Goal: Task Accomplishment & Management: Manage account settings

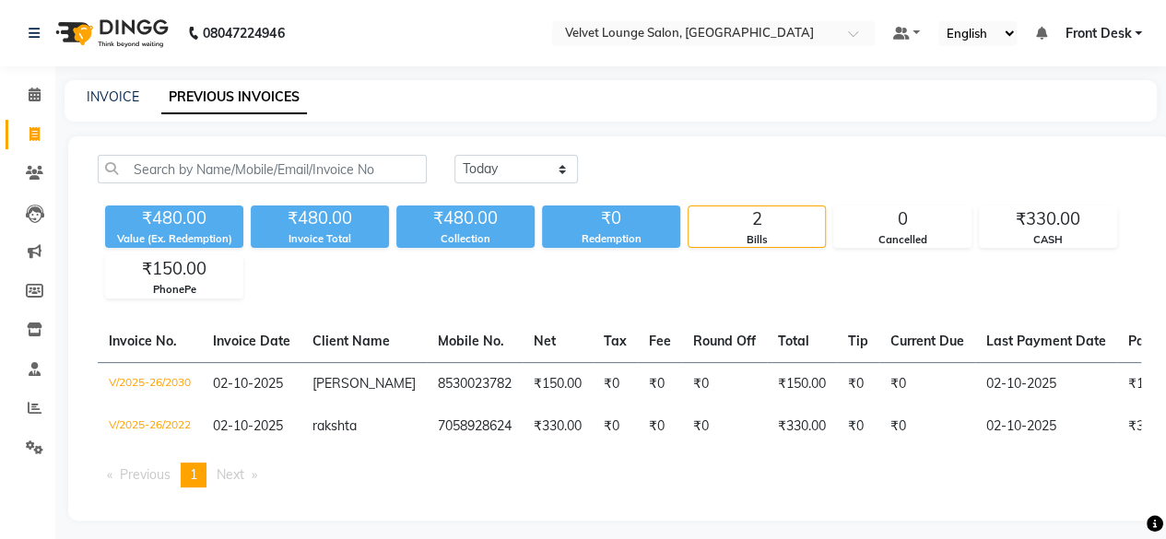
click at [875, 87] on div "INVOICE PREVIOUS INVOICES" at bounding box center [611, 100] width 1092 height 41
click at [33, 175] on icon at bounding box center [35, 173] width 18 height 14
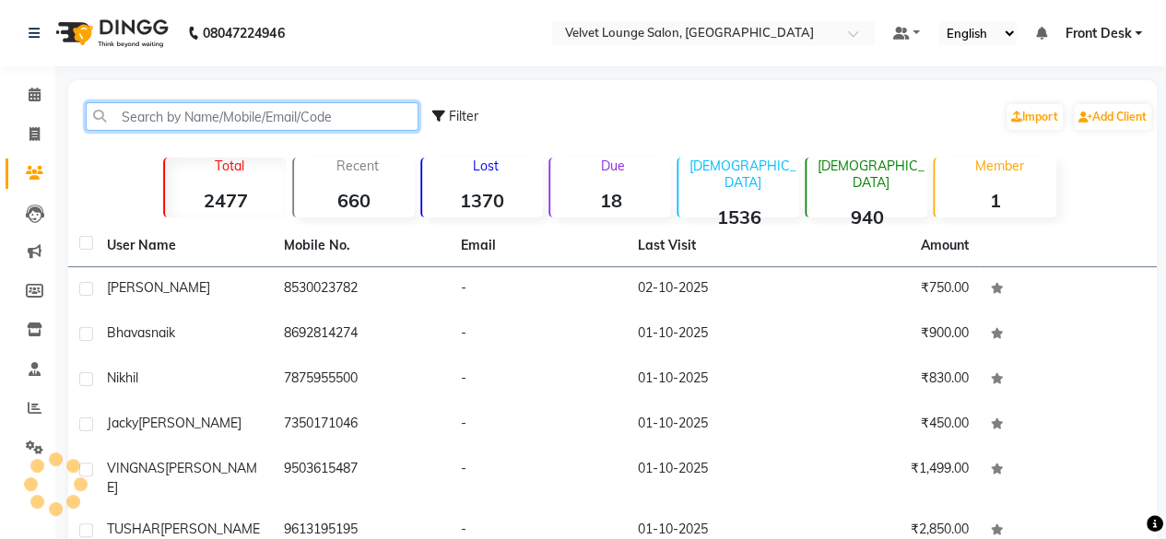
click at [183, 126] on input "text" at bounding box center [252, 116] width 333 height 29
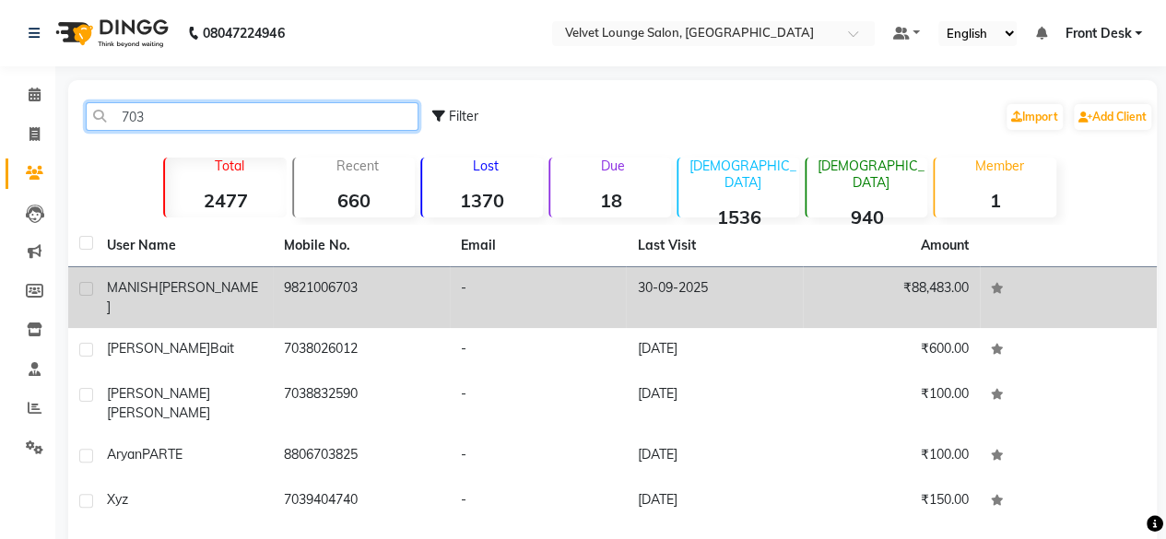
type input "703"
click at [575, 295] on td "-" at bounding box center [538, 297] width 177 height 61
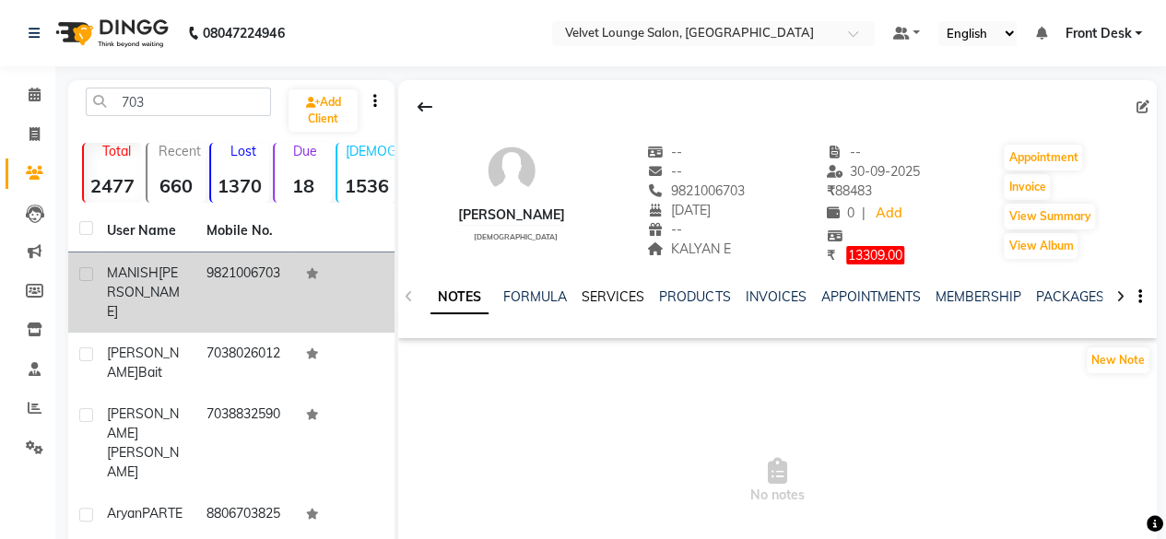
click at [596, 289] on link "SERVICES" at bounding box center [613, 297] width 63 height 17
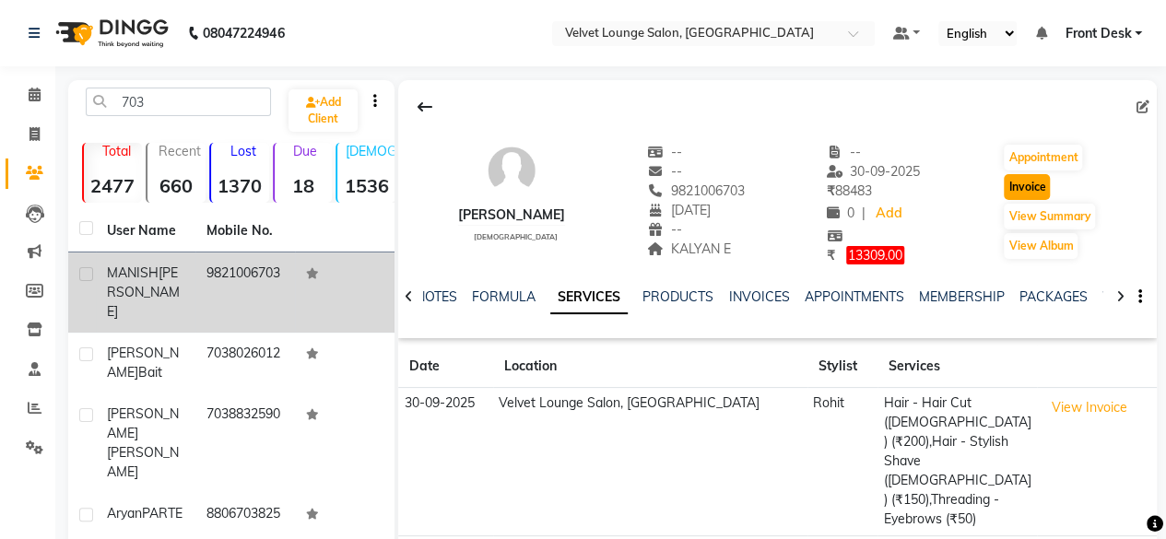
click at [1048, 182] on button "Invoice" at bounding box center [1027, 187] width 46 height 26
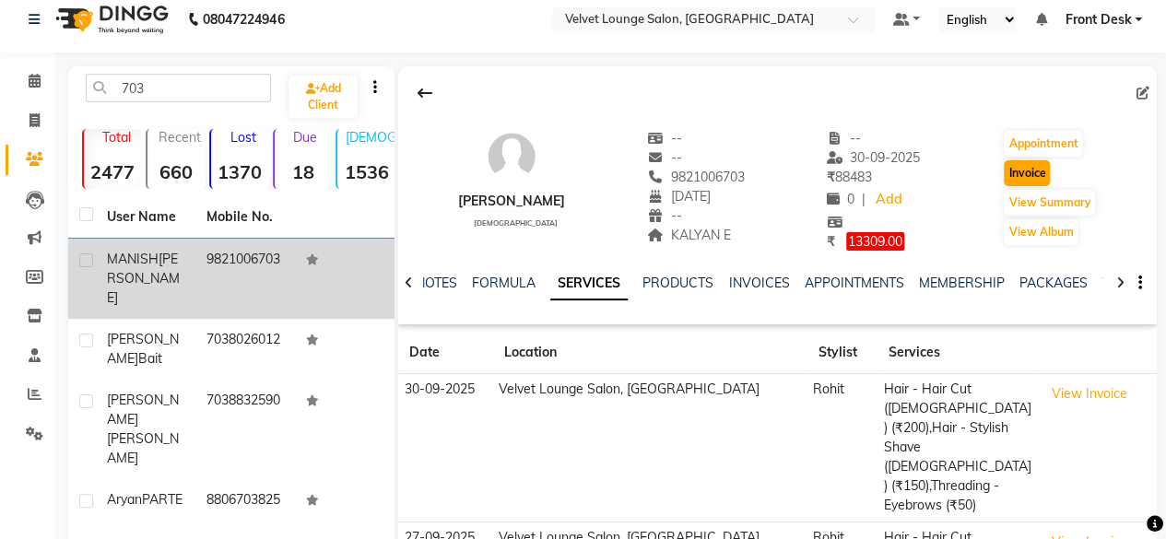
select select "5962"
select select "service"
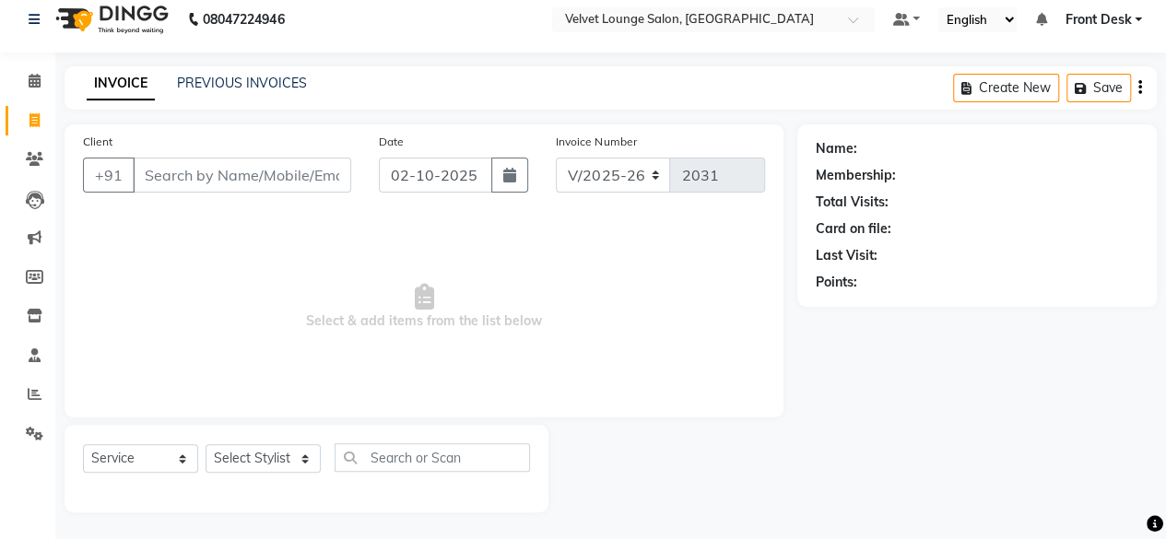
type input "9821006703"
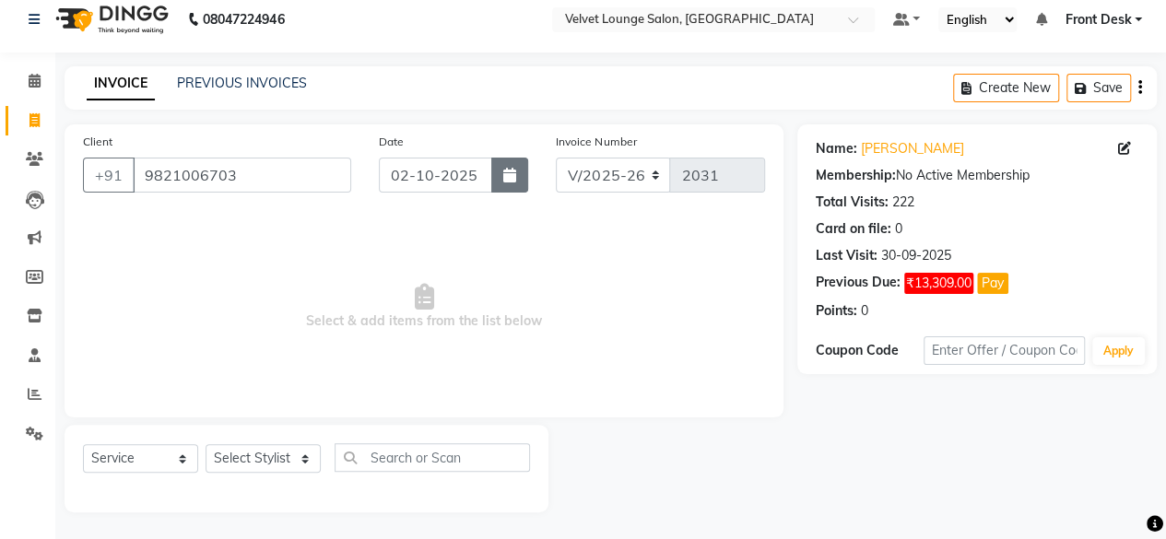
click at [506, 182] on button "button" at bounding box center [509, 175] width 37 height 35
select select "10"
select select "2025"
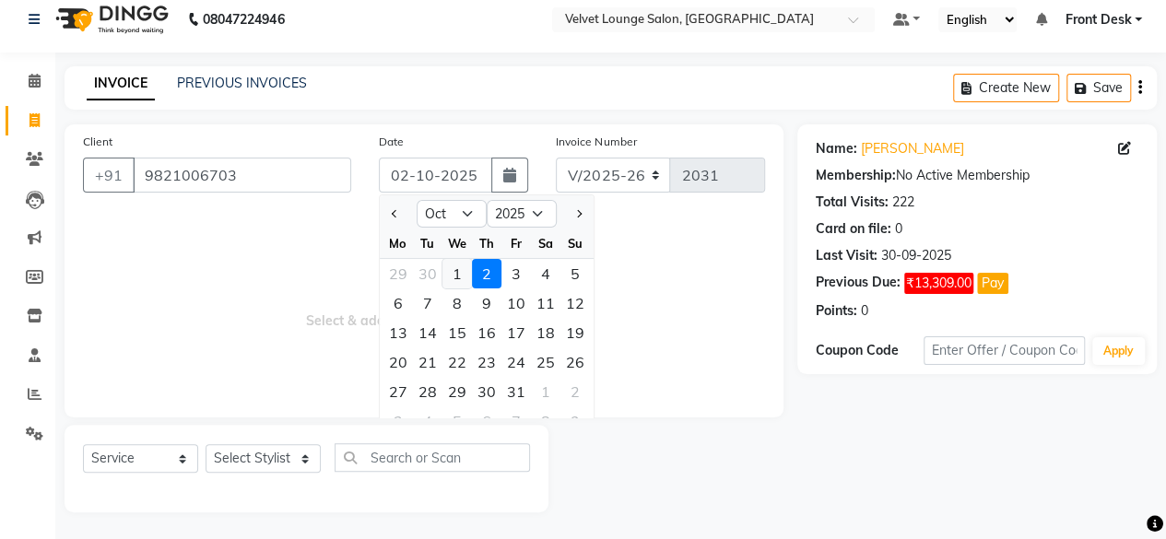
click at [461, 267] on div "1" at bounding box center [456, 273] width 29 height 29
type input "01-10-2025"
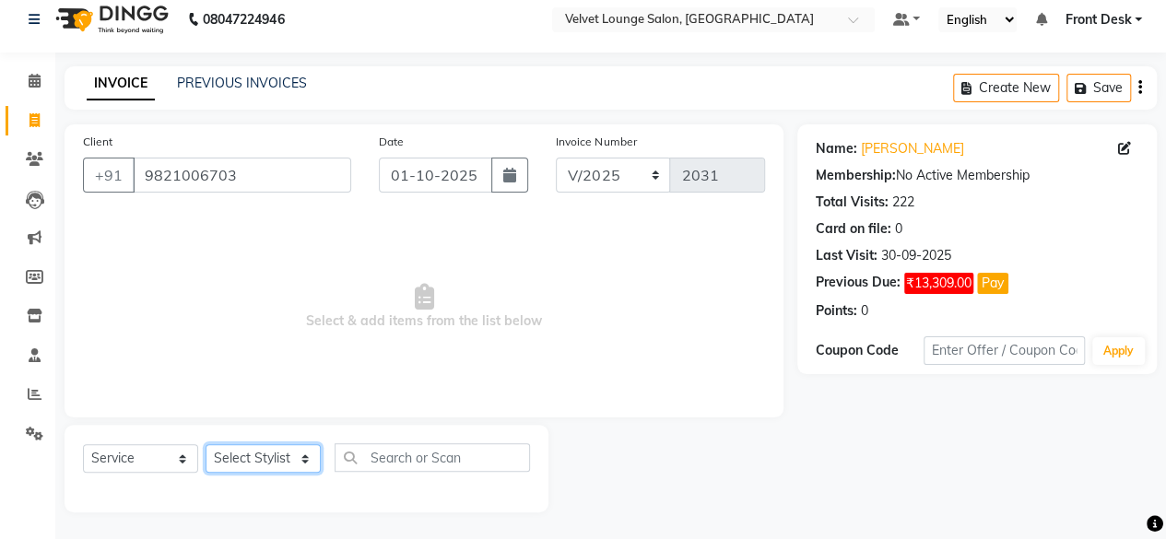
click at [239, 450] on select "Select Stylist [PERSON_NAME] [PERSON_NAME] [PERSON_NAME] Front Desk Jaya jyoti …" at bounding box center [263, 458] width 115 height 29
select select "42845"
click at [206, 444] on select "Select Stylist [PERSON_NAME] [PERSON_NAME] [PERSON_NAME] Front Desk Jaya jyoti …" at bounding box center [263, 458] width 115 height 29
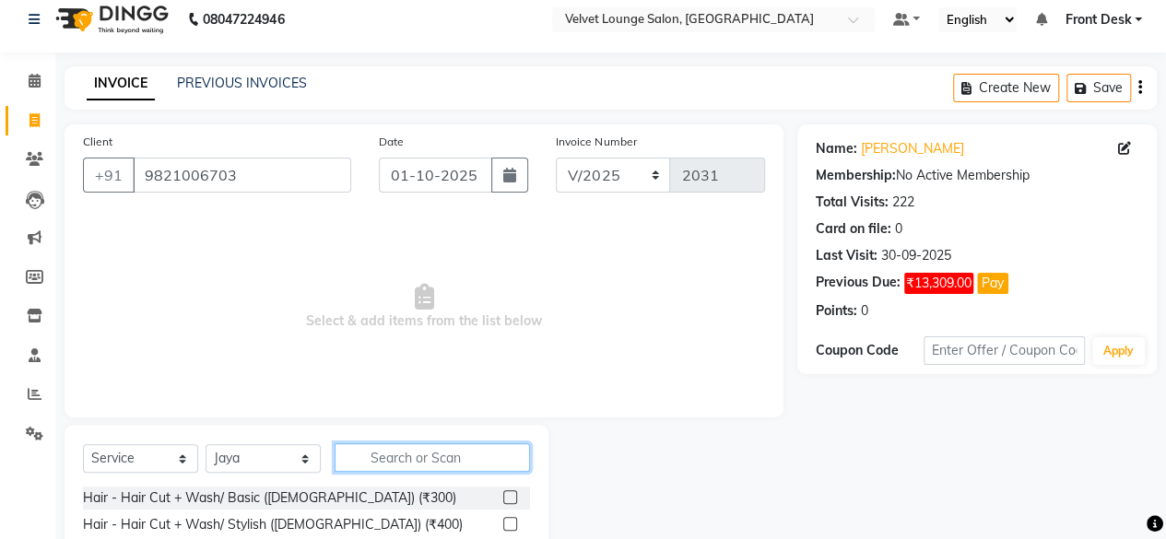
click at [410, 454] on input "text" at bounding box center [432, 457] width 195 height 29
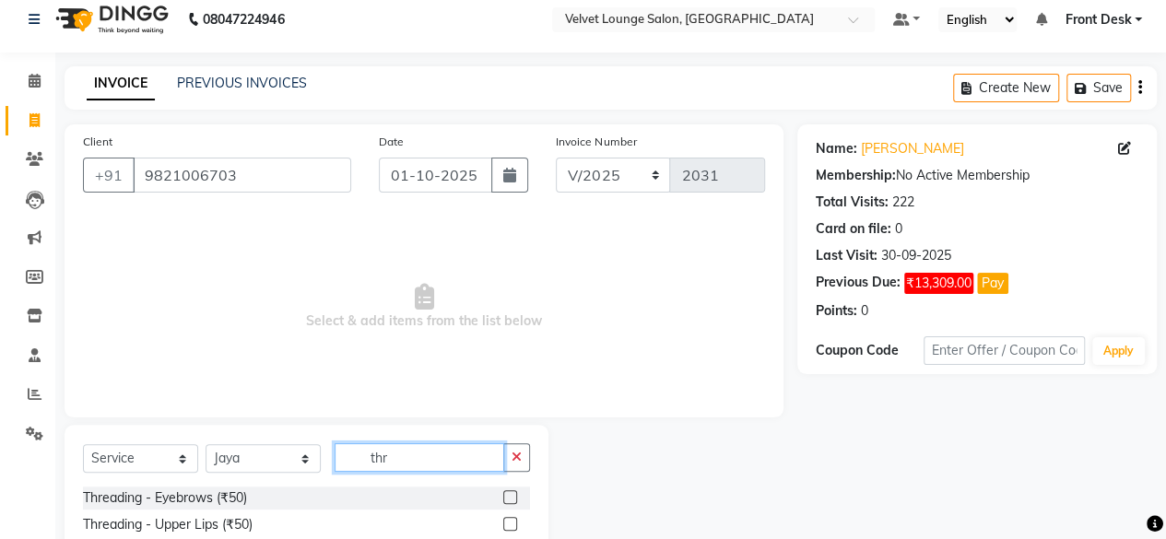
type input "thr"
click at [503, 499] on label at bounding box center [510, 497] width 14 height 14
click at [503, 499] on input "checkbox" at bounding box center [509, 498] width 12 height 12
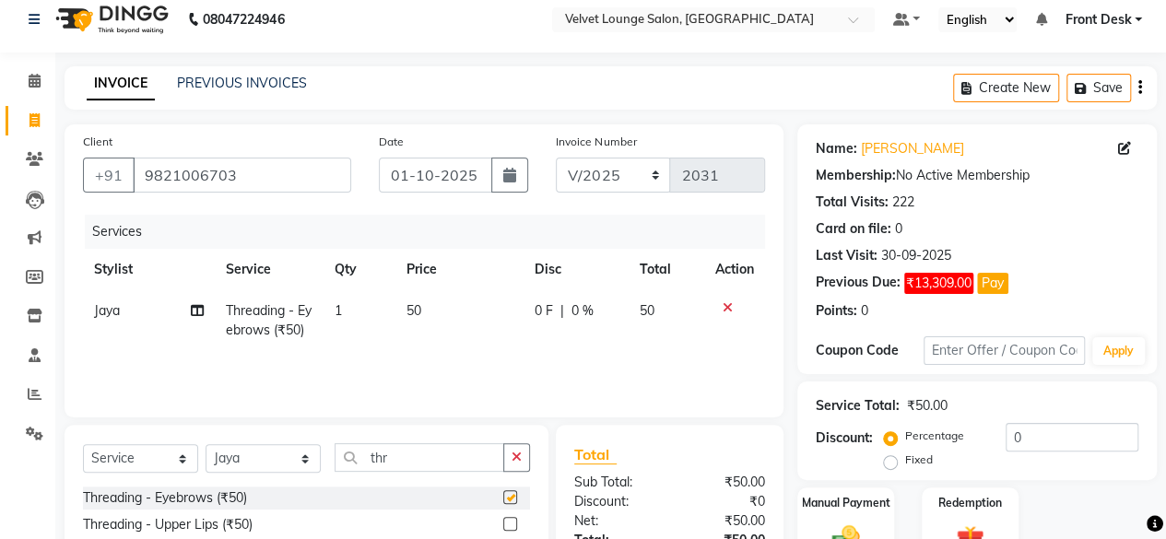
checkbox input "false"
click at [874, 519] on div "Manual Payment" at bounding box center [846, 528] width 100 height 84
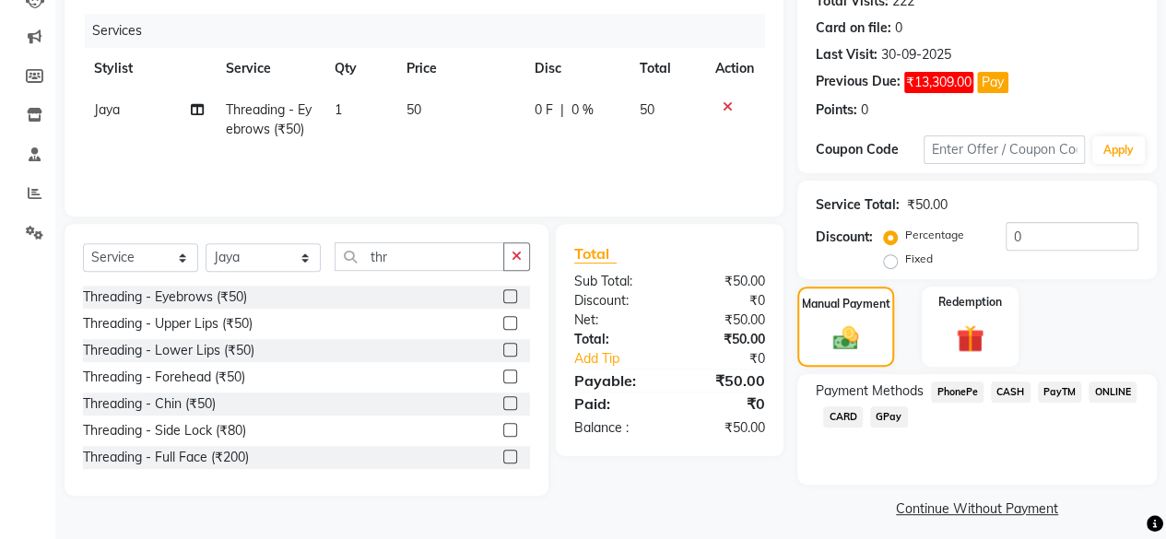
scroll to position [225, 0]
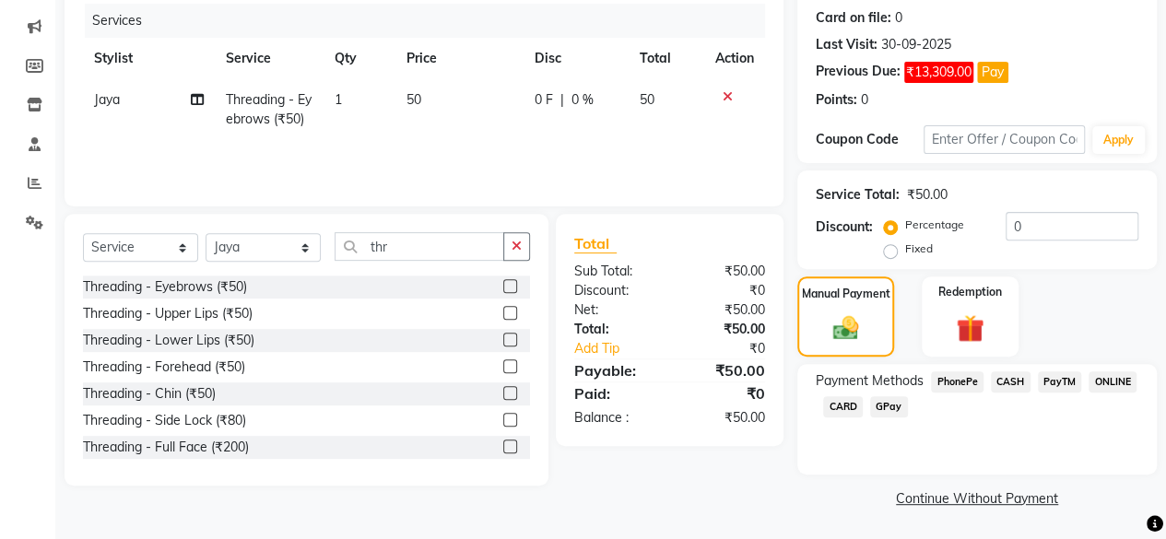
click at [1006, 390] on span "CASH" at bounding box center [1011, 382] width 40 height 21
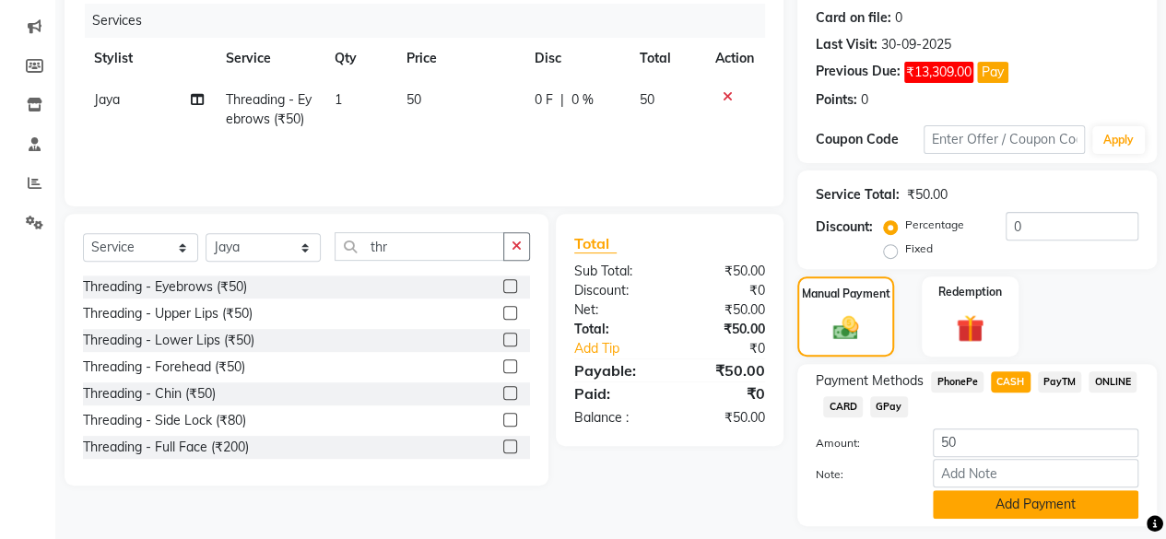
click at [978, 514] on button "Add Payment" at bounding box center [1036, 504] width 206 height 29
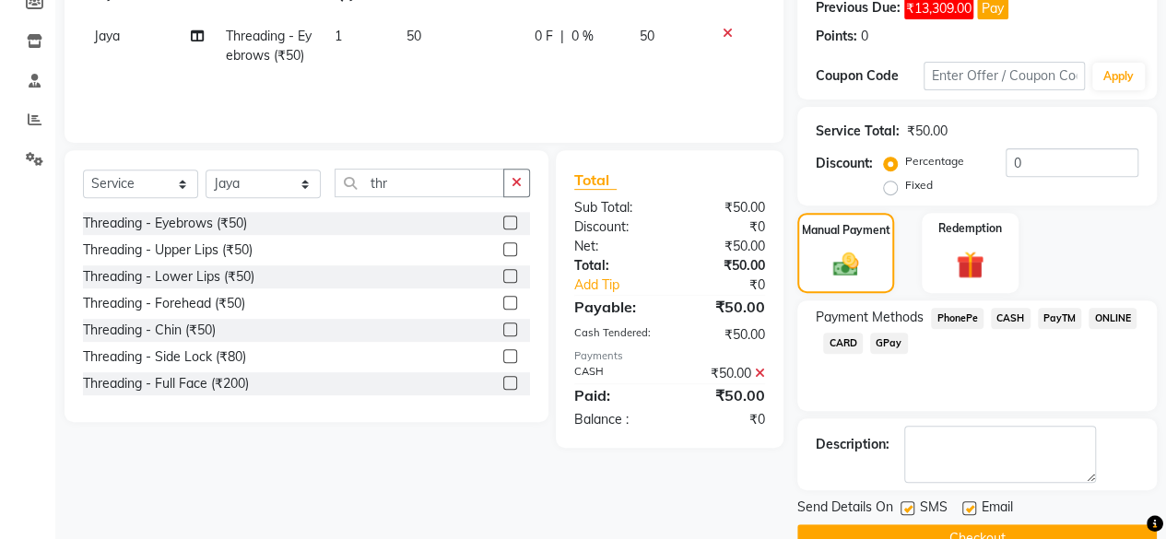
scroll to position [328, 0]
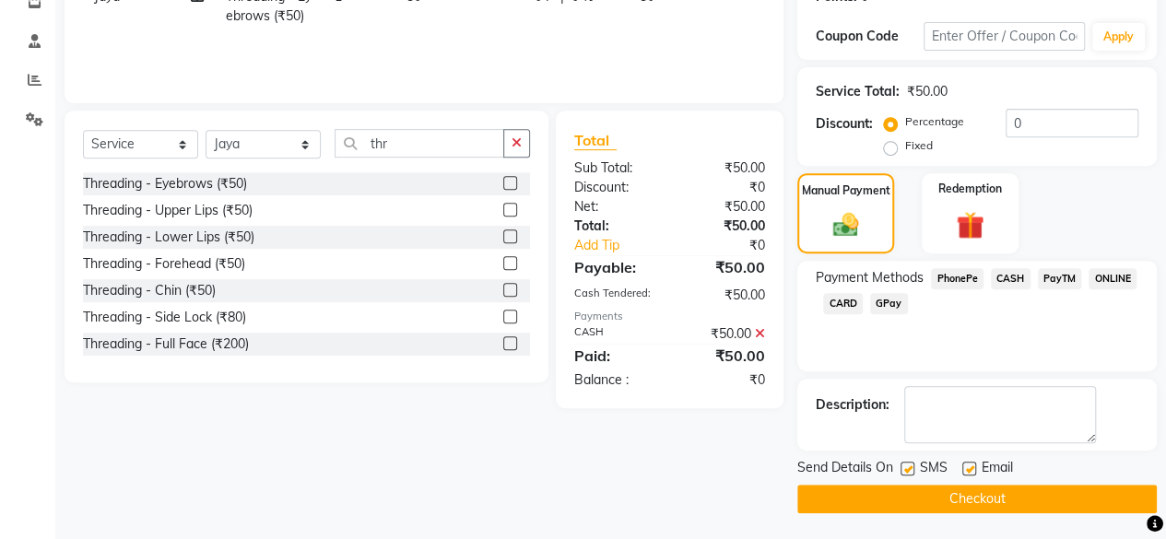
click at [977, 502] on button "Checkout" at bounding box center [977, 499] width 360 height 29
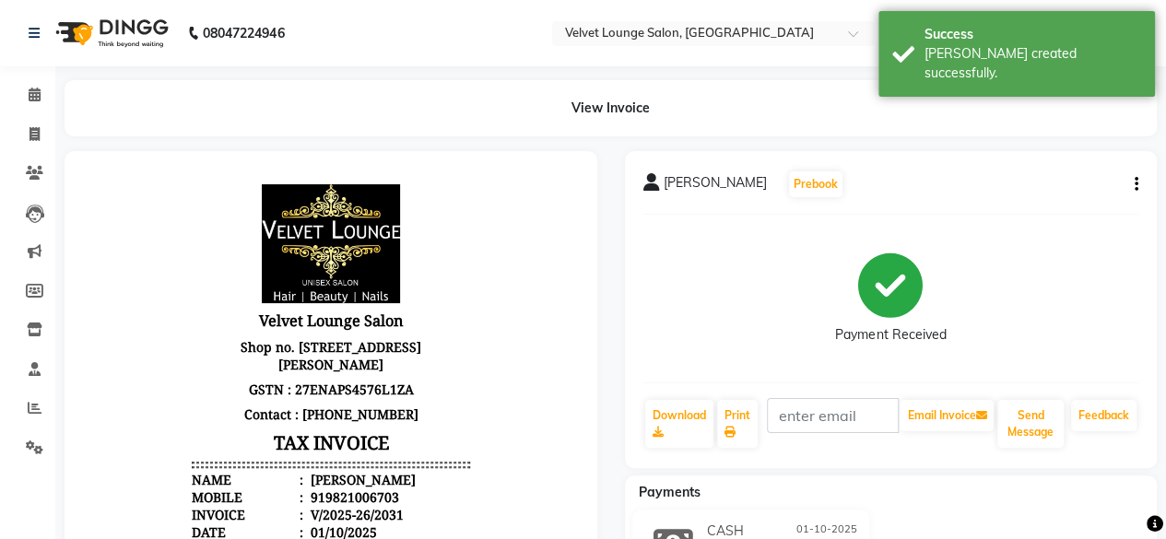
click at [51, 161] on div at bounding box center [331, 517] width 560 height 733
click at [37, 170] on icon at bounding box center [35, 173] width 18 height 14
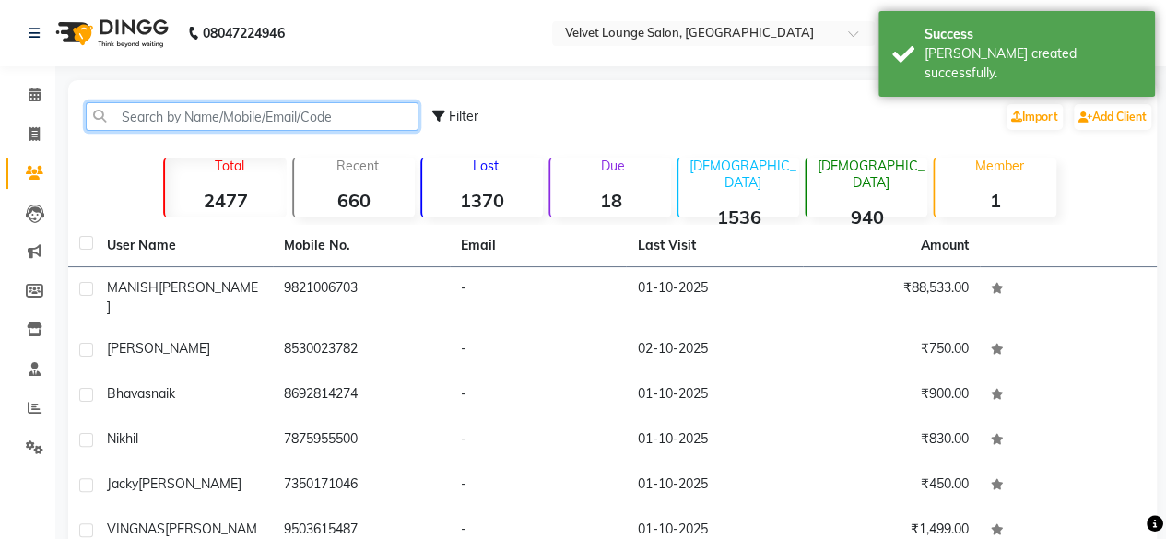
click at [133, 110] on input "text" at bounding box center [252, 116] width 333 height 29
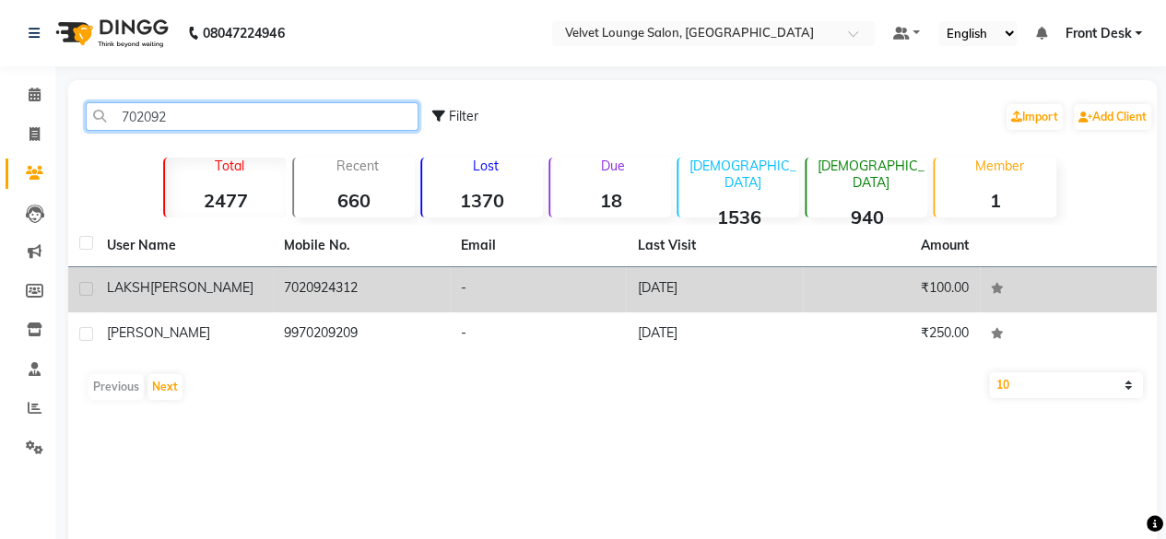
type input "702092"
click at [555, 301] on td "-" at bounding box center [538, 289] width 177 height 45
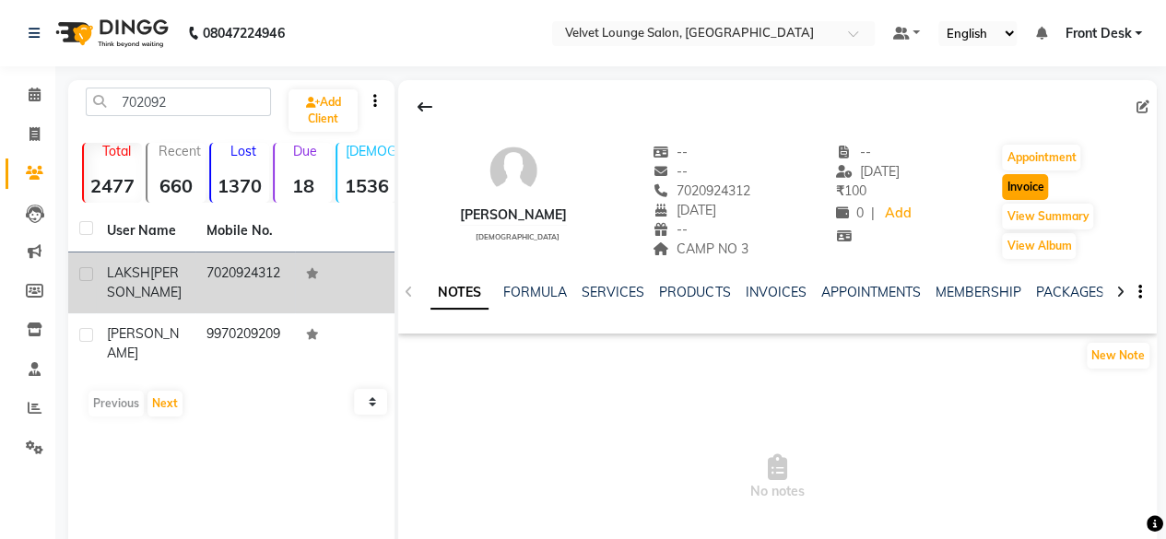
click at [1026, 185] on button "Invoice" at bounding box center [1025, 187] width 46 height 26
select select "service"
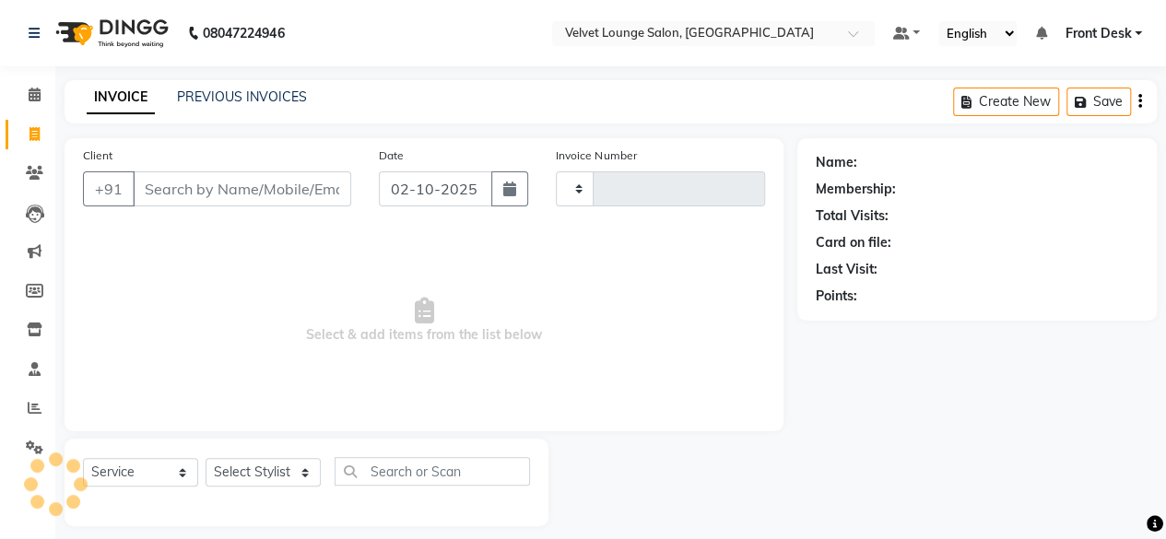
scroll to position [14, 0]
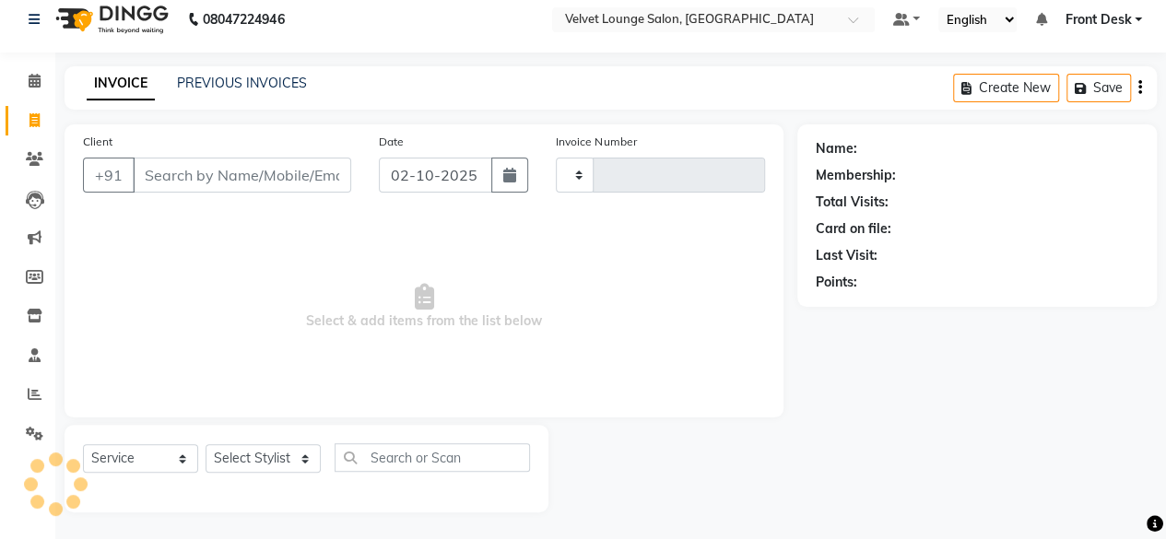
type input "2032"
select select "5962"
type input "7020924312"
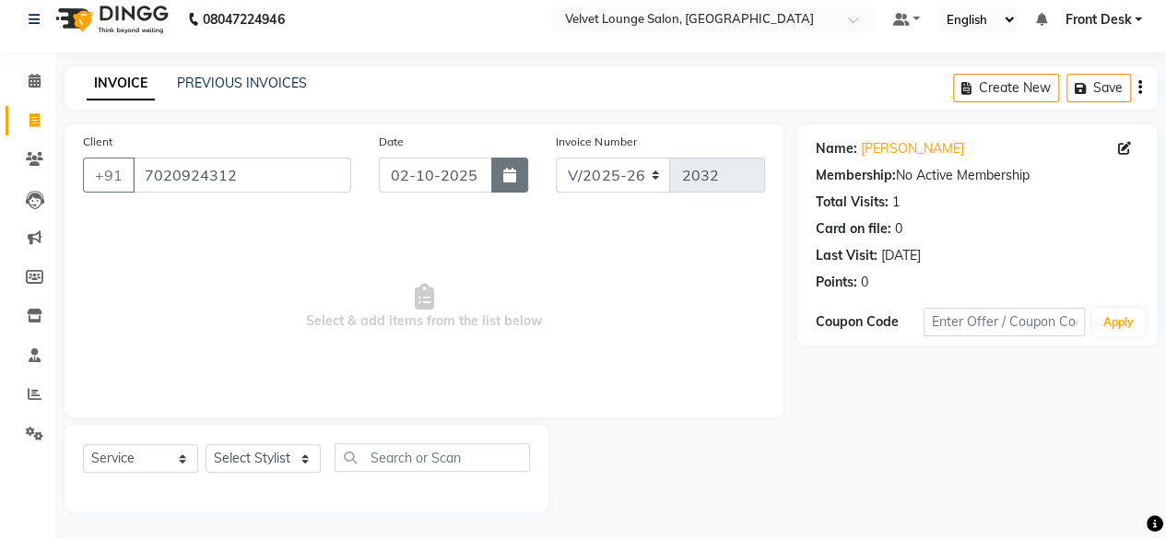
click at [509, 185] on button "button" at bounding box center [509, 175] width 37 height 35
select select "10"
select select "2025"
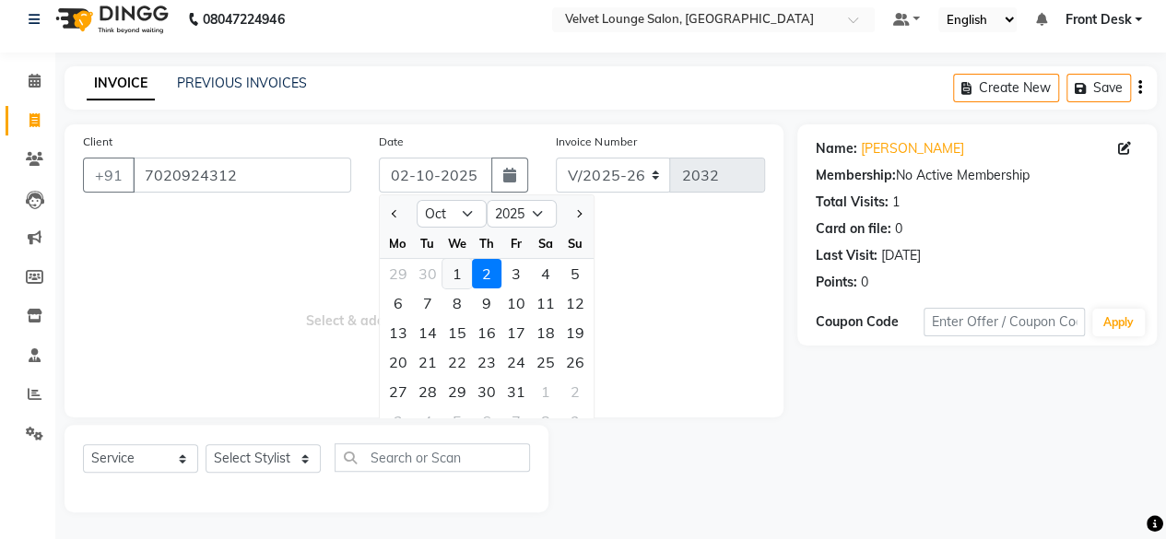
click at [454, 281] on div "1" at bounding box center [456, 273] width 29 height 29
type input "01-10-2025"
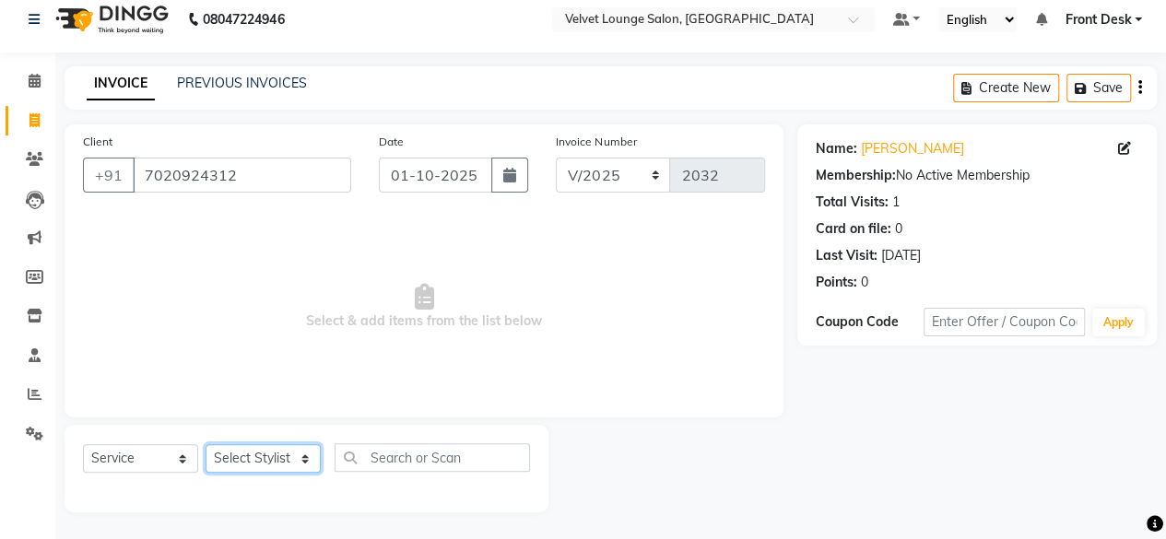
click at [269, 446] on select "Select Stylist [PERSON_NAME] [PERSON_NAME] [PERSON_NAME] Front Desk Jaya jyoti …" at bounding box center [263, 458] width 115 height 29
select select "42846"
click at [206, 444] on select "Select Stylist [PERSON_NAME] [PERSON_NAME] [PERSON_NAME] Front Desk Jaya jyoti …" at bounding box center [263, 458] width 115 height 29
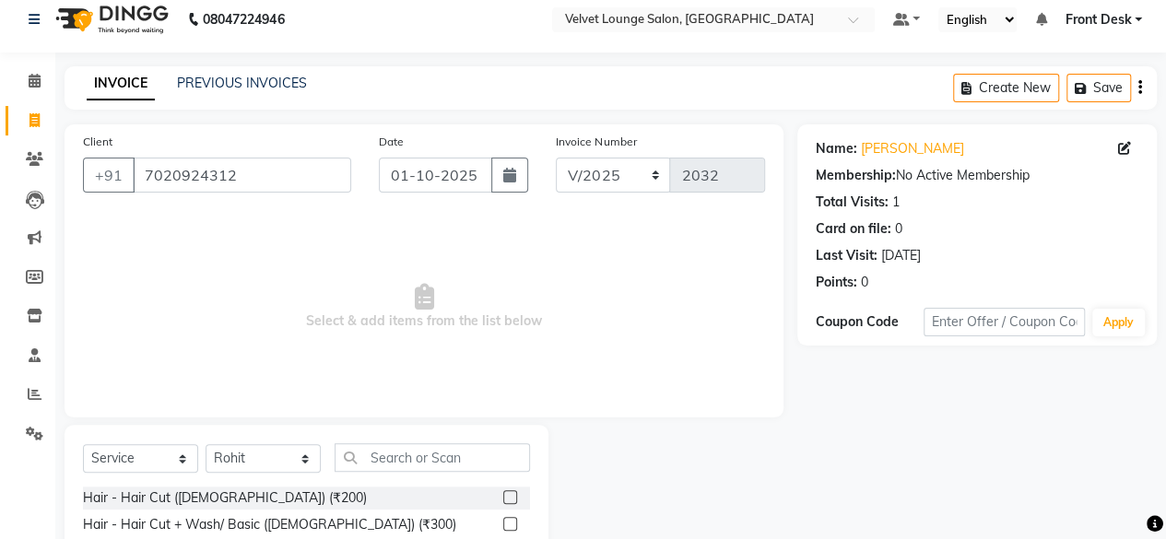
click at [503, 494] on label at bounding box center [510, 497] width 14 height 14
click at [503, 494] on input "checkbox" at bounding box center [509, 498] width 12 height 12
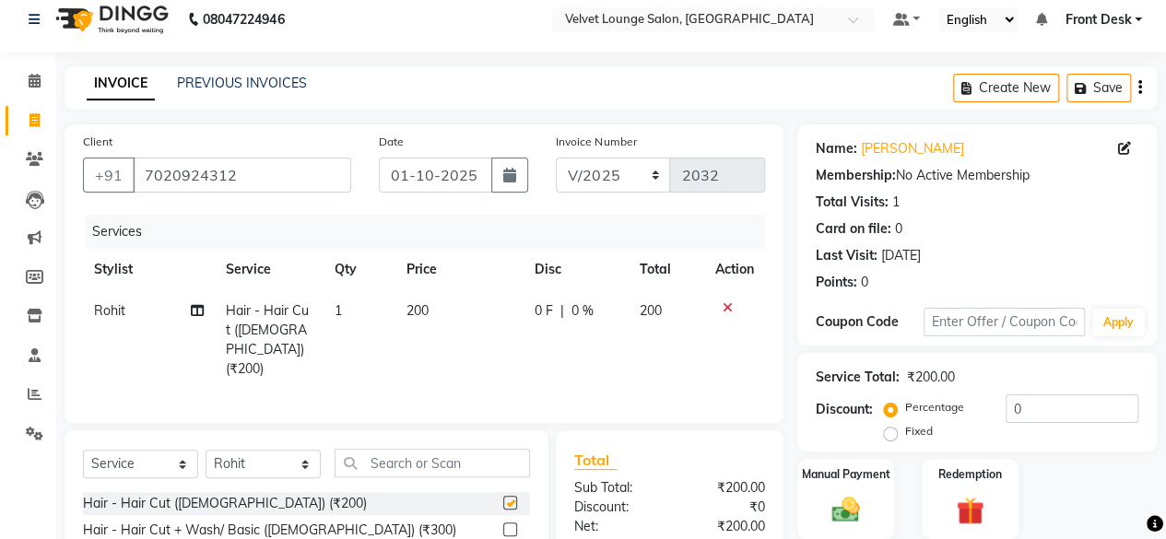
checkbox input "false"
click at [531, 325] on td "0 F | 0 %" at bounding box center [576, 340] width 105 height 100
select select "42846"
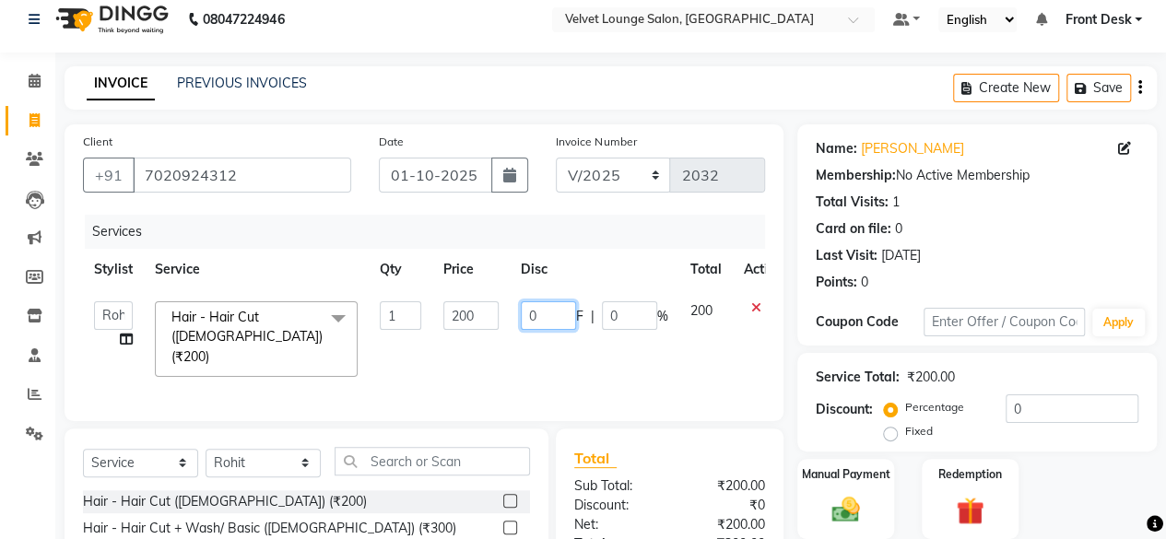
click at [523, 314] on input "0" at bounding box center [548, 315] width 55 height 29
type input "150"
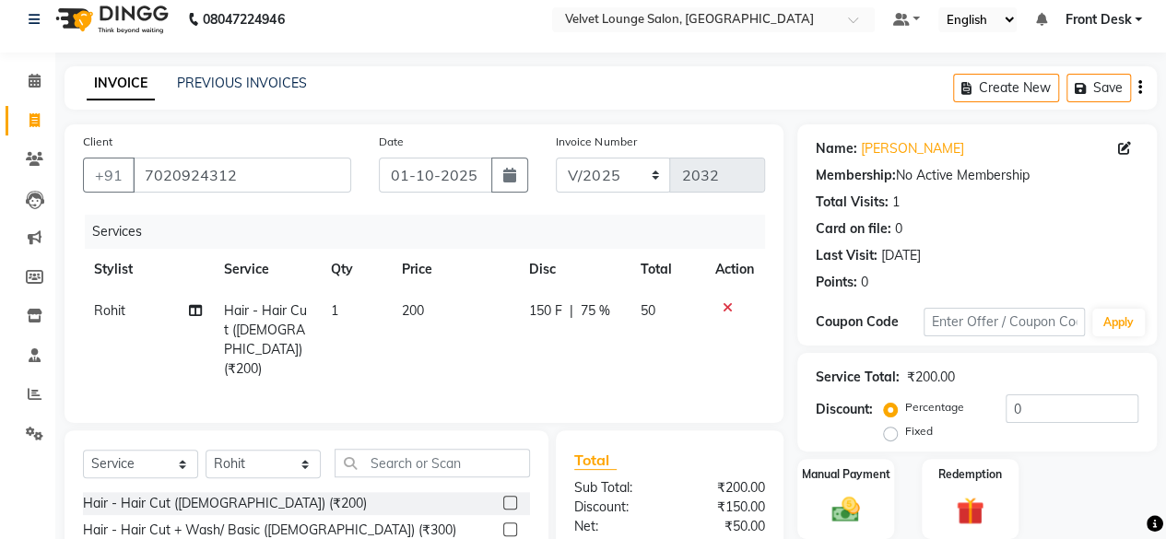
click at [838, 490] on div "Manual Payment" at bounding box center [846, 499] width 100 height 84
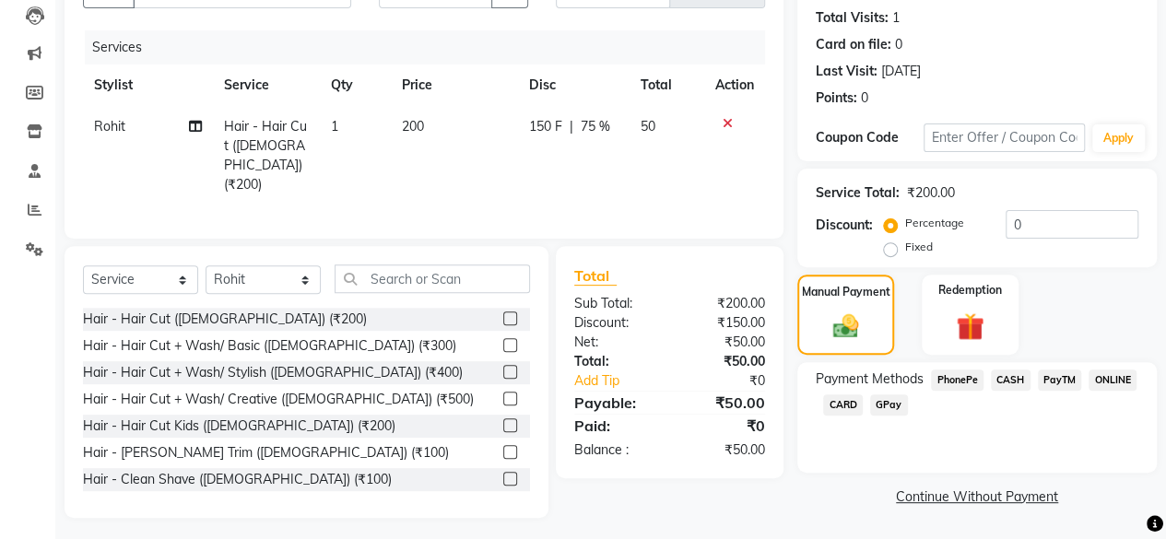
click at [951, 381] on span "PhonePe" at bounding box center [957, 380] width 53 height 21
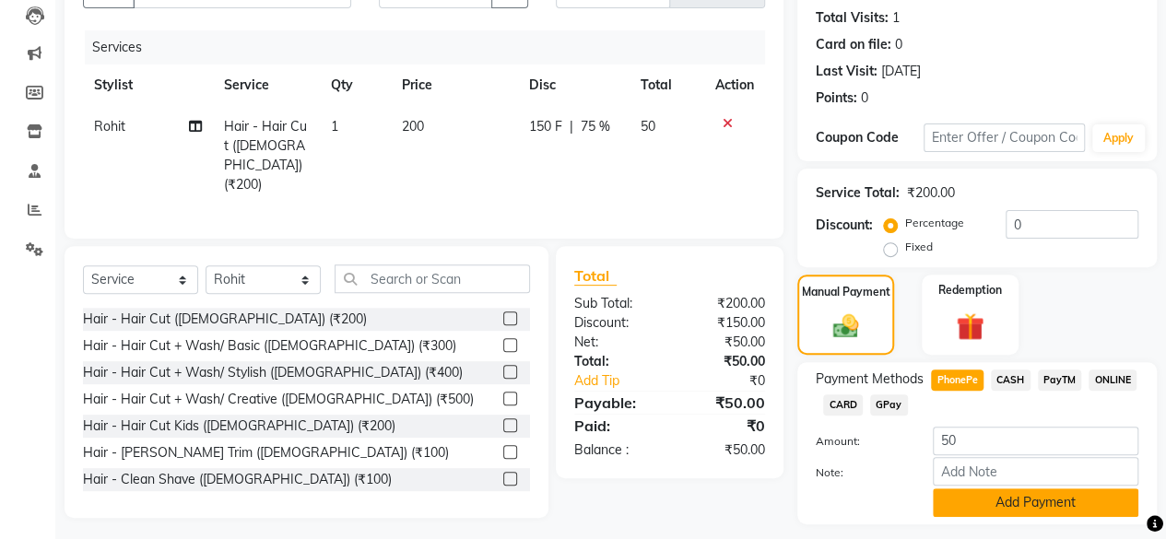
click at [1025, 490] on button "Add Payment" at bounding box center [1036, 503] width 206 height 29
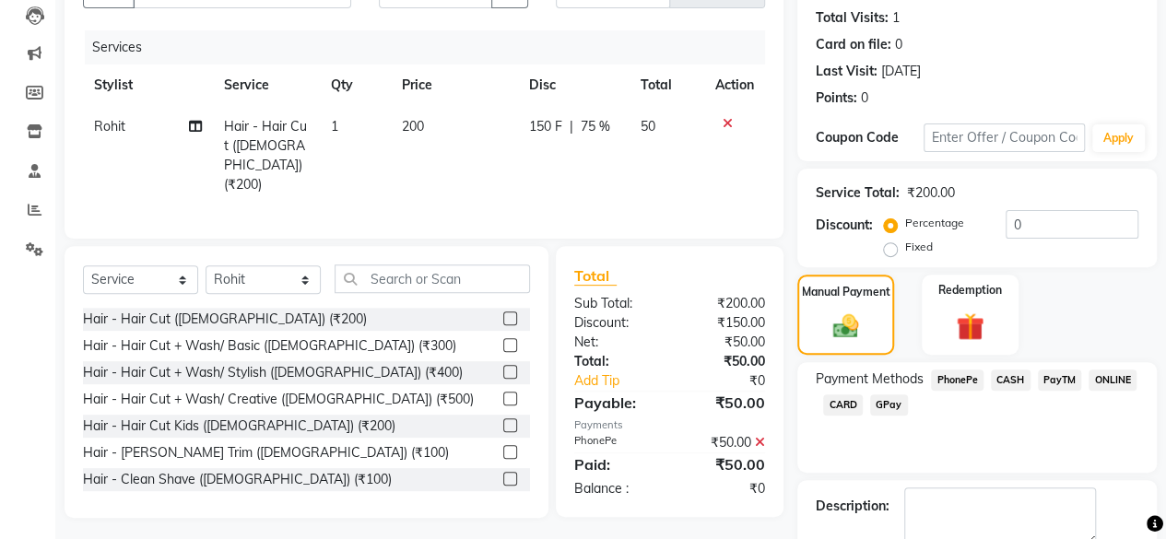
scroll to position [299, 0]
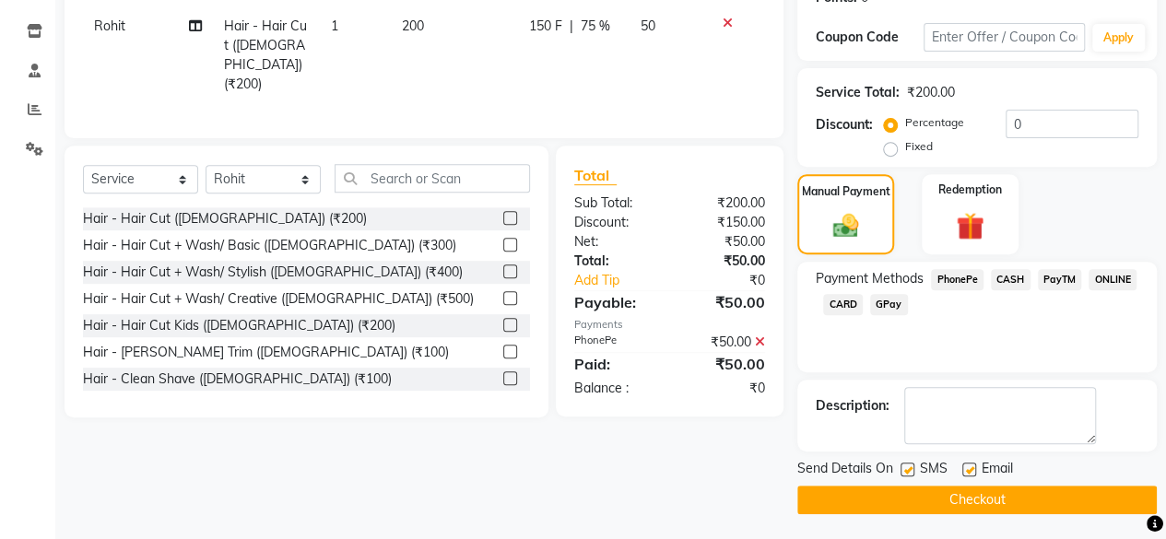
click at [1091, 486] on button "Checkout" at bounding box center [977, 500] width 360 height 29
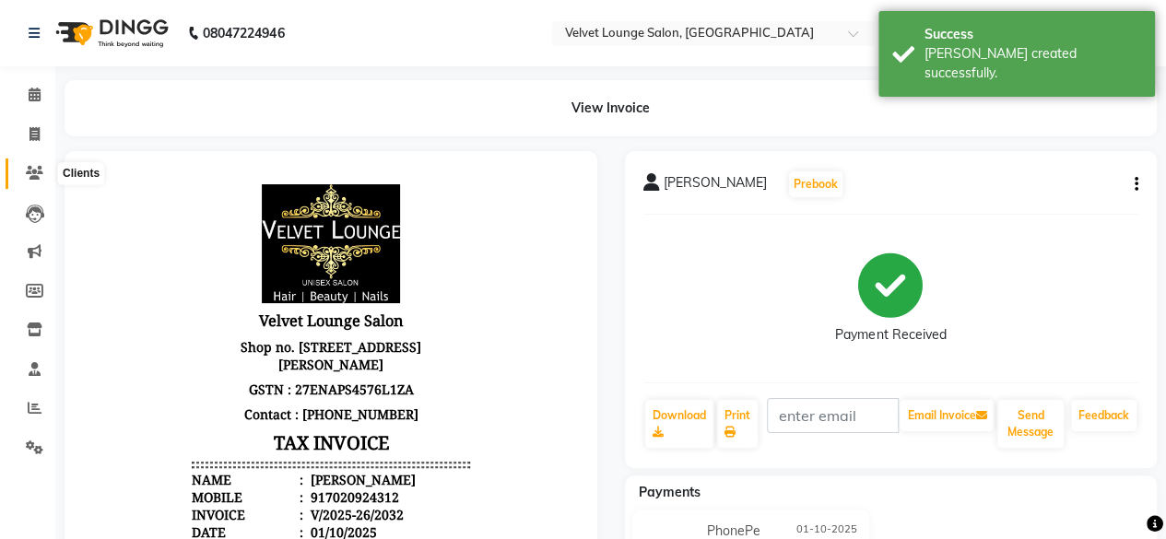
click at [26, 172] on icon at bounding box center [35, 173] width 18 height 14
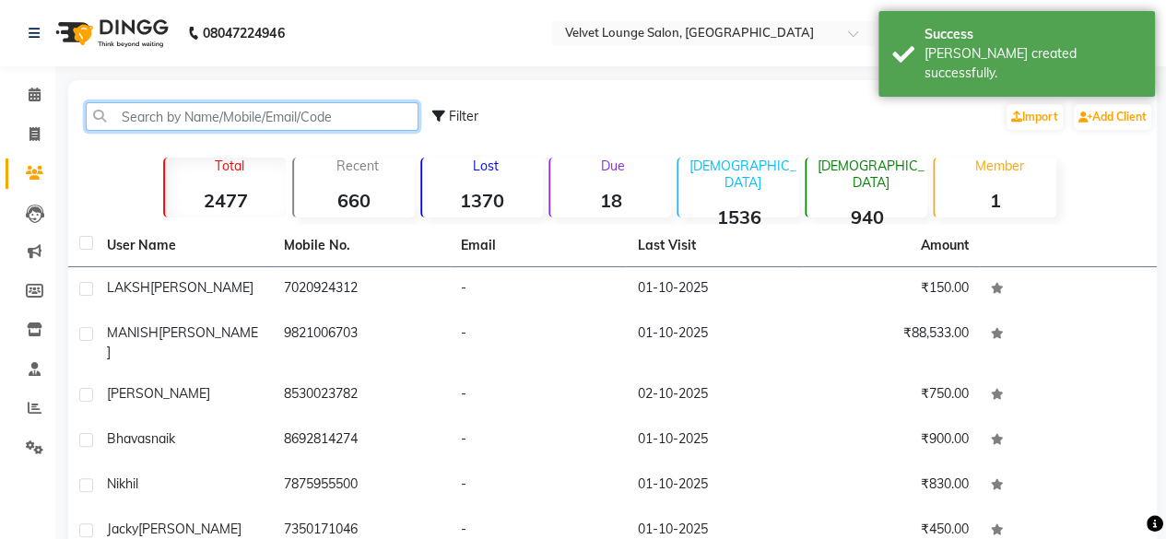
click at [148, 107] on input "text" at bounding box center [252, 116] width 333 height 29
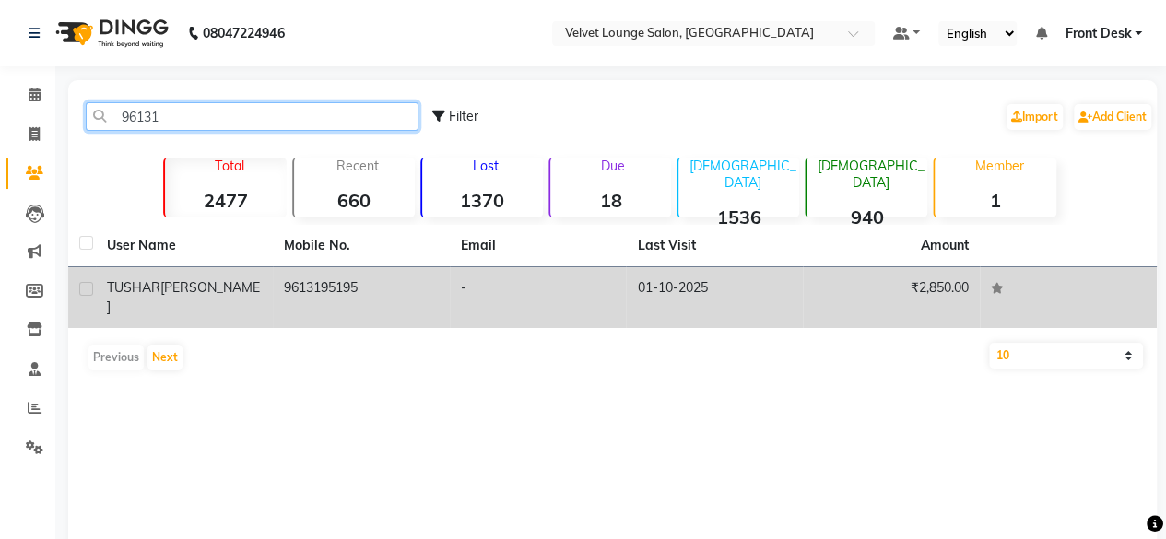
type input "96131"
click at [572, 287] on td "-" at bounding box center [538, 297] width 177 height 61
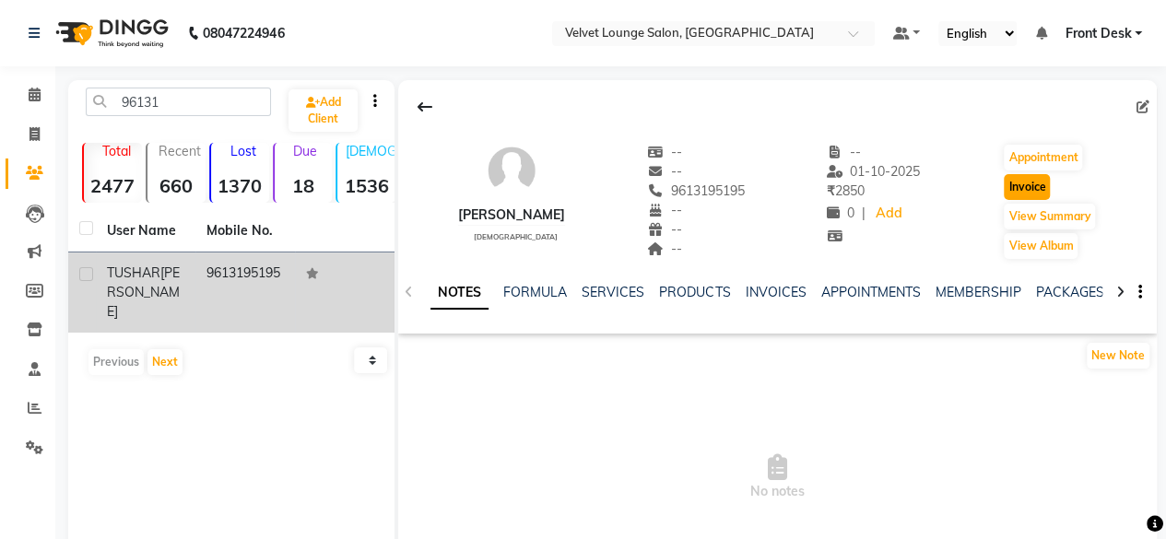
click at [1012, 191] on button "Invoice" at bounding box center [1027, 187] width 46 height 26
select select "5962"
select select "service"
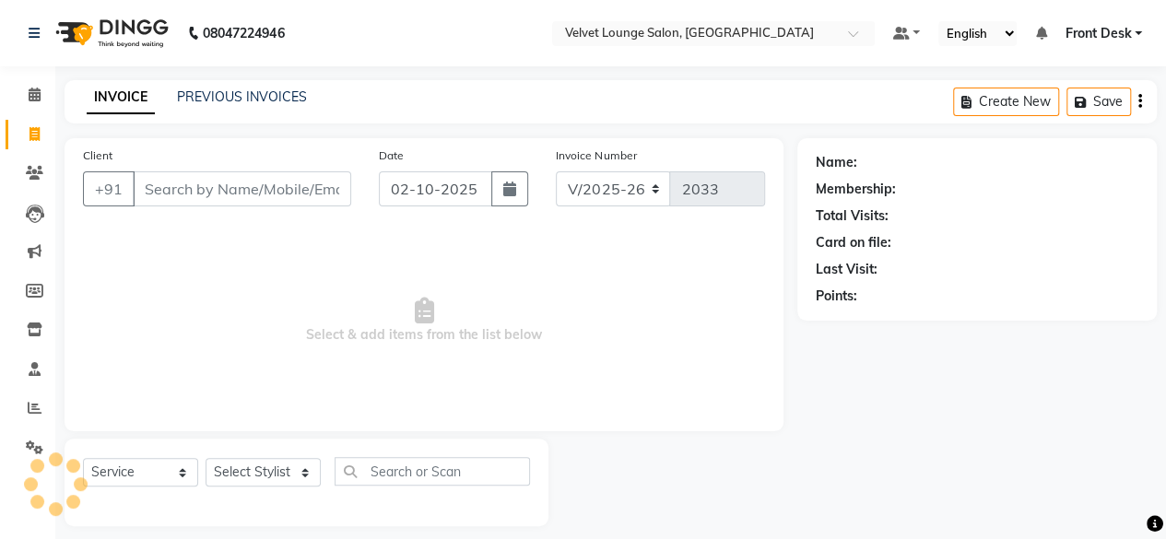
scroll to position [14, 0]
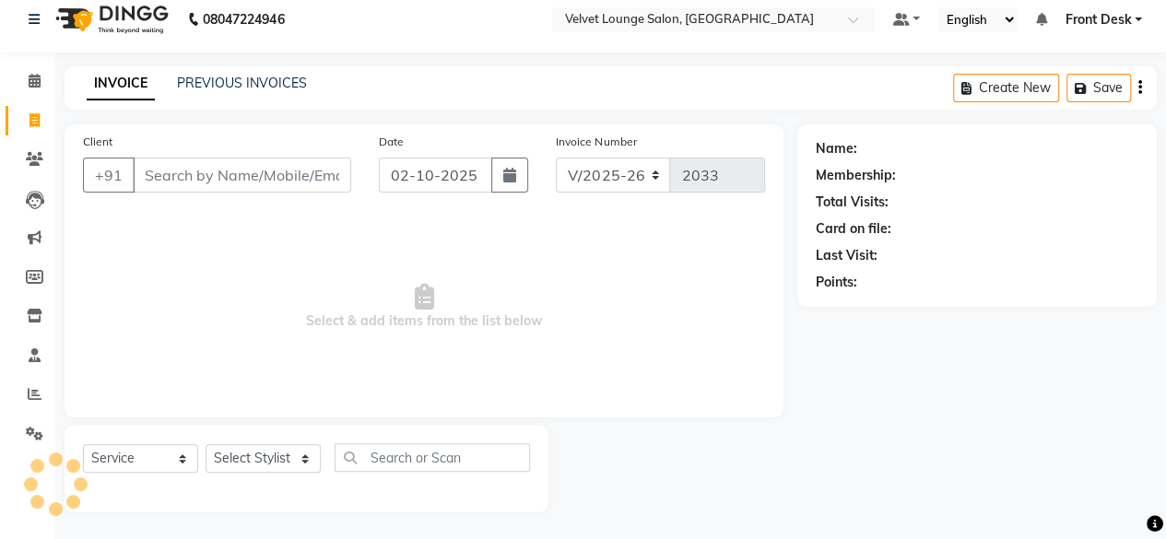
type input "9613195195"
click at [260, 454] on select "Select Stylist [PERSON_NAME] [PERSON_NAME] [PERSON_NAME] Front Desk Jaya jyoti …" at bounding box center [263, 458] width 115 height 29
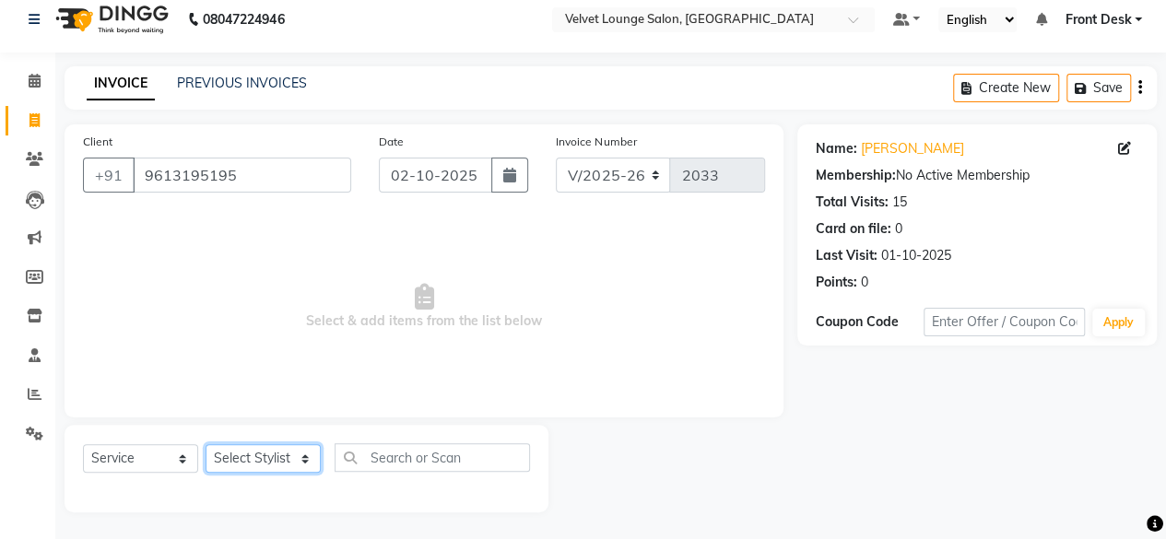
select select "42846"
click at [206, 444] on select "Select Stylist [PERSON_NAME] [PERSON_NAME] [PERSON_NAME] Front Desk Jaya jyoti …" at bounding box center [263, 458] width 115 height 29
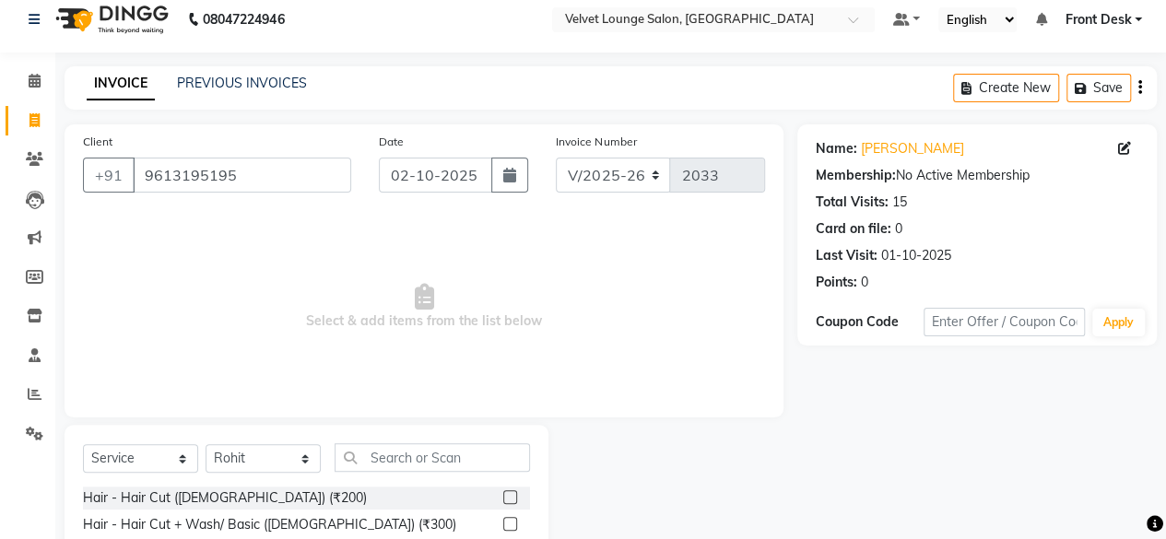
click at [503, 494] on label at bounding box center [510, 497] width 14 height 14
click at [503, 494] on input "checkbox" at bounding box center [509, 498] width 12 height 12
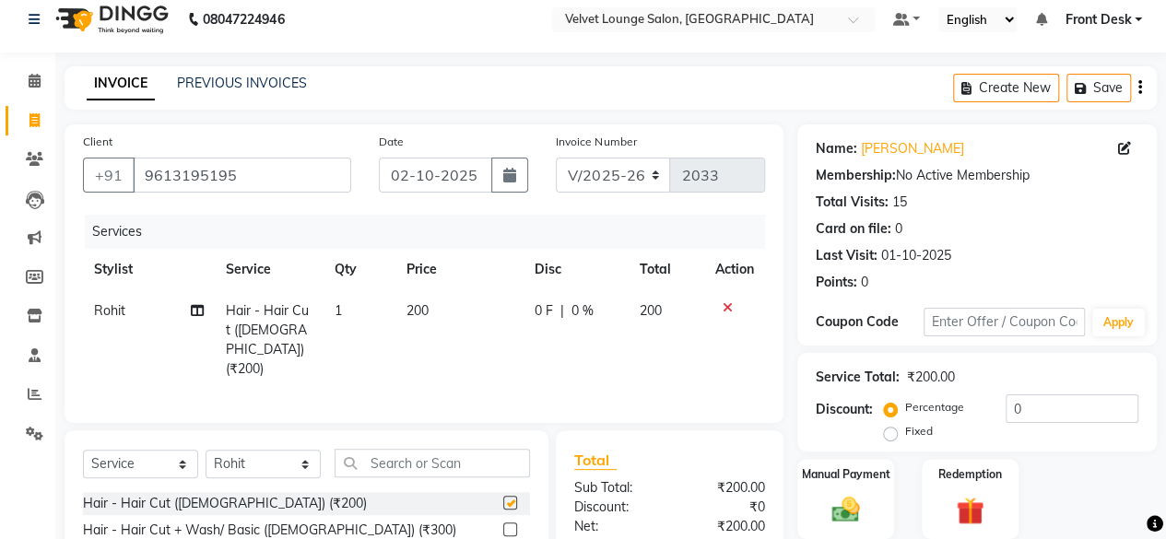
checkbox input "false"
click at [415, 314] on span "200" at bounding box center [418, 310] width 22 height 17
select select "42846"
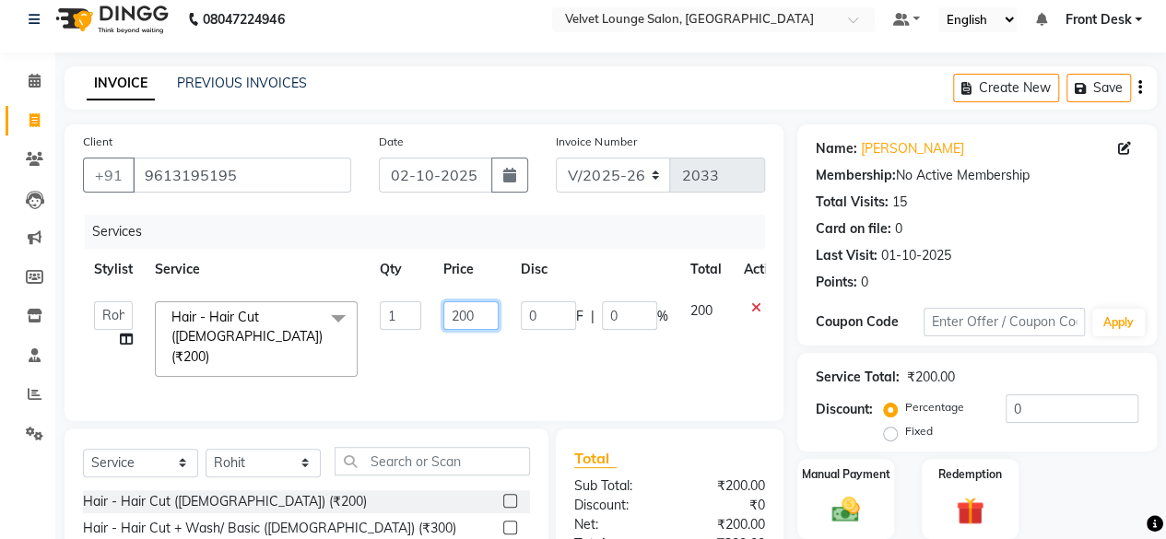
click at [462, 316] on input "200" at bounding box center [470, 315] width 55 height 29
type input "150"
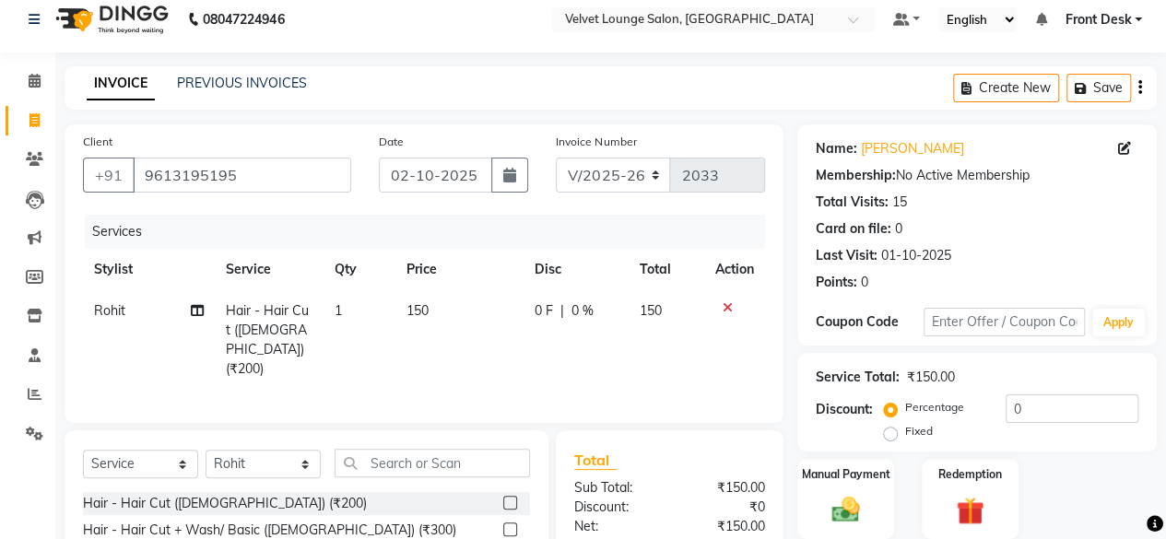
click at [348, 310] on td "1" at bounding box center [360, 340] width 72 height 100
select select "42846"
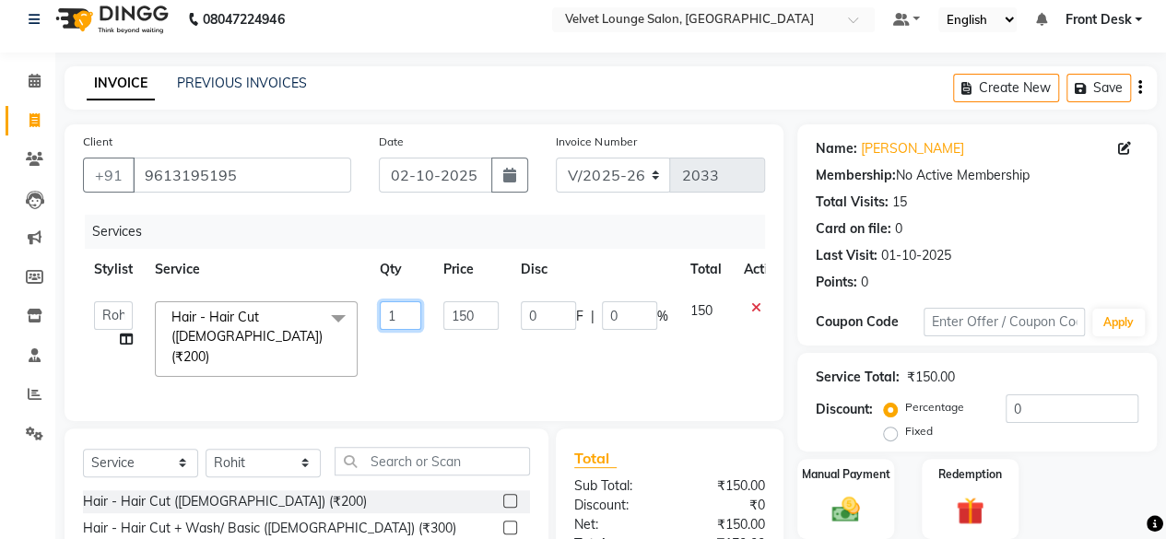
click at [405, 317] on input "1" at bounding box center [400, 315] width 41 height 29
type input "2"
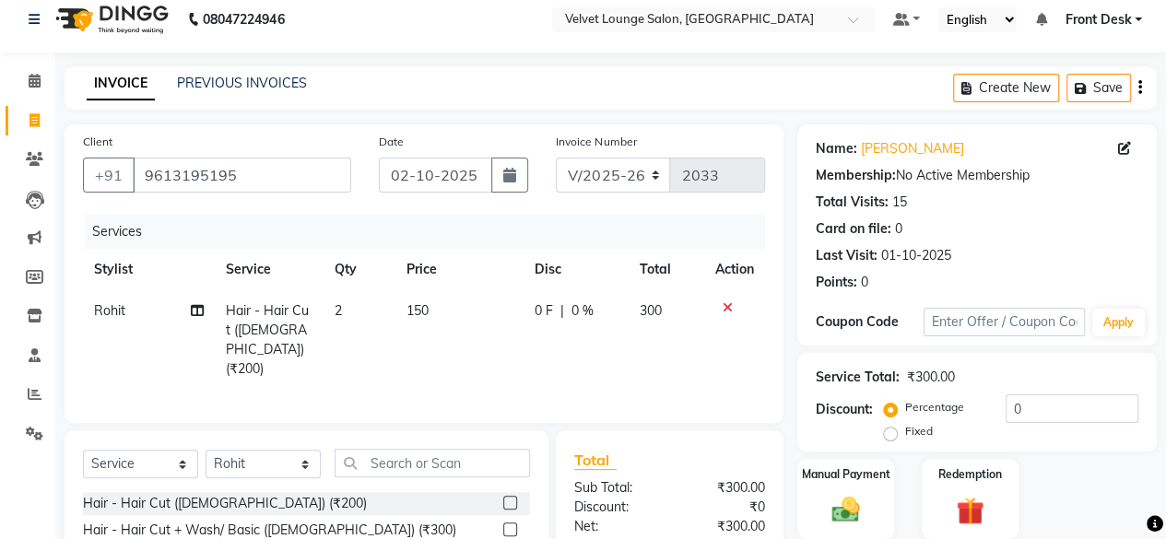
click at [821, 427] on div "Discount: Percentage Fixed 0" at bounding box center [977, 420] width 323 height 50
click at [842, 499] on img at bounding box center [845, 509] width 47 height 33
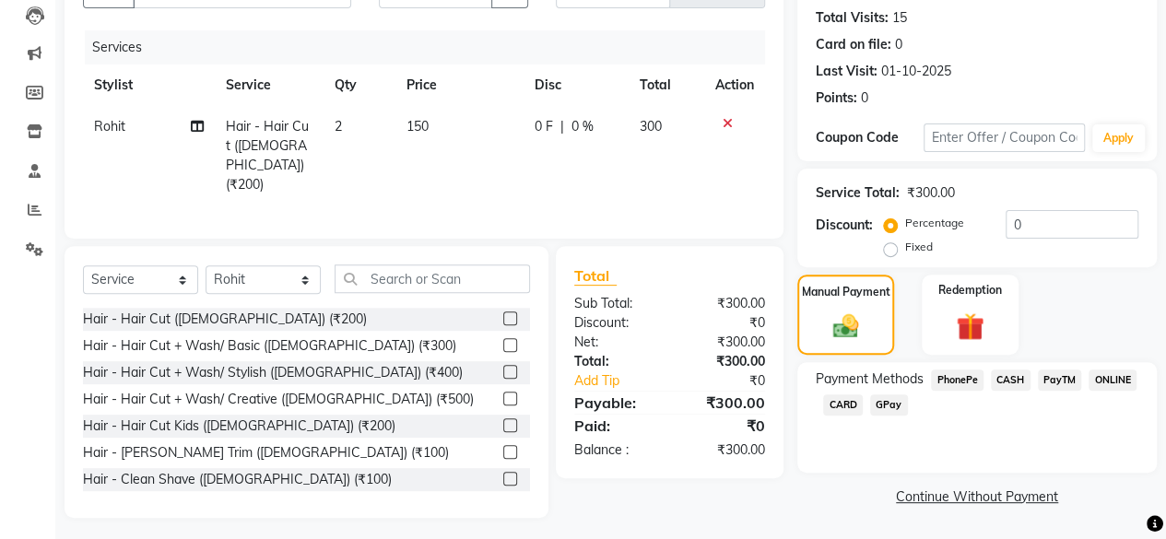
click at [971, 389] on span "PhonePe" at bounding box center [957, 380] width 53 height 21
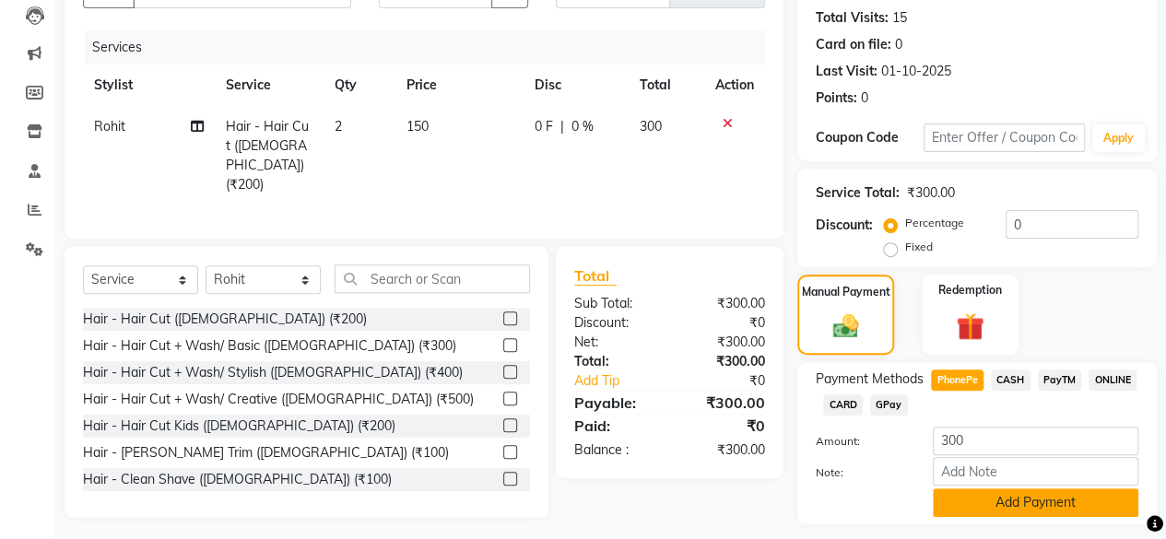
click at [1023, 508] on button "Add Payment" at bounding box center [1036, 503] width 206 height 29
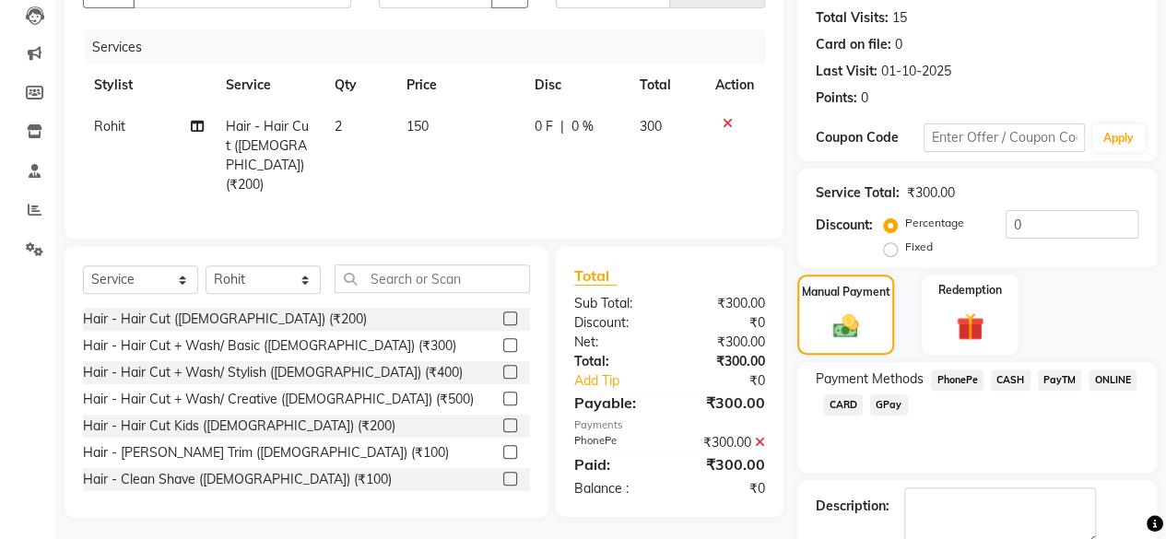
scroll to position [299, 0]
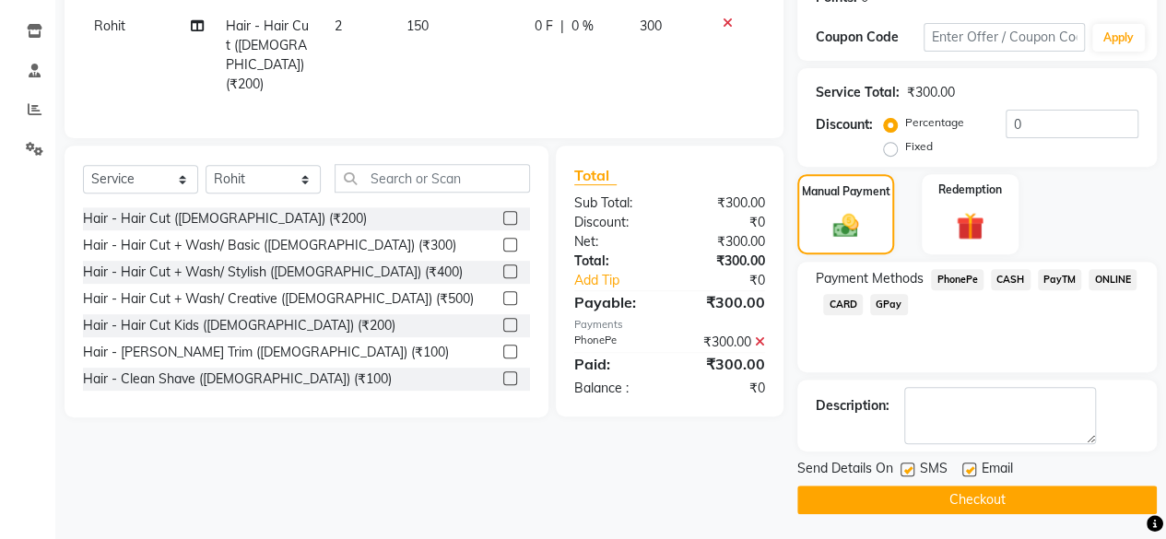
click at [1105, 491] on button "Checkout" at bounding box center [977, 500] width 360 height 29
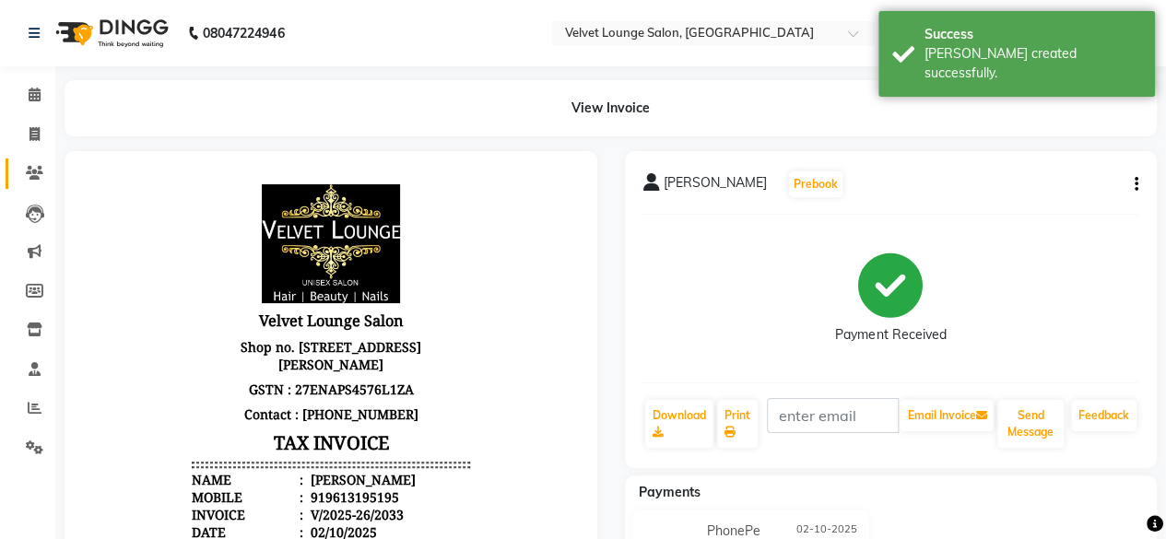
click at [22, 160] on link "Clients" at bounding box center [28, 174] width 44 height 30
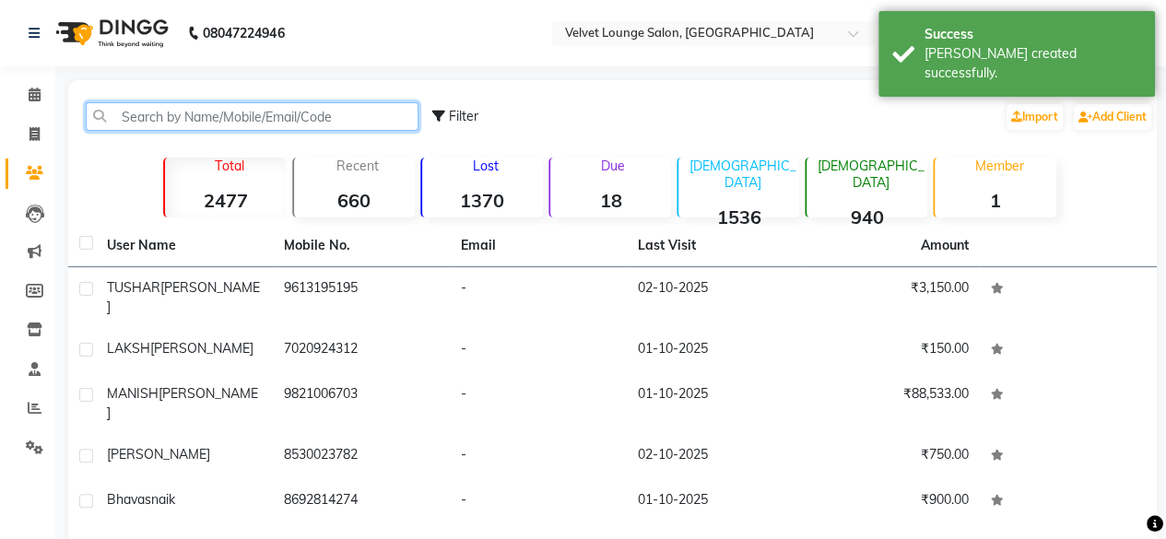
click at [186, 115] on input "text" at bounding box center [252, 116] width 333 height 29
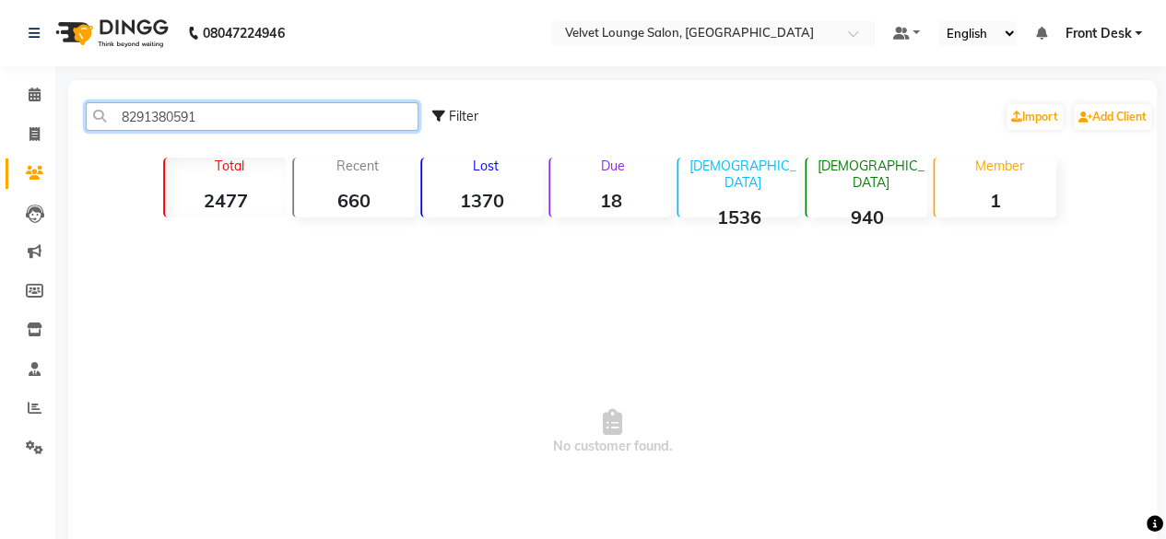
click at [220, 112] on input "8291380591" at bounding box center [252, 116] width 333 height 29
type input "8291380591"
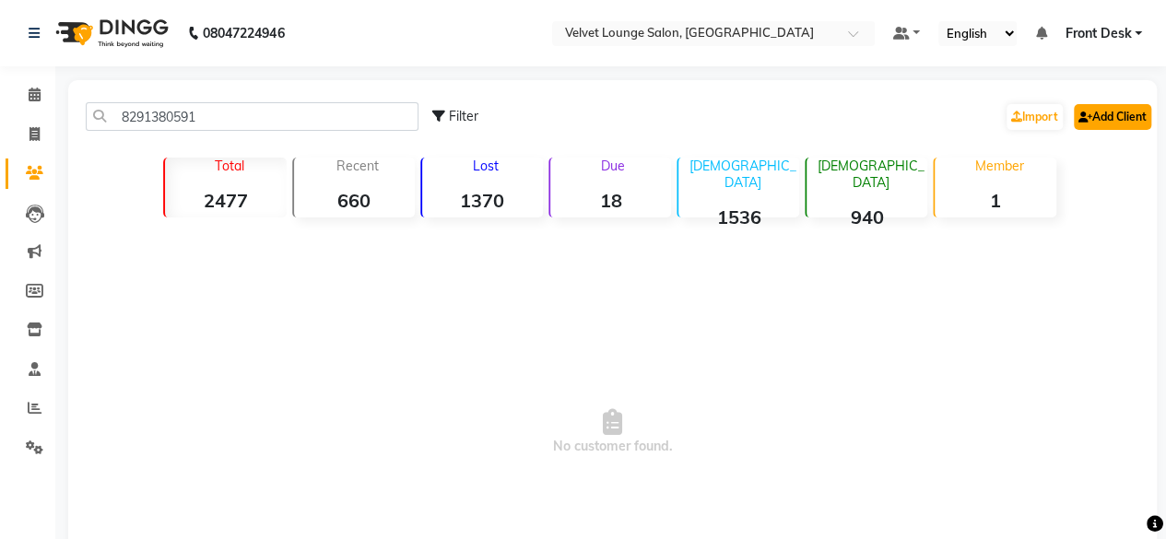
click at [1091, 120] on link "Add Client" at bounding box center [1112, 117] width 77 height 26
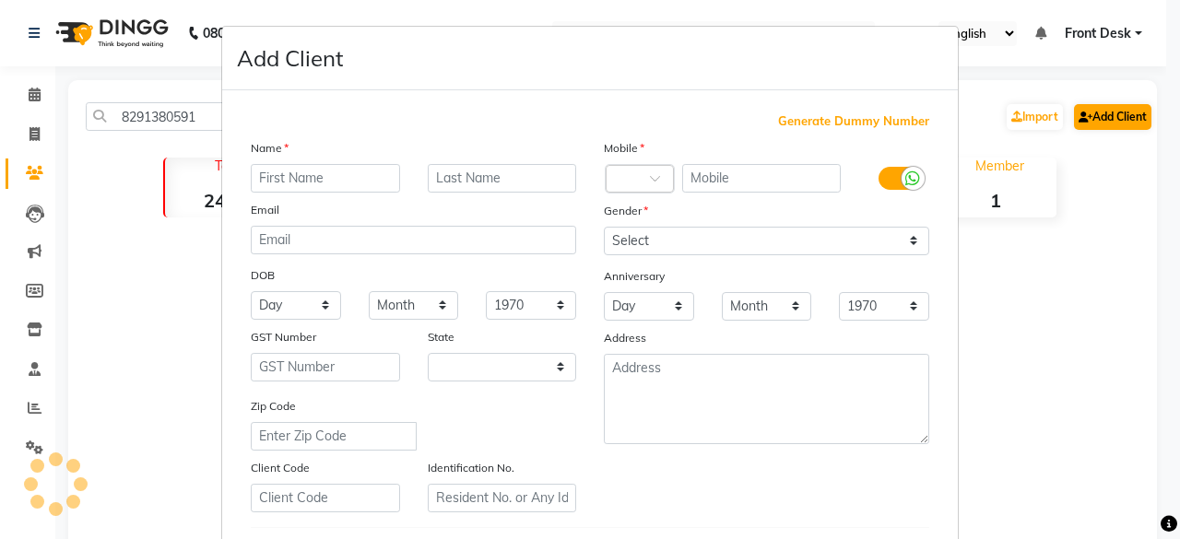
select select "22"
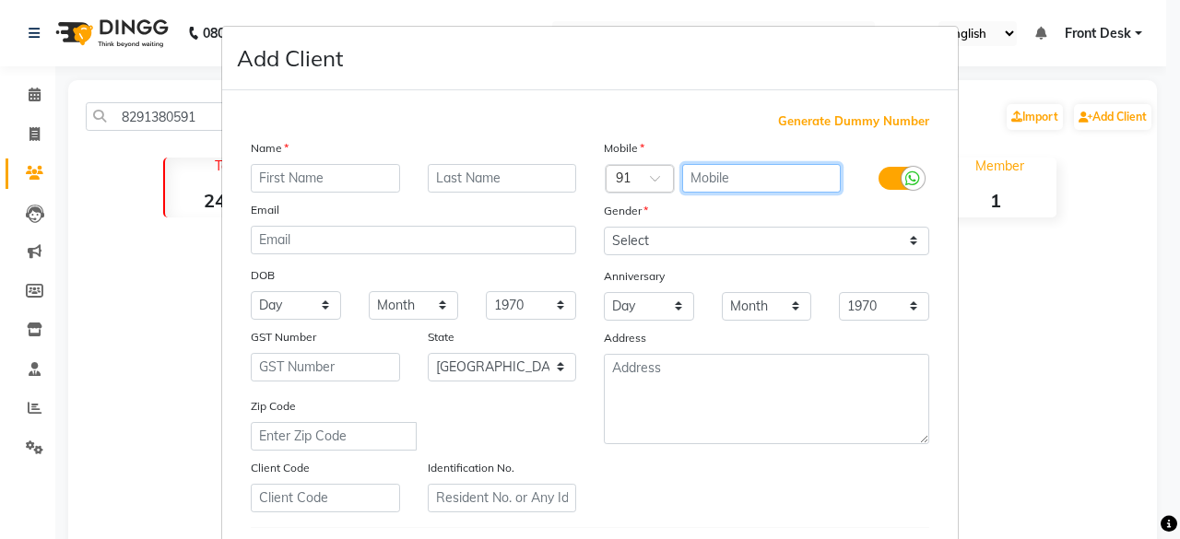
click at [762, 171] on input "text" at bounding box center [761, 178] width 159 height 29
paste input "8291380591"
type input "8291380591"
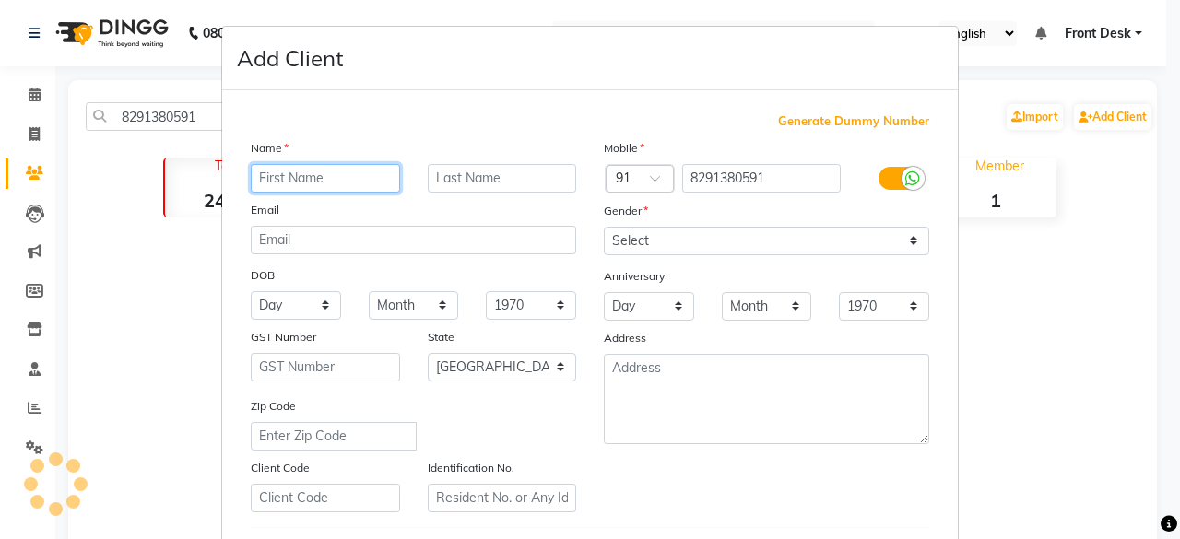
click at [380, 176] on input "text" at bounding box center [325, 178] width 149 height 29
type input "xyz"
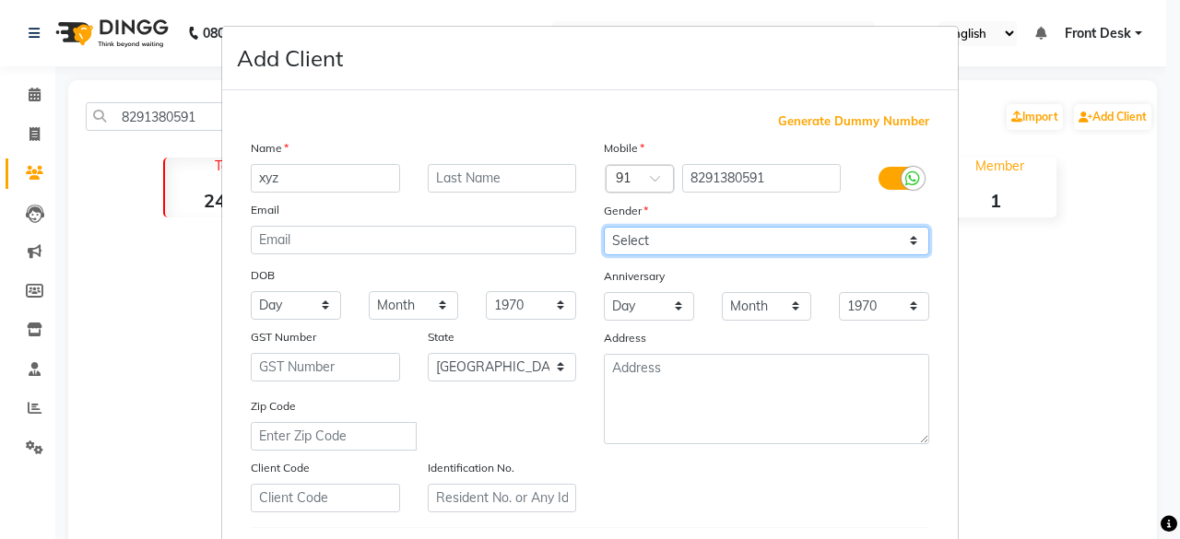
click at [666, 254] on select "Select [DEMOGRAPHIC_DATA] [DEMOGRAPHIC_DATA] Other Prefer Not To Say" at bounding box center [766, 241] width 325 height 29
select select "[DEMOGRAPHIC_DATA]"
click at [604, 227] on select "Select [DEMOGRAPHIC_DATA] [DEMOGRAPHIC_DATA] Other Prefer Not To Say" at bounding box center [766, 241] width 325 height 29
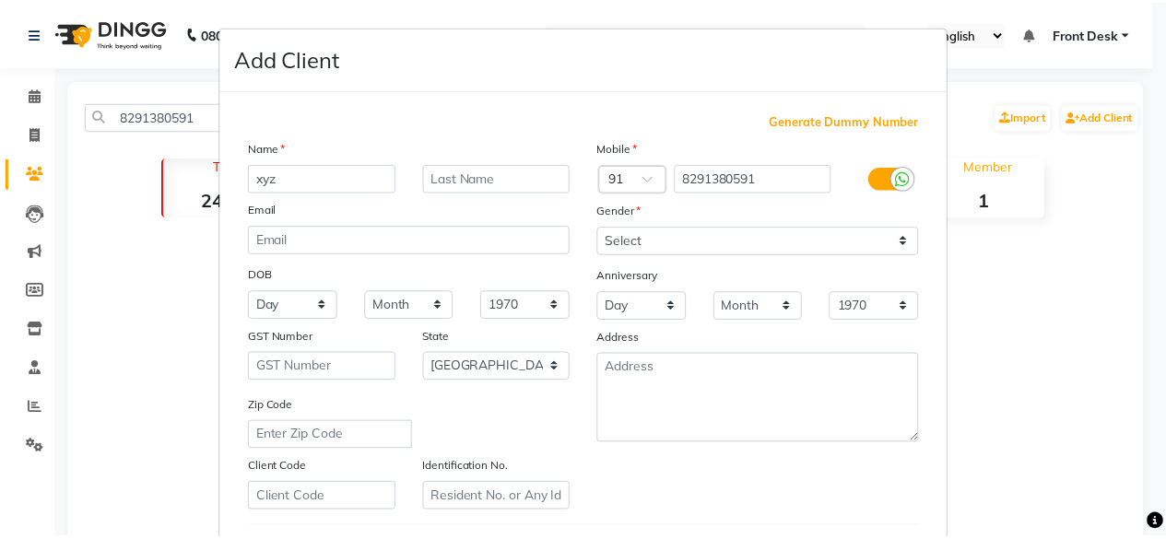
scroll to position [308, 0]
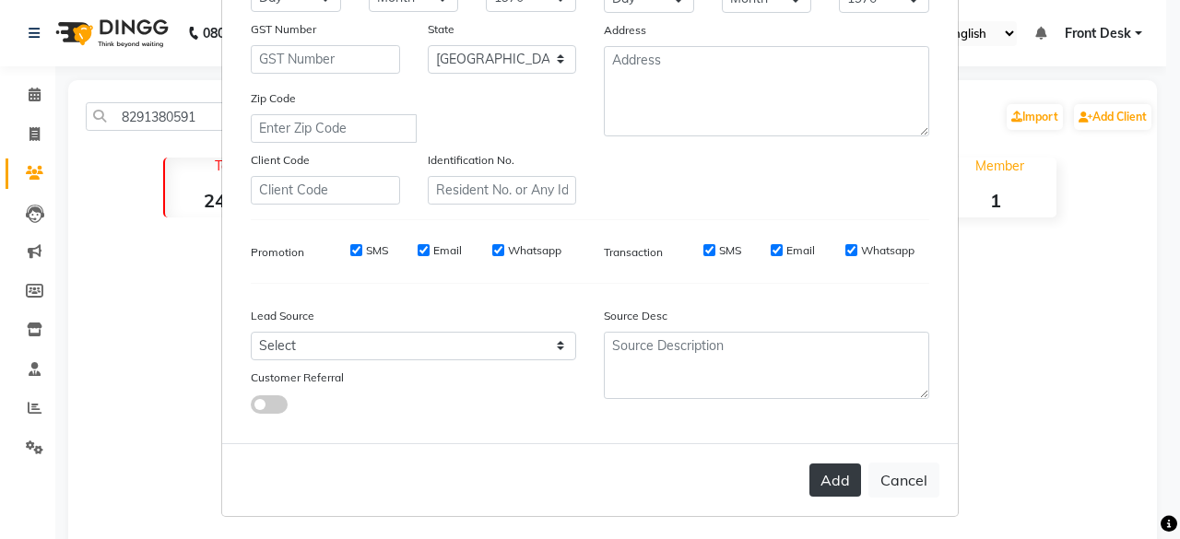
click at [841, 474] on button "Add" at bounding box center [835, 480] width 52 height 33
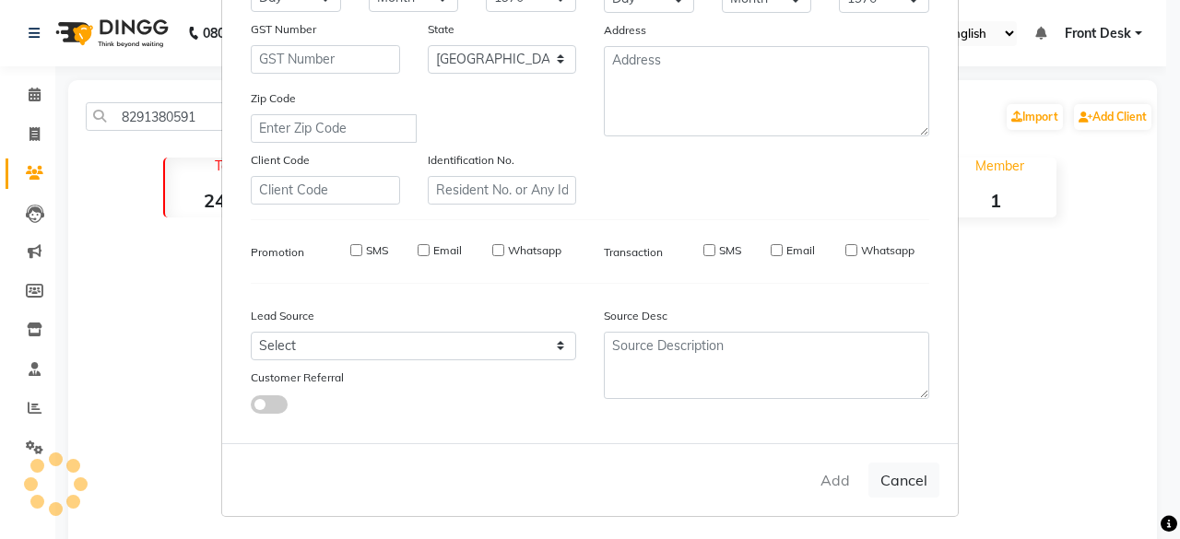
select select
select select "null"
select select
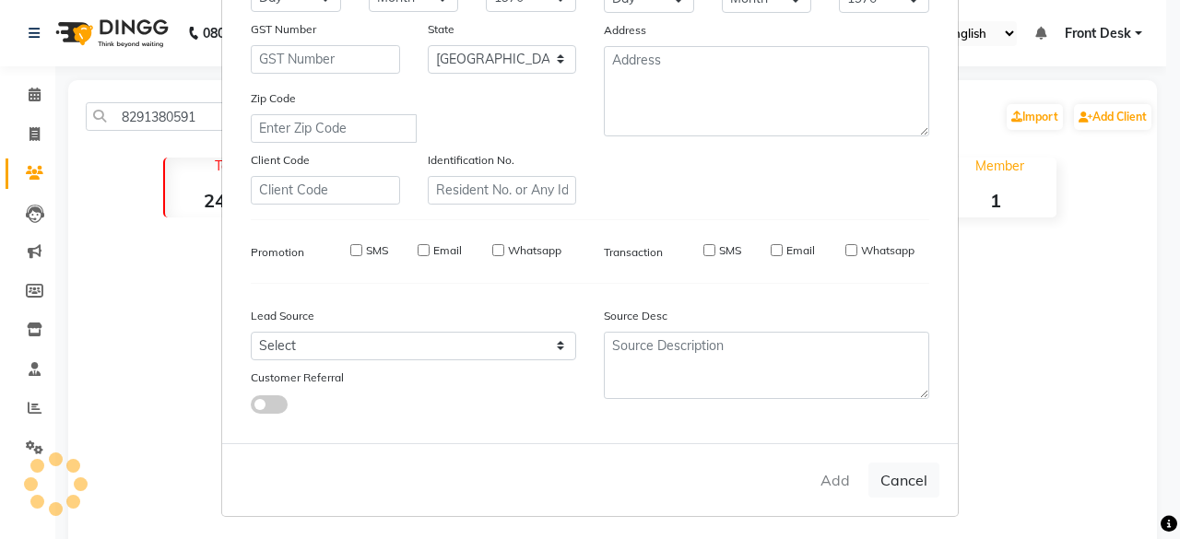
select select
checkbox input "false"
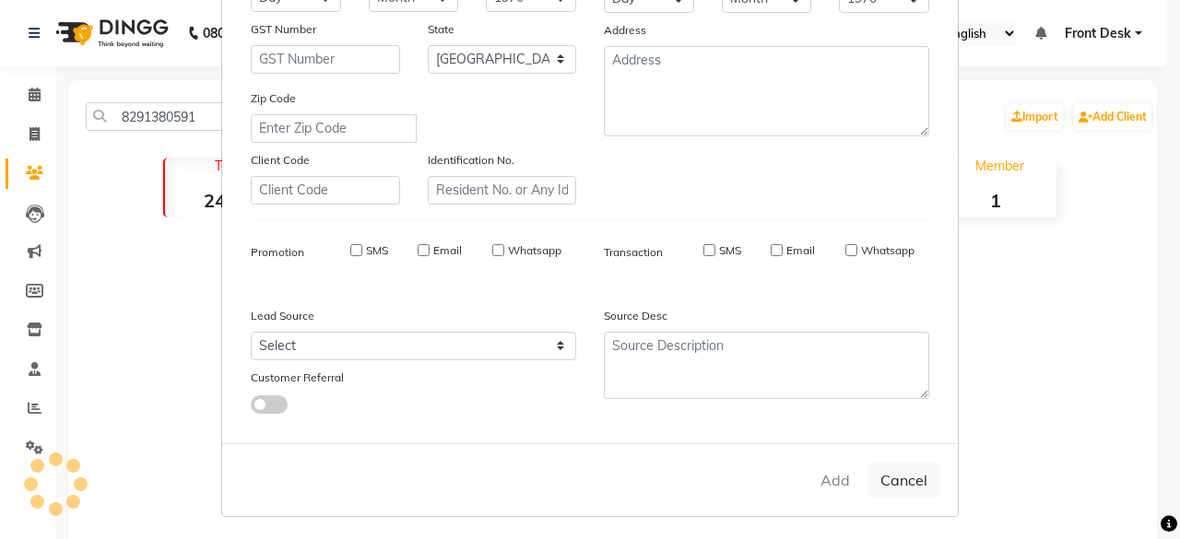
checkbox input "false"
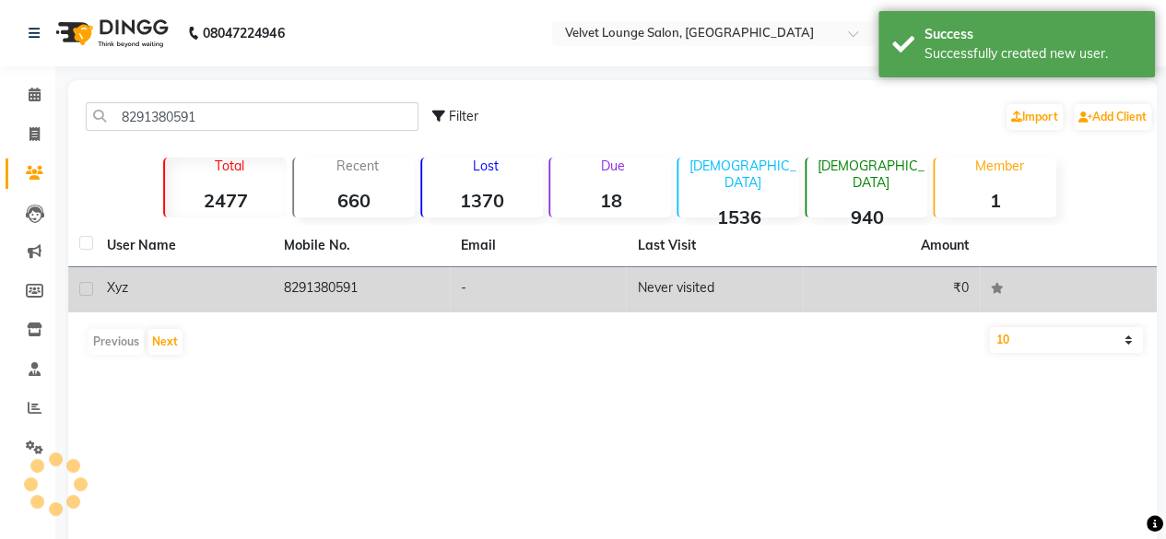
click at [850, 288] on td "₹0" at bounding box center [891, 289] width 177 height 45
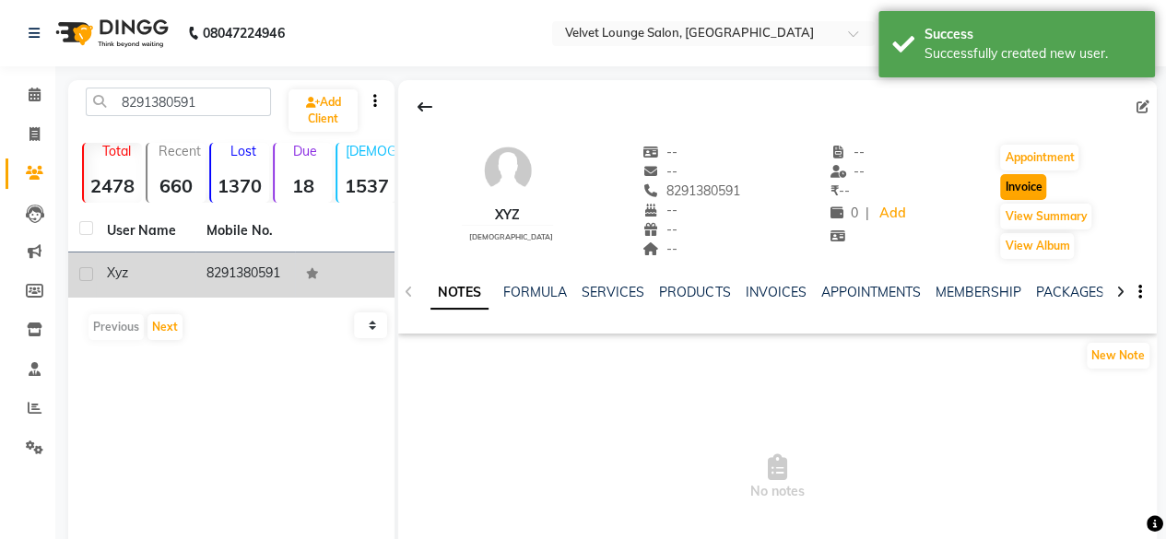
click at [1023, 187] on button "Invoice" at bounding box center [1023, 187] width 46 height 26
select select "service"
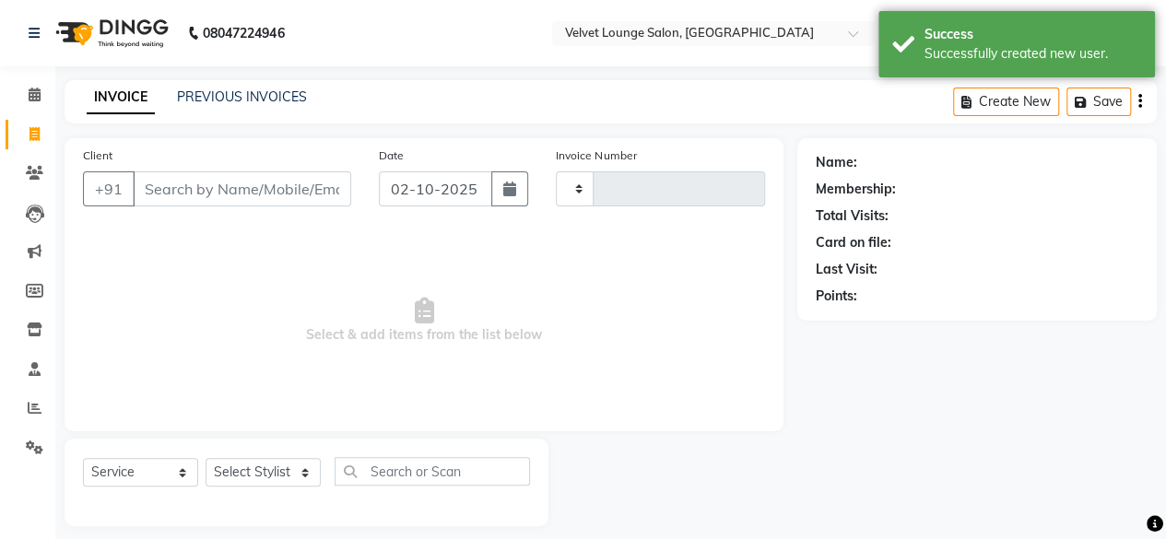
scroll to position [14, 0]
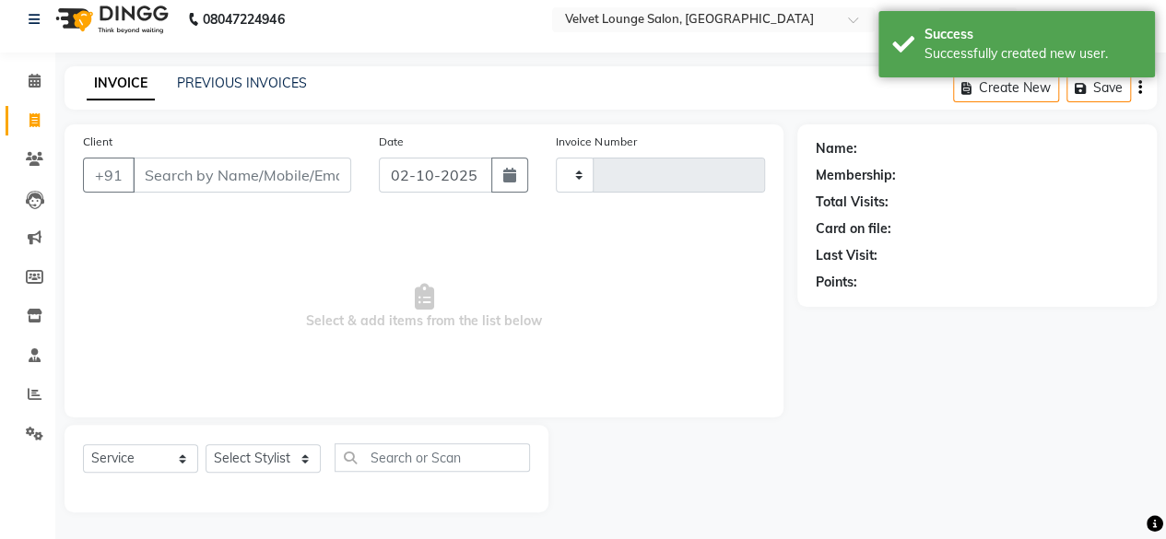
type input "2034"
select select "5962"
type input "8291380591"
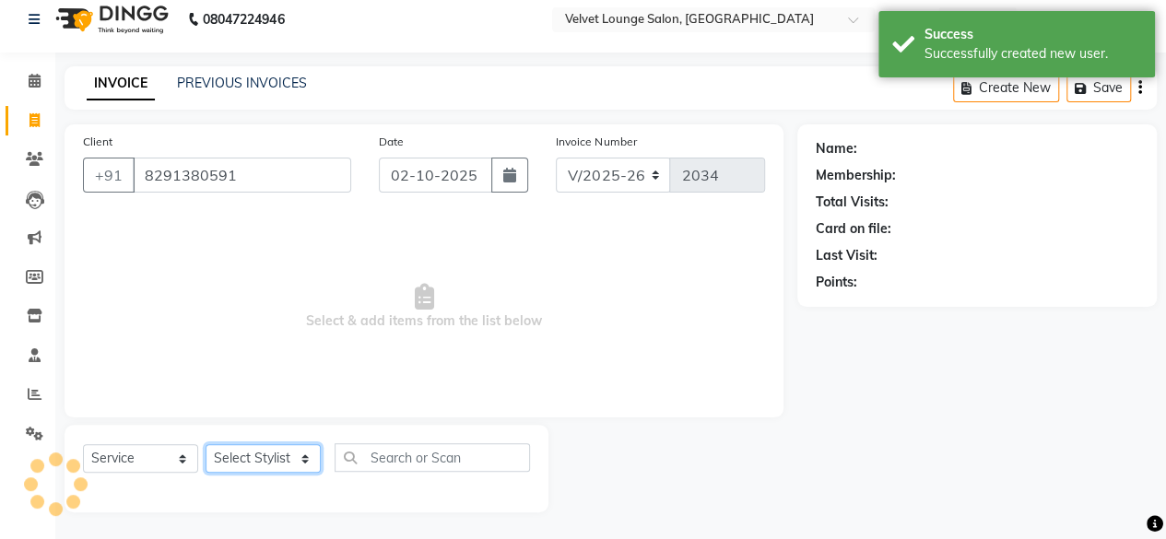
click at [265, 450] on select "Select Stylist [PERSON_NAME] [PERSON_NAME] [PERSON_NAME] Front Desk Jaya jyoti …" at bounding box center [263, 458] width 115 height 29
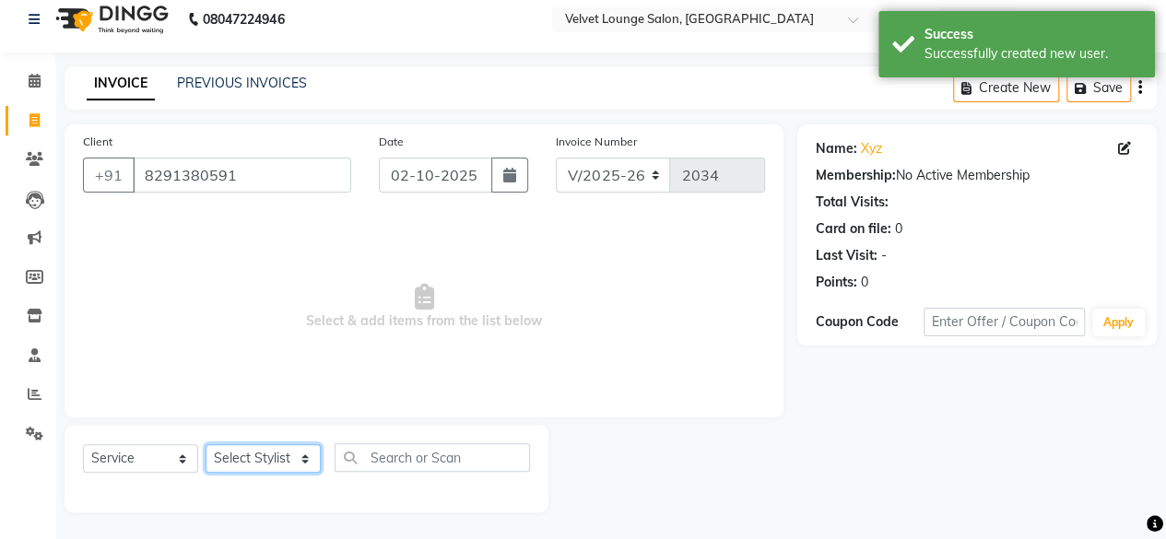
select select "42846"
click at [206, 444] on select "Select Stylist [PERSON_NAME] [PERSON_NAME] [PERSON_NAME] Front Desk Jaya jyoti …" at bounding box center [263, 458] width 115 height 29
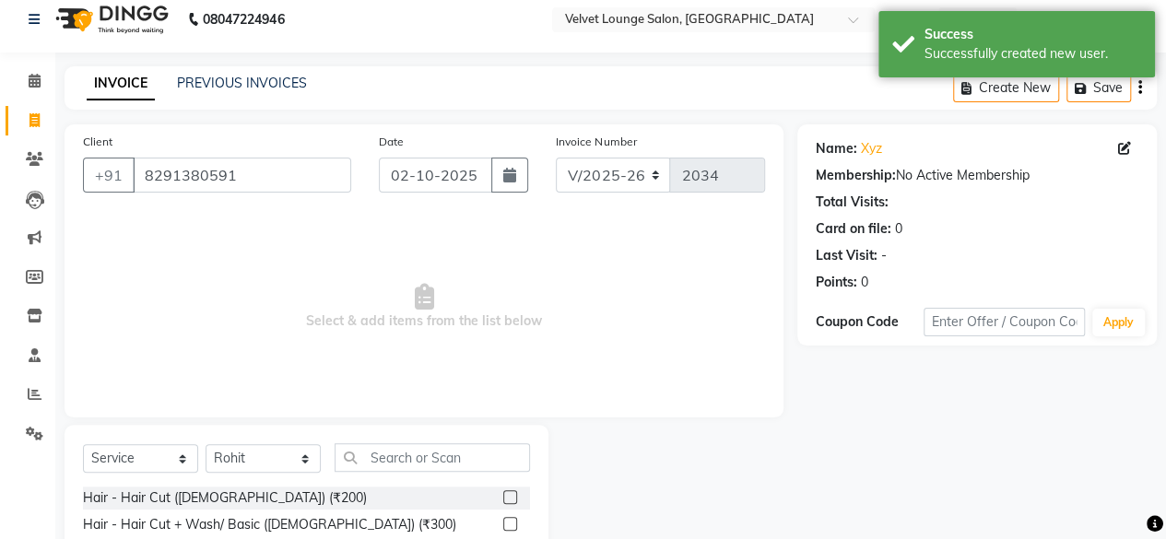
click at [503, 498] on label at bounding box center [510, 497] width 14 height 14
click at [503, 498] on input "checkbox" at bounding box center [509, 498] width 12 height 12
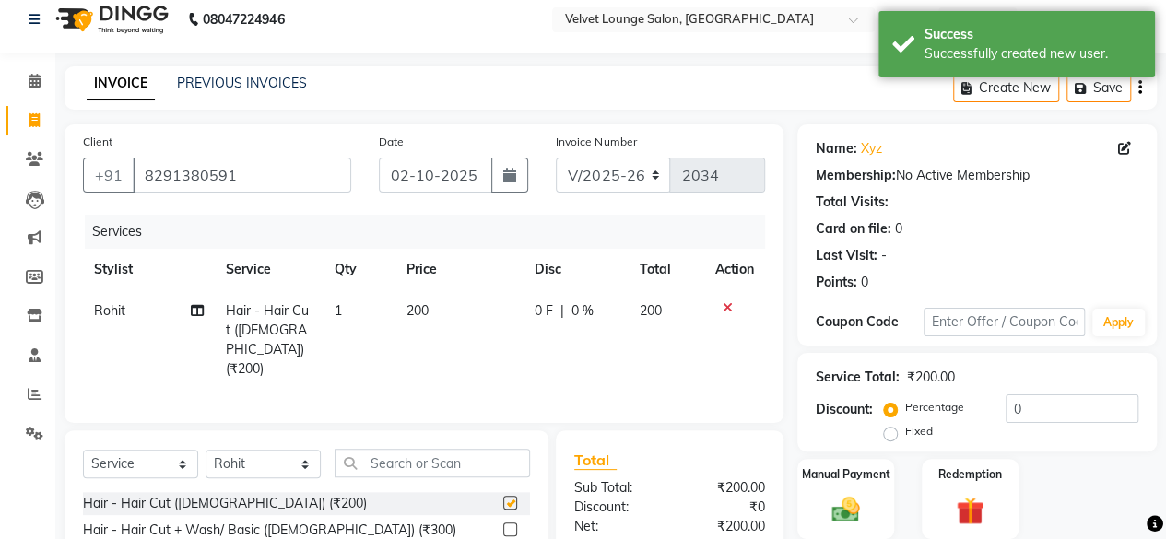
checkbox input "false"
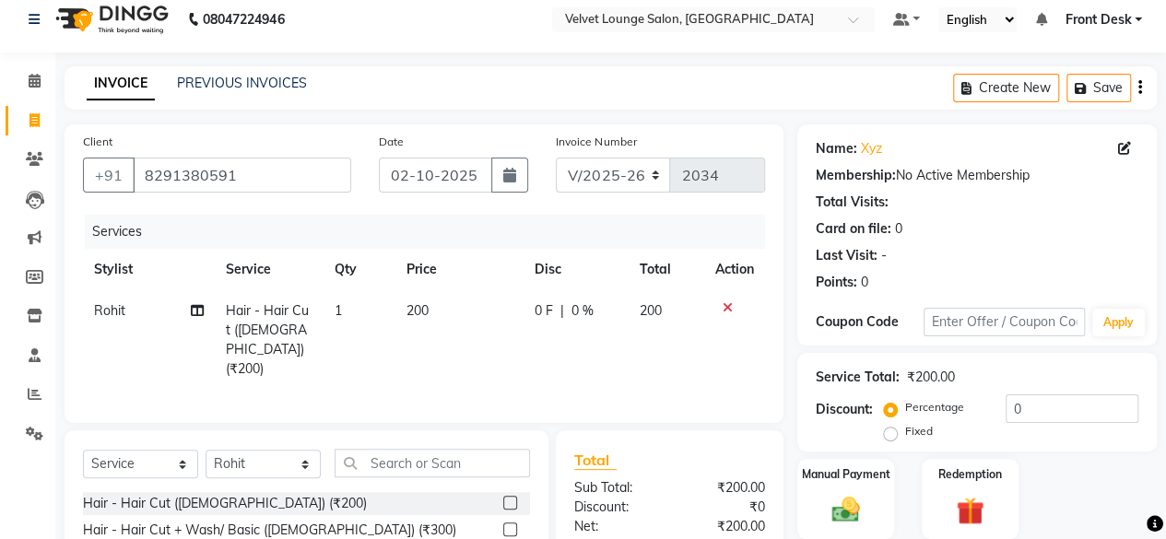
click at [525, 313] on td "0 F | 0 %" at bounding box center [576, 340] width 105 height 100
select select "42846"
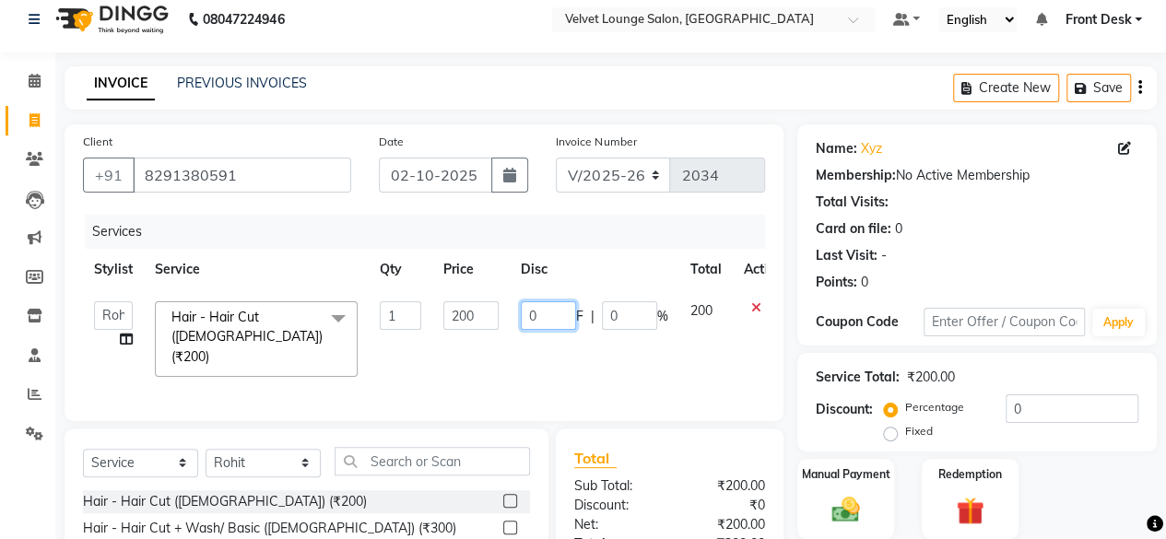
click at [525, 313] on input "0" at bounding box center [548, 315] width 55 height 29
type input "150"
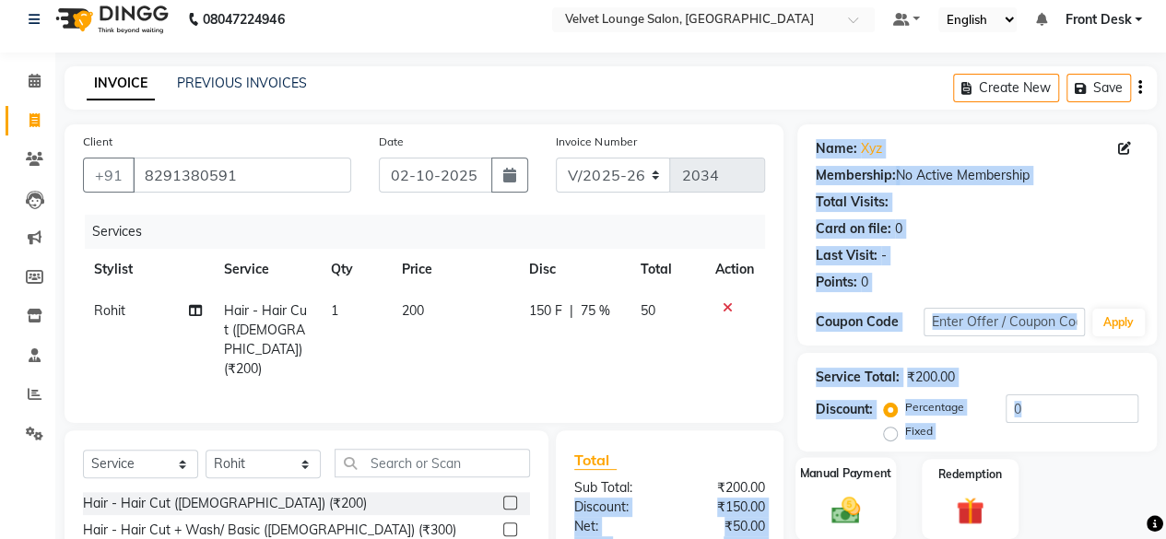
drag, startPoint x: 779, startPoint y: 471, endPoint x: 844, endPoint y: 508, distance: 75.1
click at [844, 508] on div "Client [PHONE_NUMBER] Date [DATE] Invoice Number V/2025 V/[PHONE_NUMBER] Servic…" at bounding box center [611, 413] width 1120 height 578
click at [844, 508] on img at bounding box center [845, 509] width 47 height 33
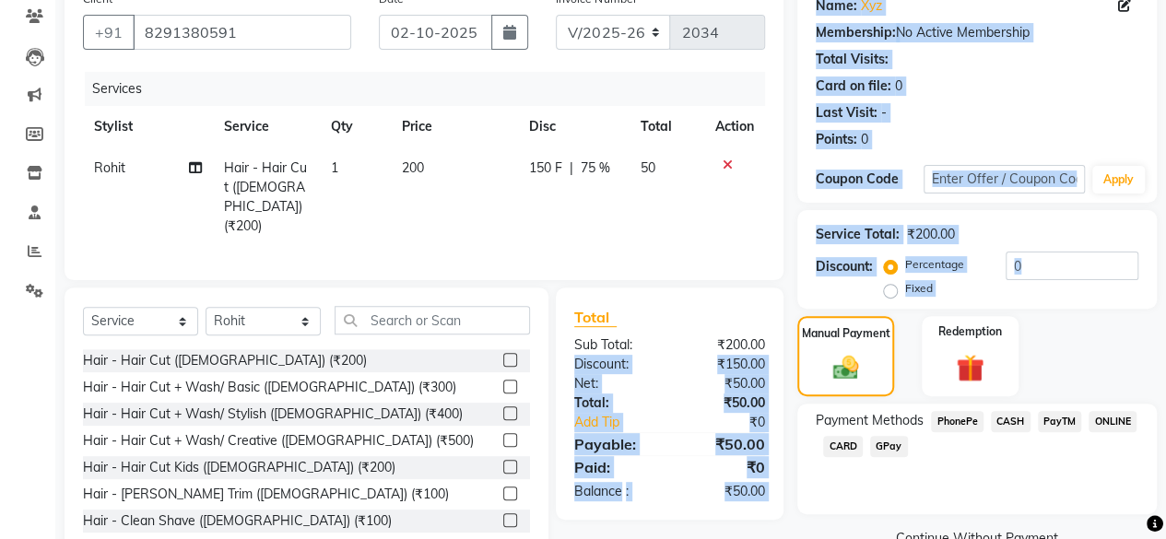
scroll to position [198, 0]
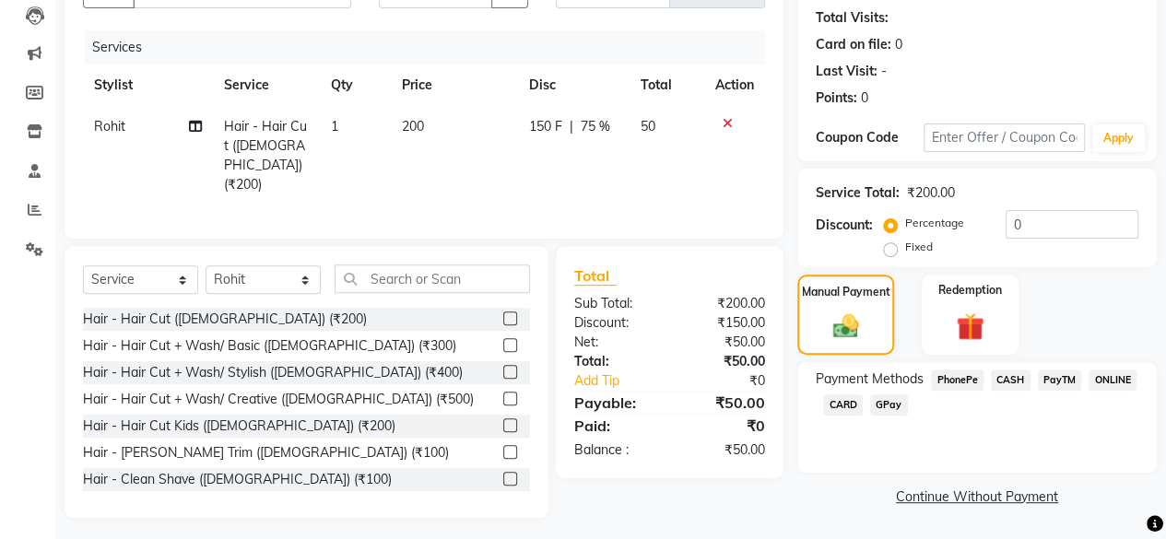
click at [996, 382] on span "CASH" at bounding box center [1011, 380] width 40 height 21
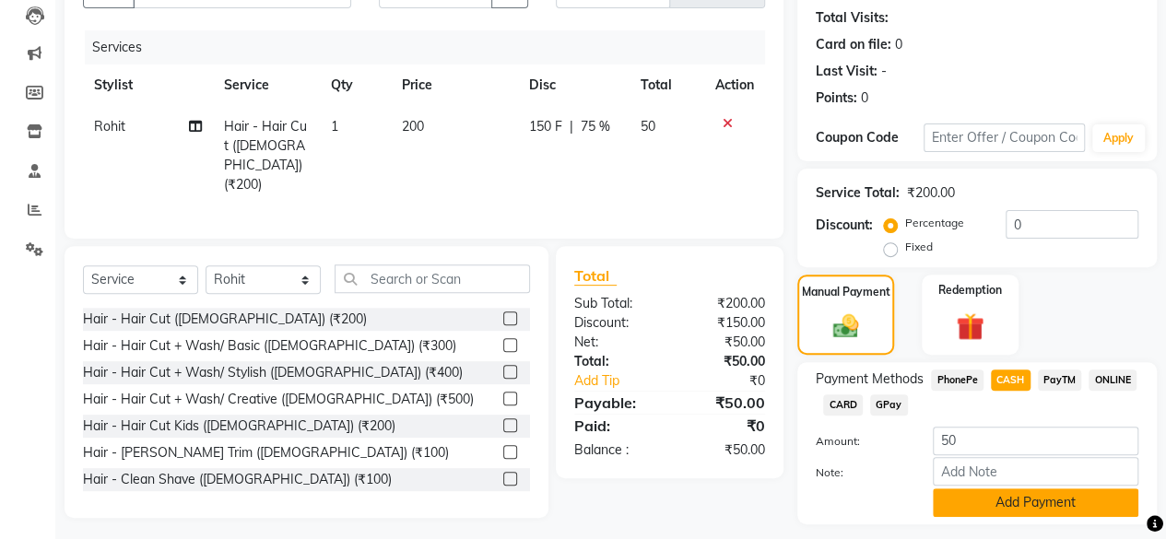
click at [999, 497] on button "Add Payment" at bounding box center [1036, 503] width 206 height 29
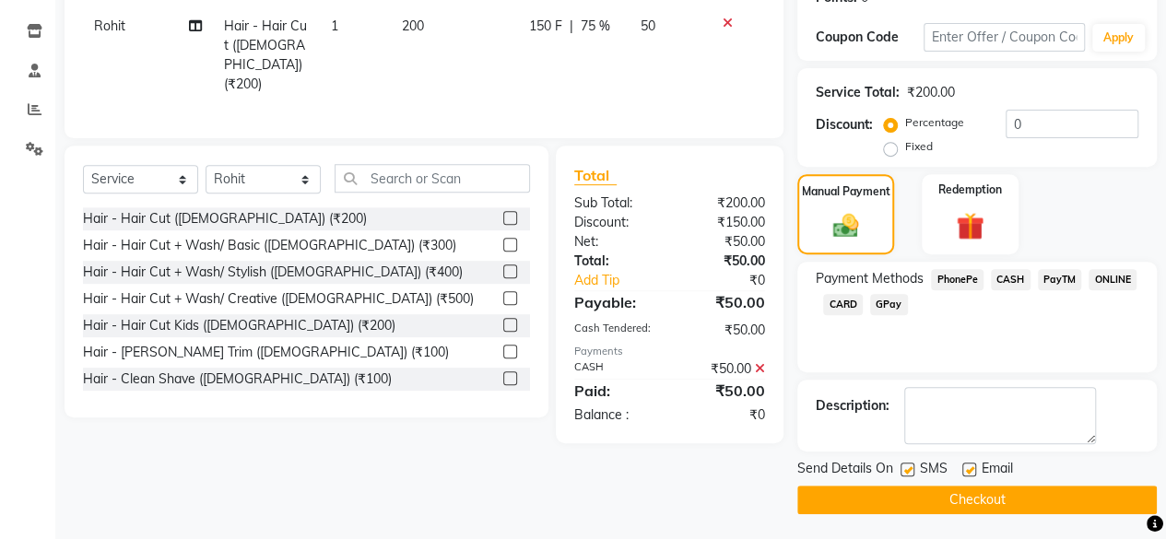
scroll to position [0, 0]
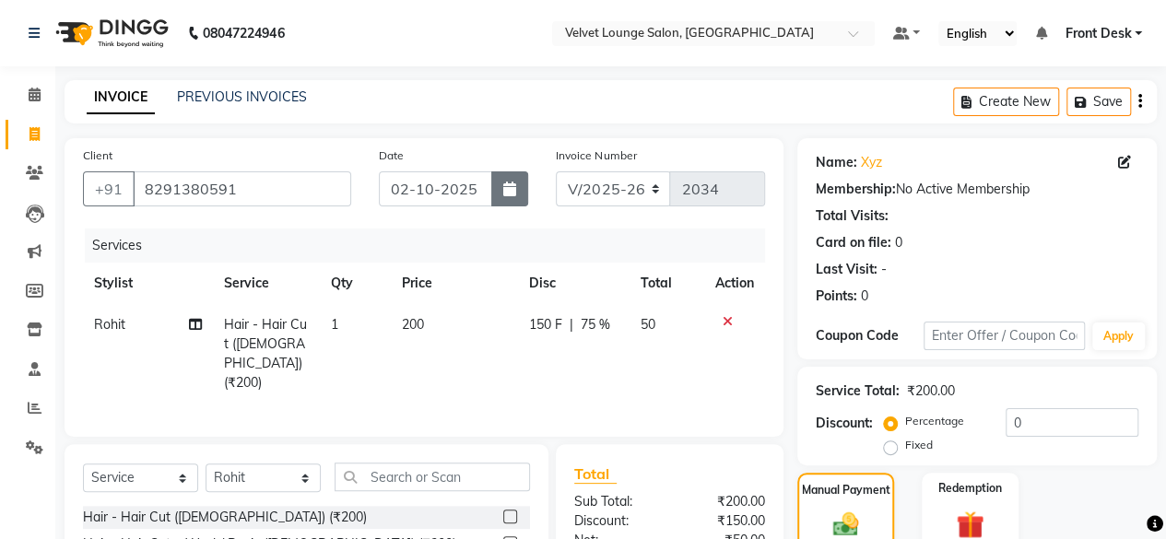
click at [504, 204] on button "button" at bounding box center [509, 188] width 37 height 35
select select "10"
select select "2025"
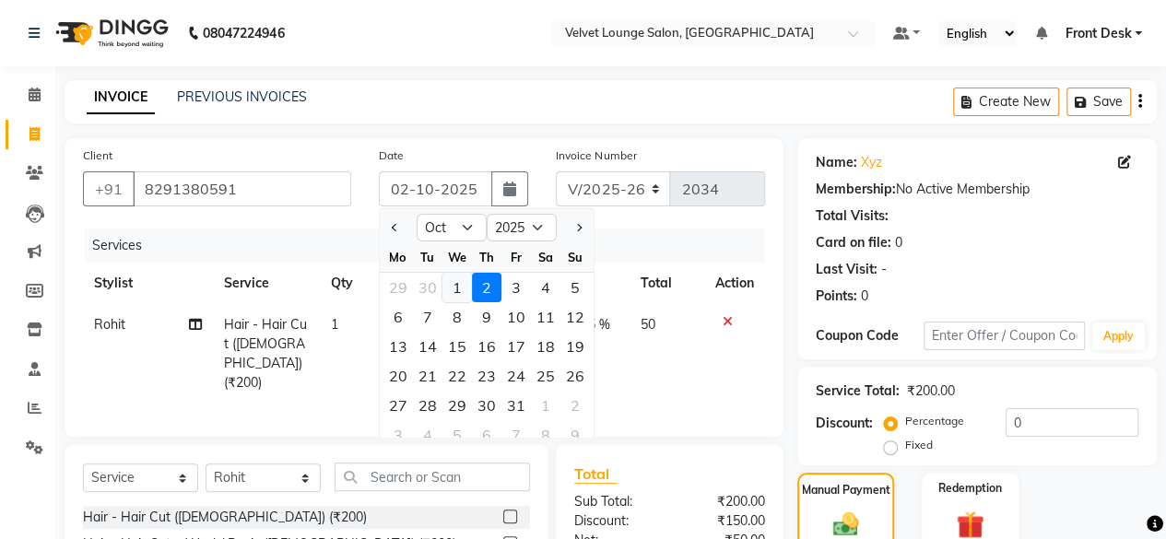
click at [454, 289] on div "1" at bounding box center [456, 287] width 29 height 29
type input "01-10-2025"
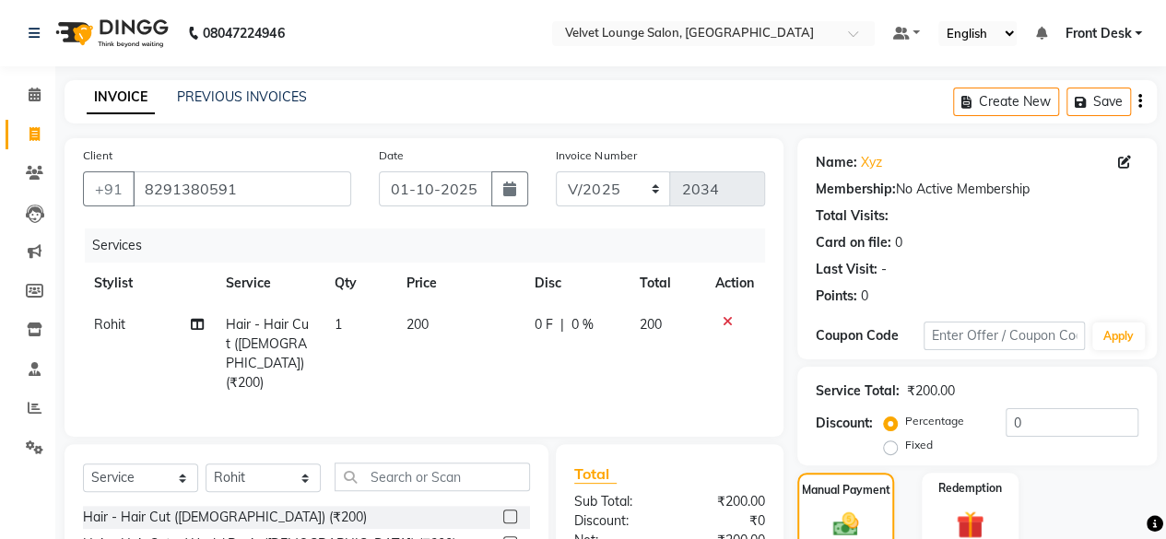
click at [538, 330] on span "0 F" at bounding box center [544, 324] width 18 height 19
select select "42846"
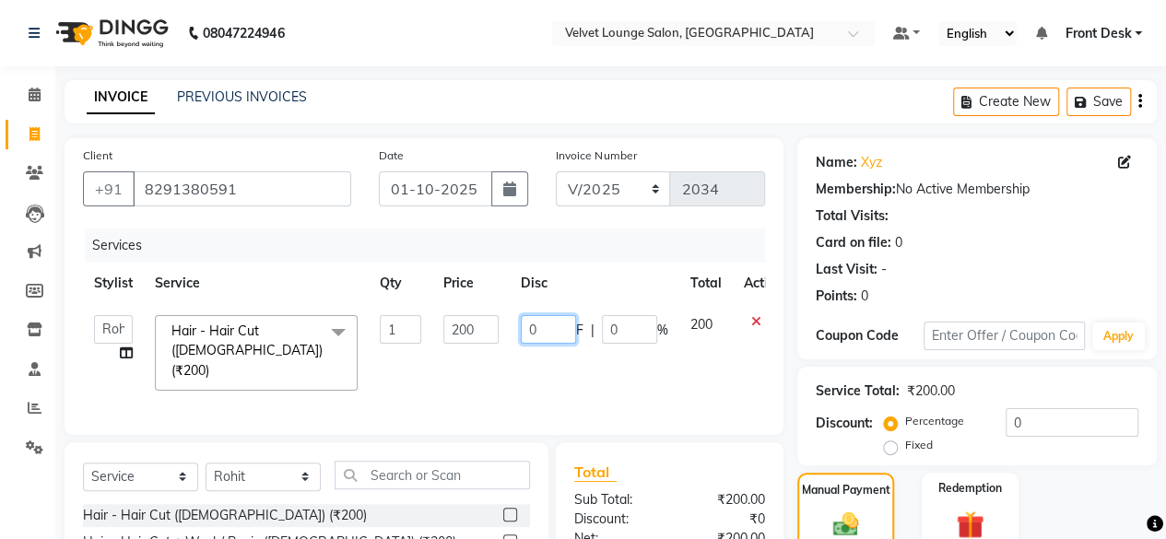
drag, startPoint x: 536, startPoint y: 329, endPoint x: 522, endPoint y: 327, distance: 14.0
click at [522, 327] on input "0" at bounding box center [548, 329] width 55 height 29
type input "150"
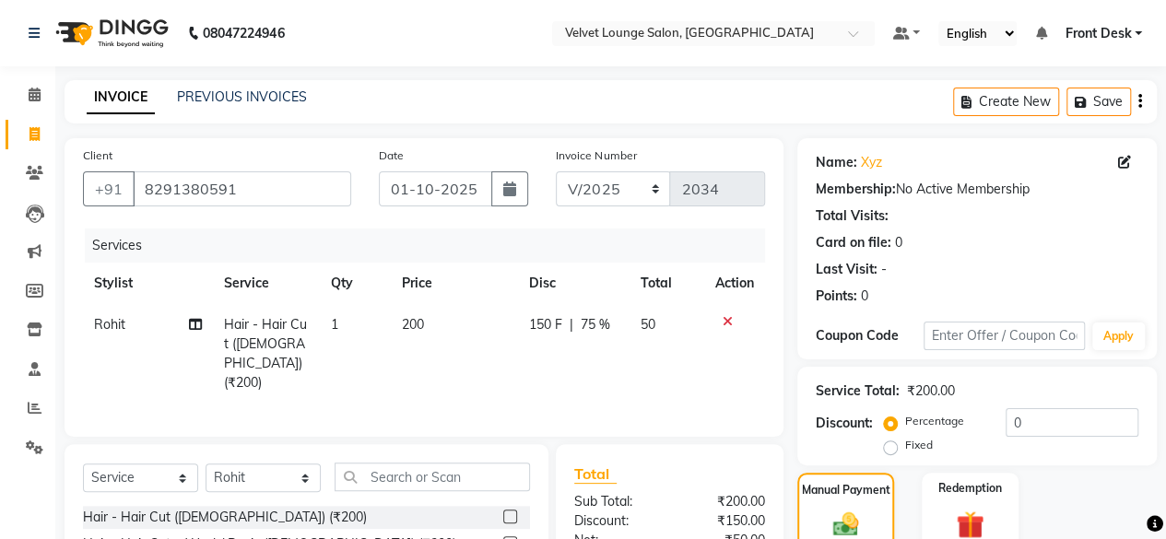
click at [614, 357] on td "150 F | 75 %" at bounding box center [573, 354] width 112 height 100
select select "42846"
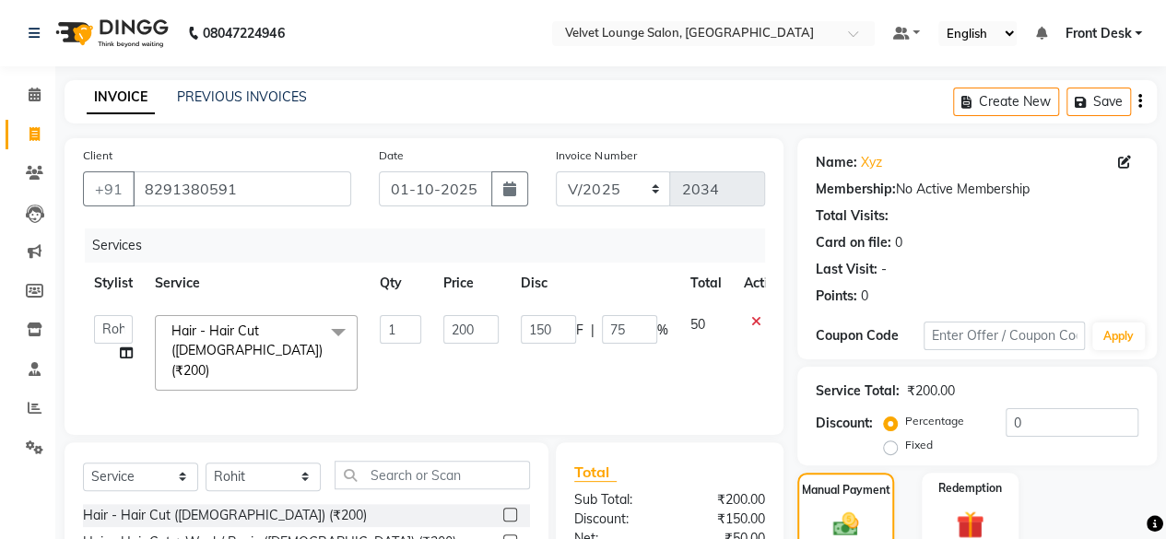
scroll to position [299, 0]
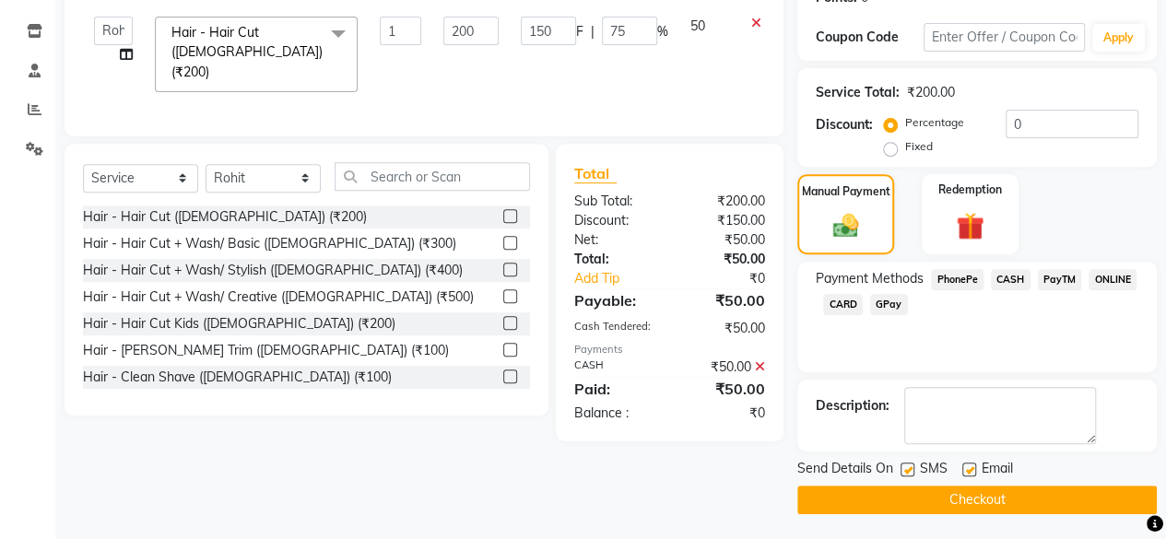
click at [1007, 279] on span "CASH" at bounding box center [1011, 279] width 40 height 21
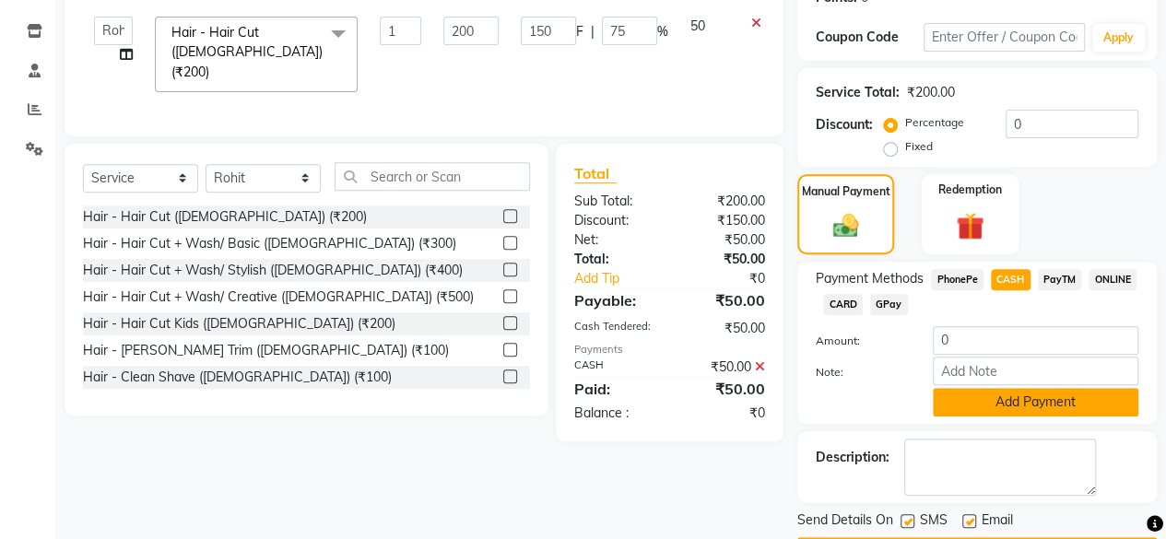
click at [1012, 406] on button "Add Payment" at bounding box center [1036, 402] width 206 height 29
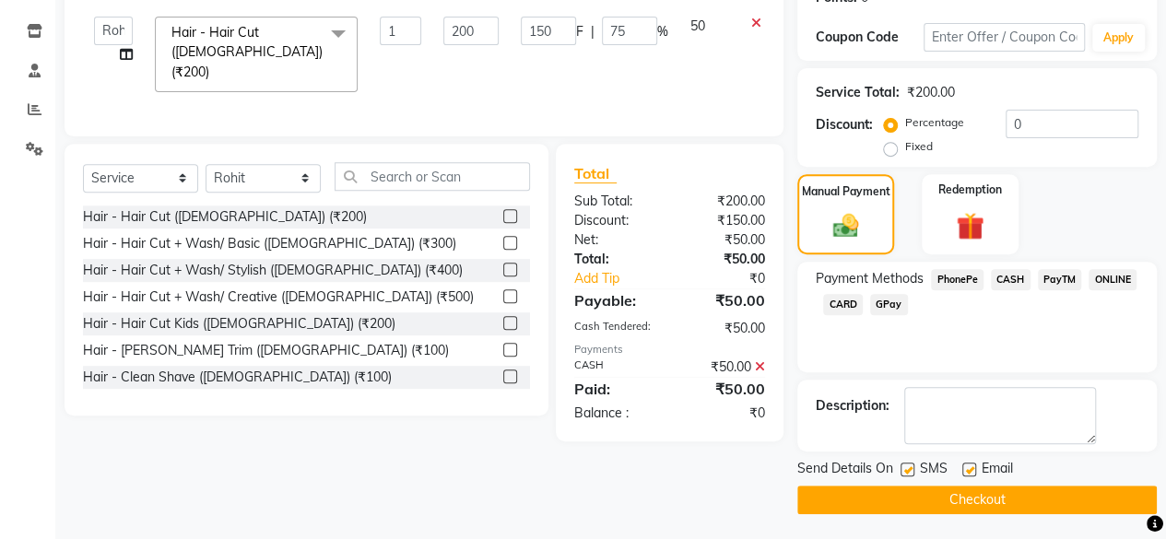
click at [1008, 500] on button "Checkout" at bounding box center [977, 500] width 360 height 29
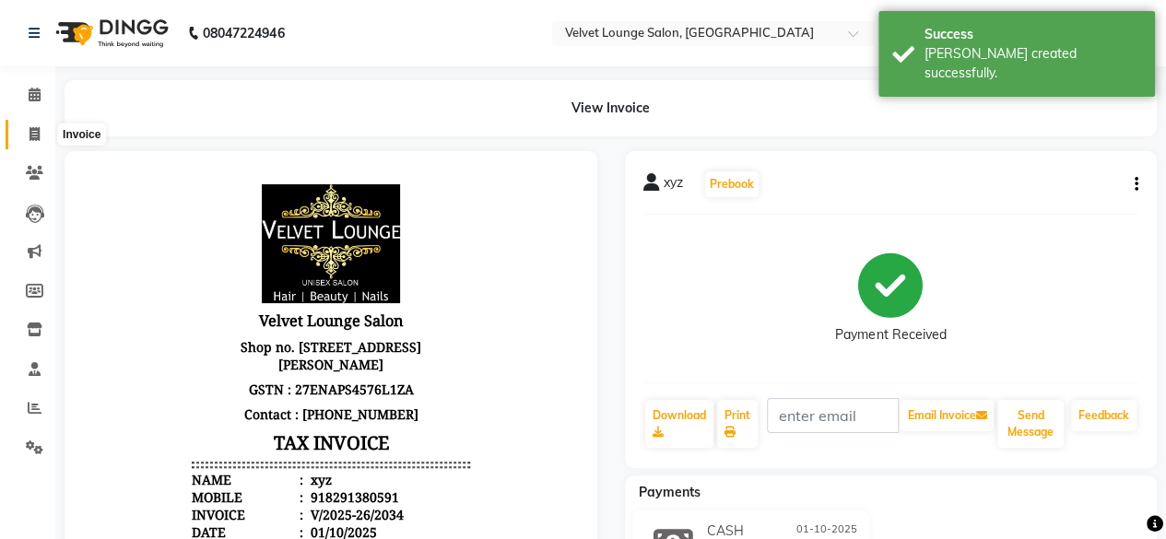
click at [30, 143] on span at bounding box center [34, 134] width 32 height 21
select select "5962"
select select "service"
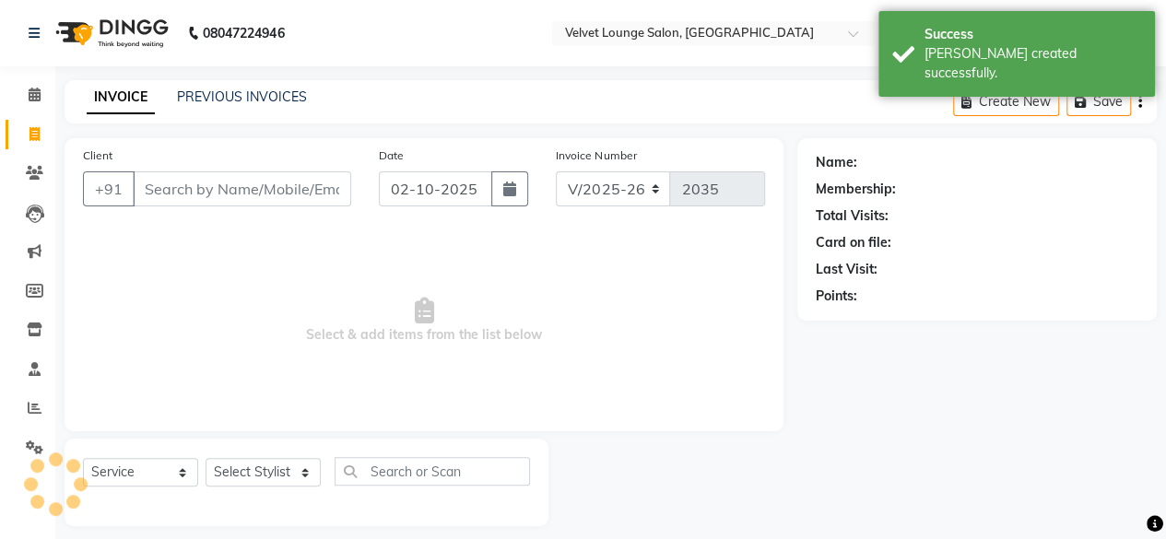
scroll to position [14, 0]
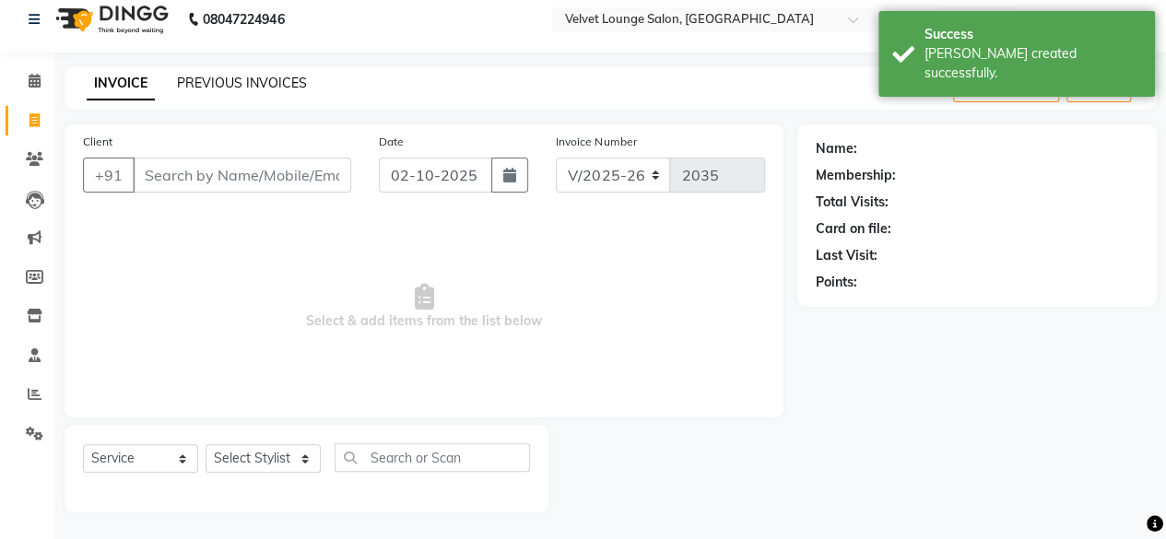
click at [241, 87] on link "PREVIOUS INVOICES" at bounding box center [242, 83] width 130 height 17
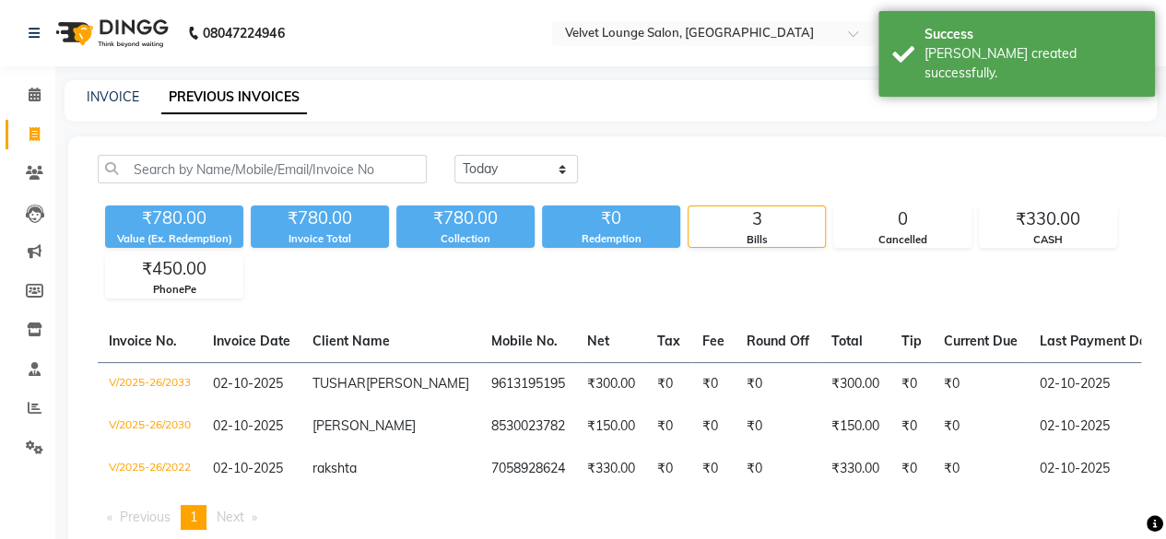
click at [497, 152] on div "[DATE] [DATE] Custom Range ₹780.00 Value (Ex. Redemption) ₹780.00 Invoice Total…" at bounding box center [619, 349] width 1103 height 427
click at [499, 156] on select "[DATE] [DATE] Custom Range" at bounding box center [516, 169] width 124 height 29
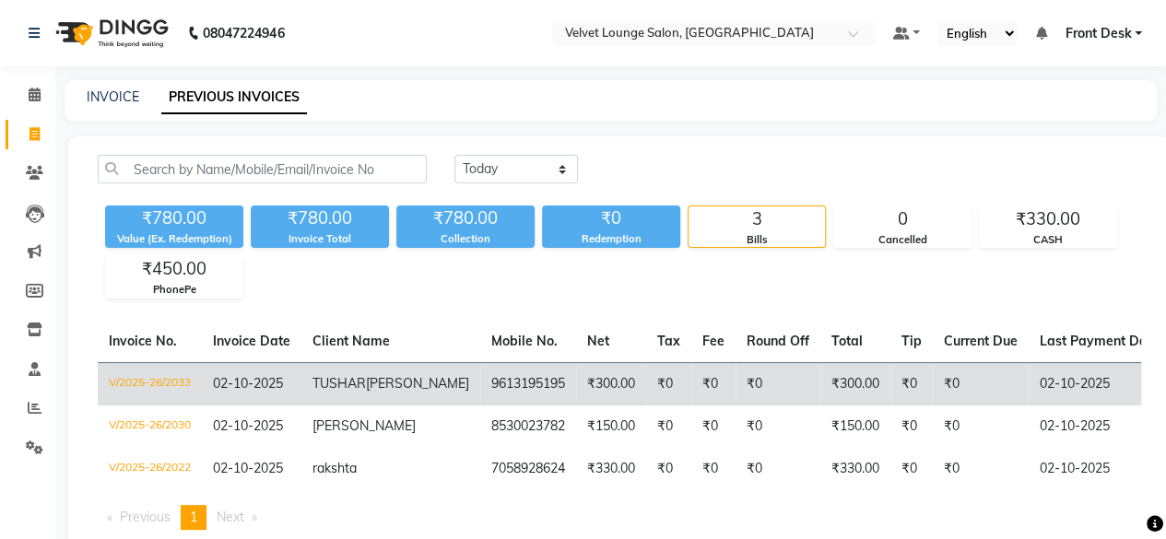
click at [646, 373] on td "₹0" at bounding box center [668, 383] width 45 height 43
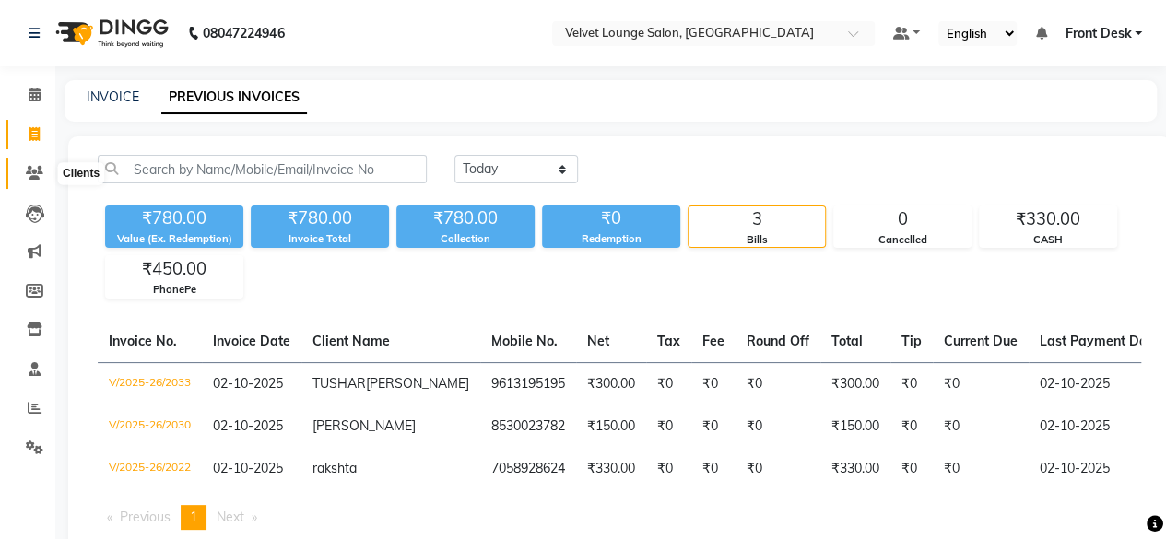
click at [47, 183] on span at bounding box center [34, 173] width 32 height 21
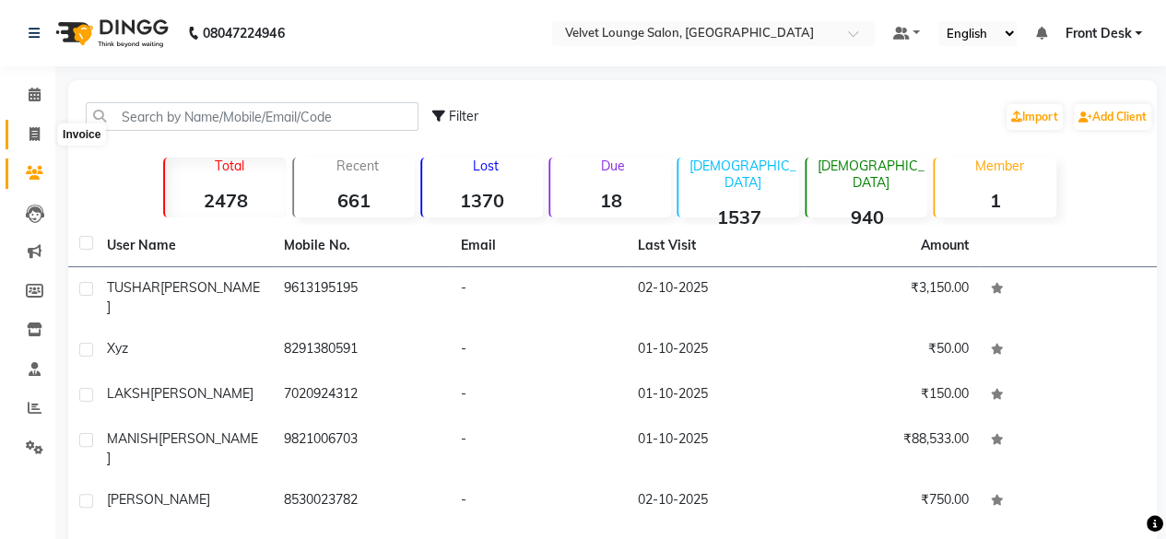
click at [31, 133] on icon at bounding box center [34, 134] width 10 height 14
select select "service"
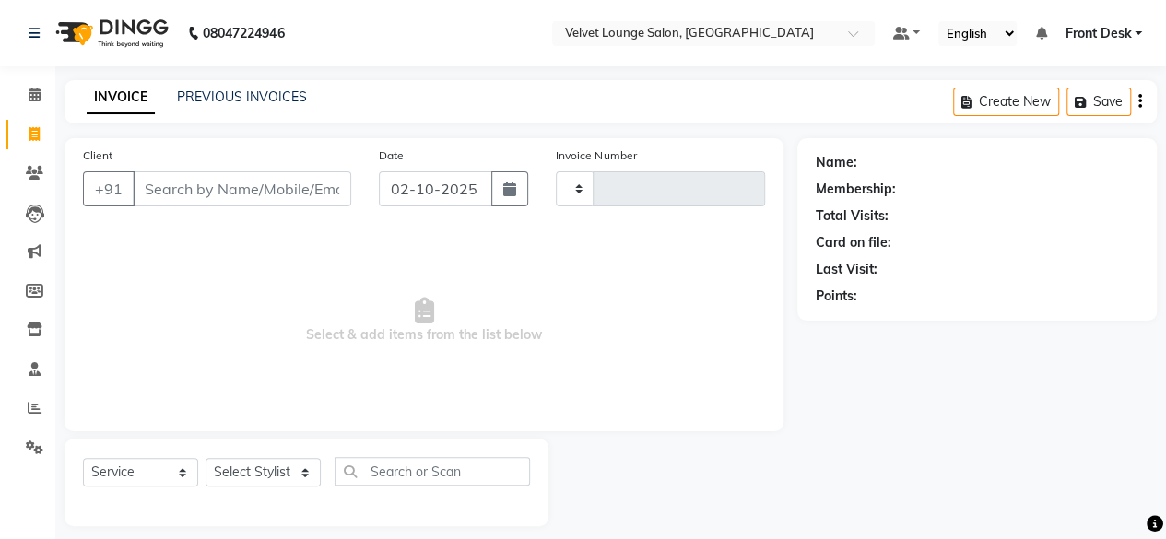
type input "2035"
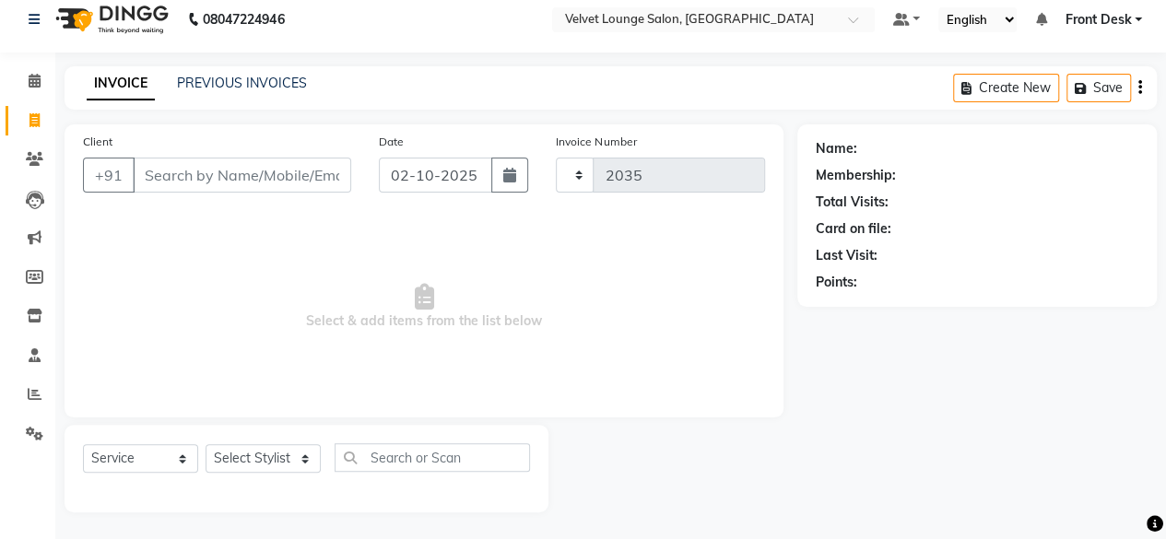
select select "5962"
click at [248, 78] on link "PREVIOUS INVOICES" at bounding box center [242, 83] width 130 height 17
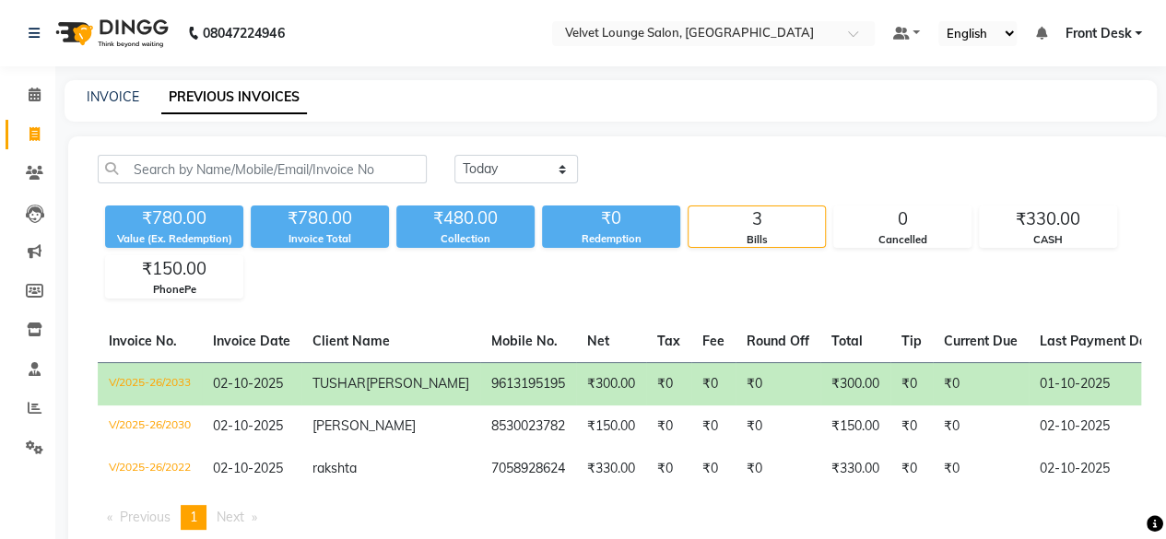
click at [248, 78] on div "08047224946 Select Location × Velvet Lounge Salon, Shiv Mandir Road Default Pan…" at bounding box center [583, 295] width 1166 height 591
drag, startPoint x: 500, startPoint y: 174, endPoint x: 510, endPoint y: 220, distance: 47.2
click at [510, 220] on div "[DATE] [DATE] Custom Range ₹780.00 Value (Ex. Redemption) ₹780.00 Invoice Total…" at bounding box center [620, 227] width 1066 height 144
select select "[DATE]"
click at [454, 155] on select "[DATE] [DATE] Custom Range" at bounding box center [516, 169] width 124 height 29
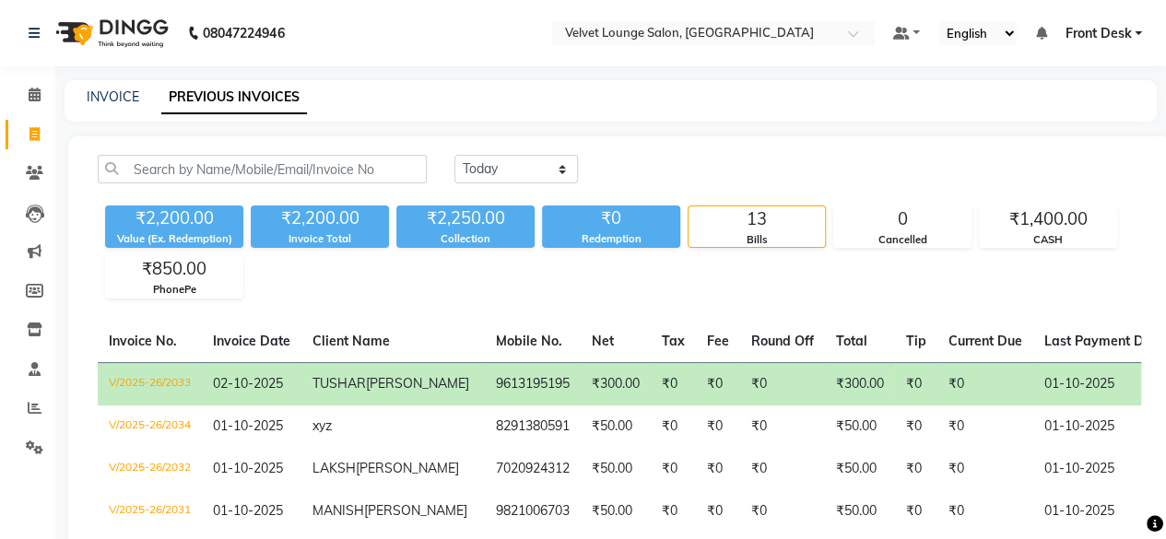
click at [825, 384] on td "₹300.00" at bounding box center [860, 383] width 70 height 43
click at [26, 174] on icon at bounding box center [35, 173] width 18 height 14
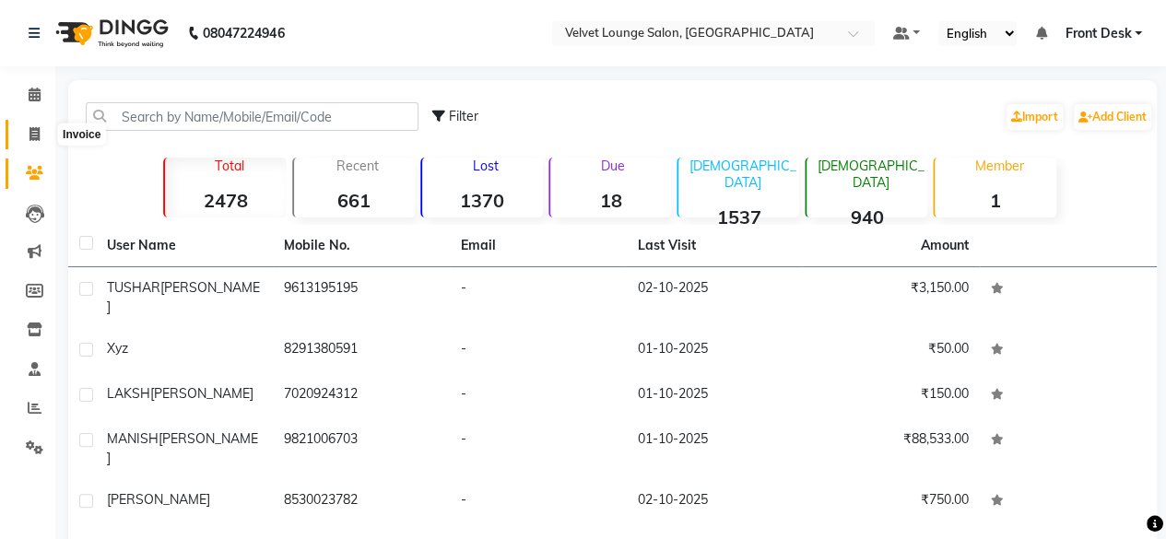
click at [33, 134] on icon at bounding box center [34, 134] width 10 height 14
select select "service"
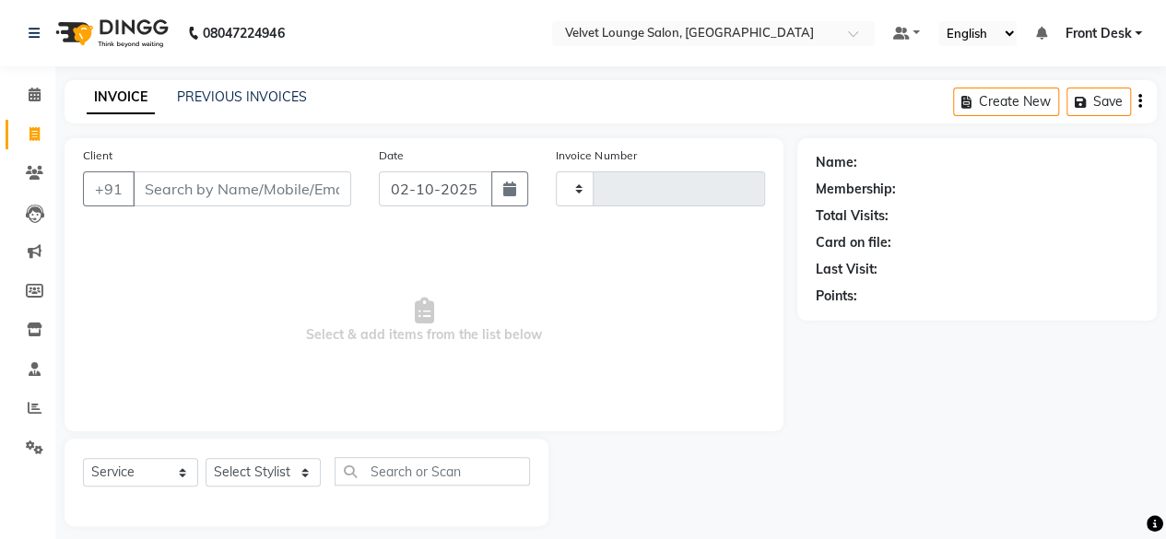
scroll to position [14, 0]
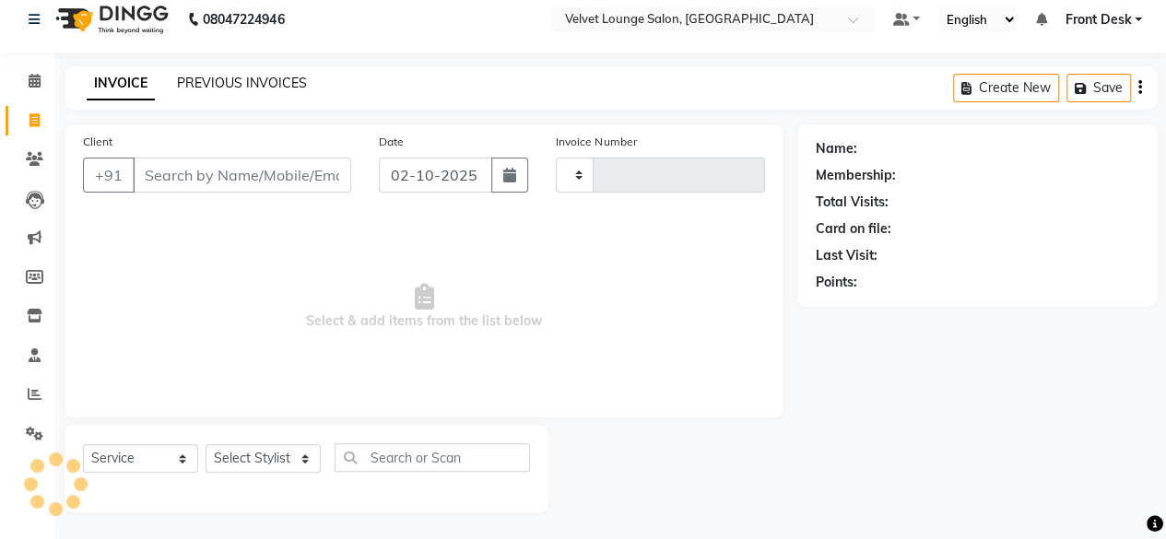
click at [232, 85] on link "PREVIOUS INVOICES" at bounding box center [242, 83] width 130 height 17
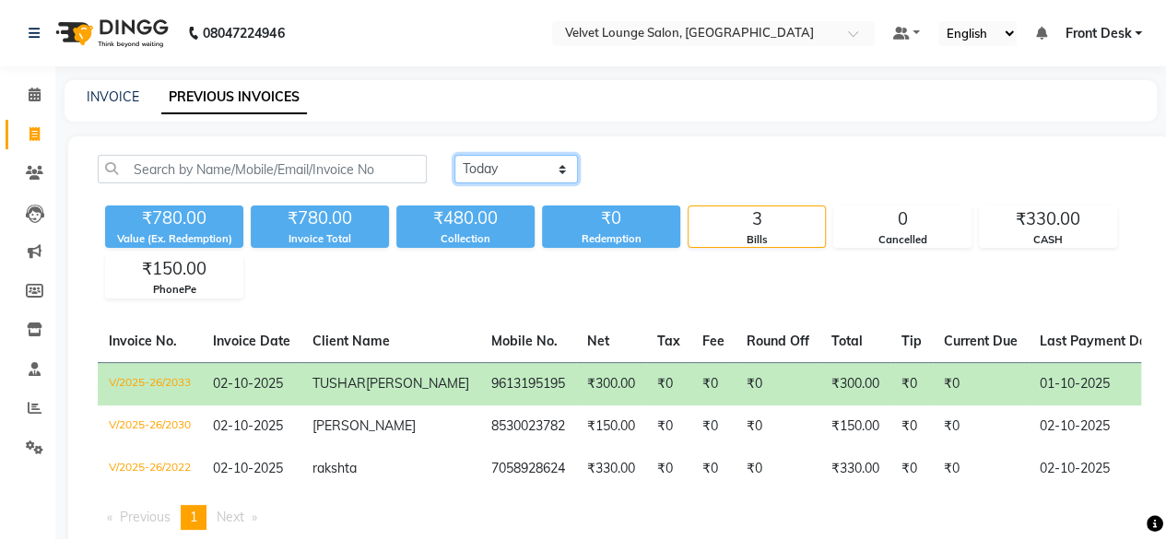
drag, startPoint x: 485, startPoint y: 169, endPoint x: 491, endPoint y: 221, distance: 52.9
click at [491, 221] on div "[DATE] [DATE] Custom Range ₹780.00 Value (Ex. Redemption) ₹780.00 Invoice Total…" at bounding box center [620, 227] width 1066 height 144
click at [454, 155] on select "[DATE] [DATE] Custom Range" at bounding box center [516, 169] width 124 height 29
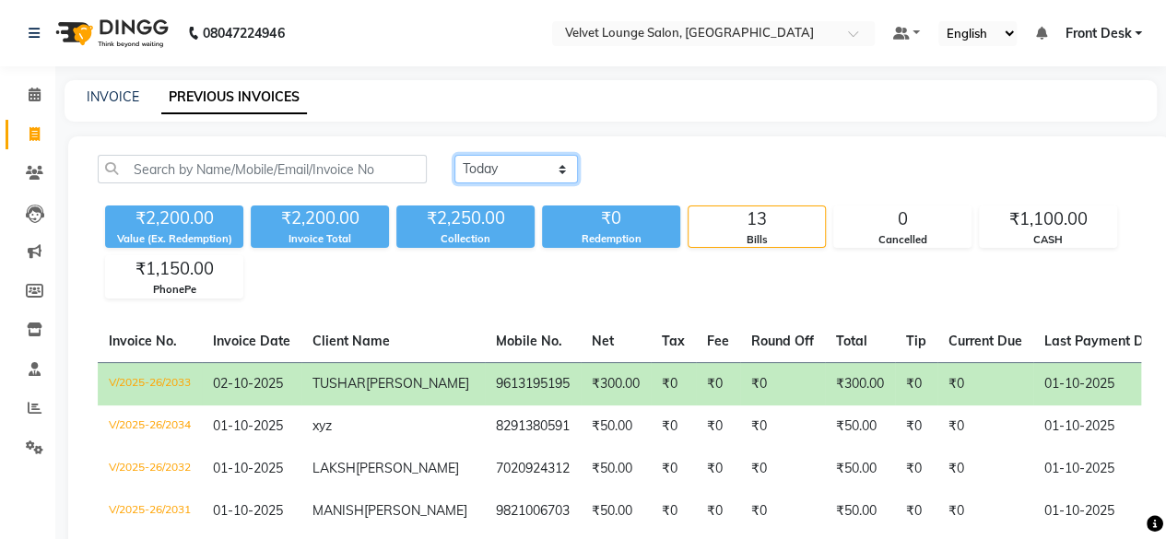
click at [493, 167] on select "[DATE] [DATE] Custom Range" at bounding box center [516, 169] width 124 height 29
click at [454, 155] on select "[DATE] [DATE] Custom Range" at bounding box center [516, 169] width 124 height 29
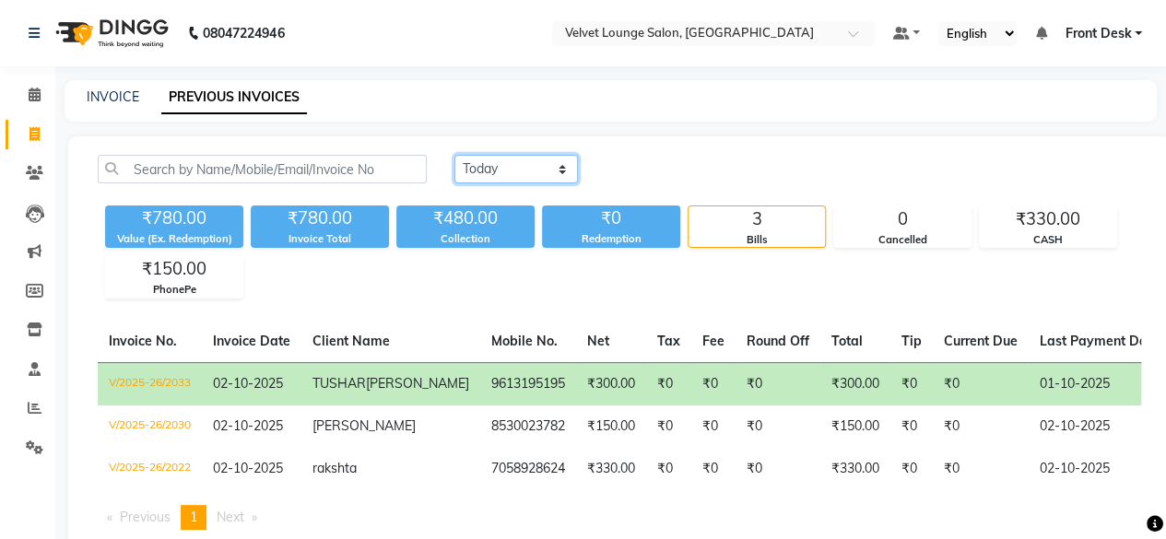
click at [504, 175] on select "[DATE] [DATE] Custom Range" at bounding box center [516, 169] width 124 height 29
click at [454, 155] on select "[DATE] [DATE] Custom Range" at bounding box center [516, 169] width 124 height 29
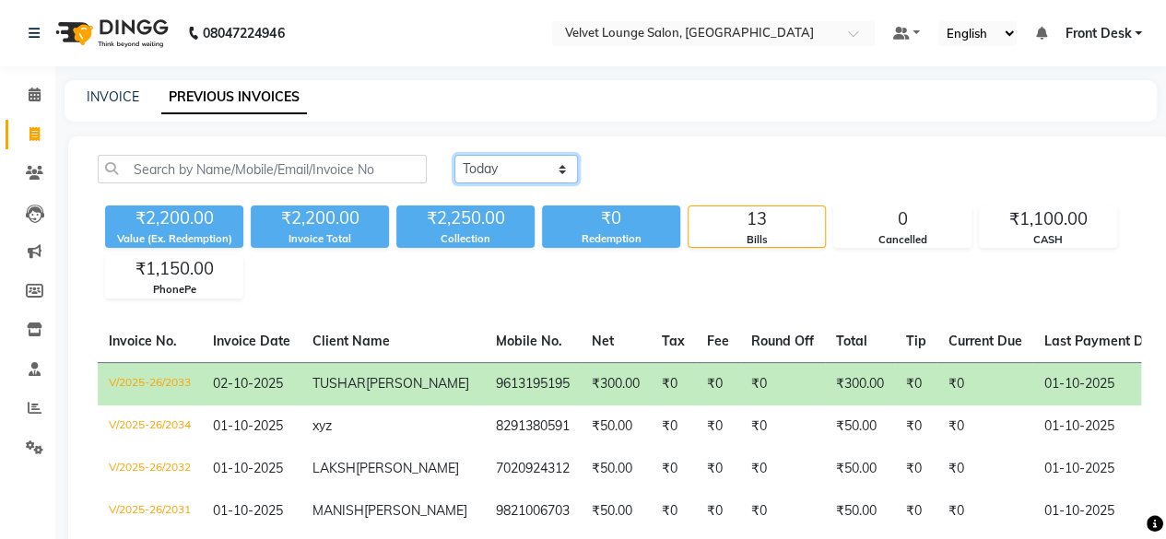
click at [519, 180] on select "[DATE] [DATE] Custom Range" at bounding box center [516, 169] width 124 height 29
click at [454, 155] on select "[DATE] [DATE] Custom Range" at bounding box center [516, 169] width 124 height 29
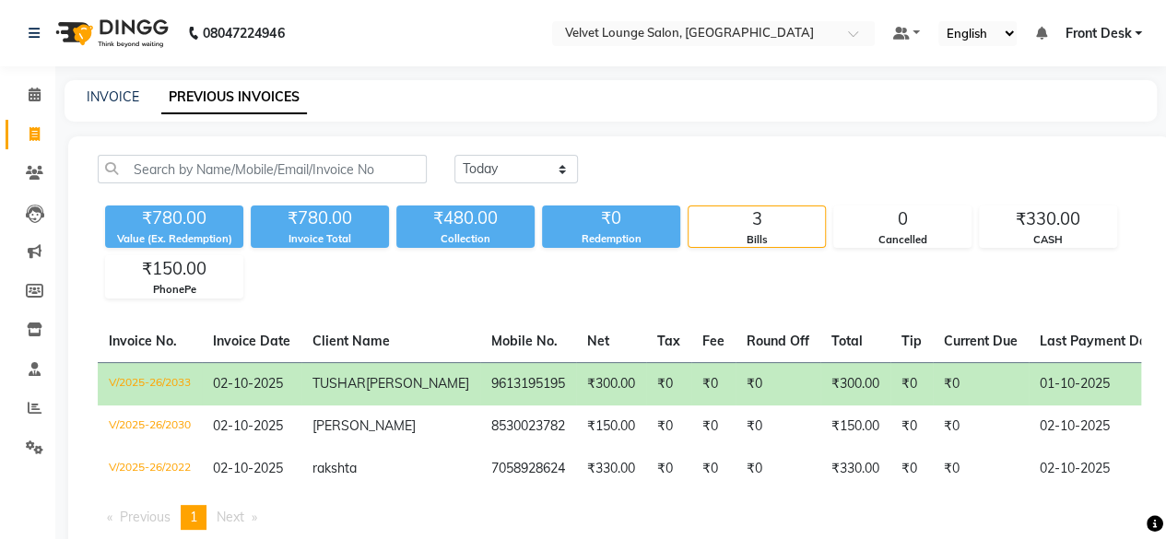
click at [822, 128] on main "INVOICE PREVIOUS INVOICES [DATE] [DATE] Custom Range ₹780.00 Value (Ex. Redempt…" at bounding box center [610, 335] width 1111 height 511
drag, startPoint x: 537, startPoint y: 172, endPoint x: 540, endPoint y: 226, distance: 53.6
click at [540, 226] on div "[DATE] [DATE] Custom Range ₹780.00 Value (Ex. Redemption) ₹780.00 Invoice Total…" at bounding box center [620, 227] width 1066 height 144
click at [454, 155] on select "[DATE] [DATE] Custom Range" at bounding box center [516, 169] width 124 height 29
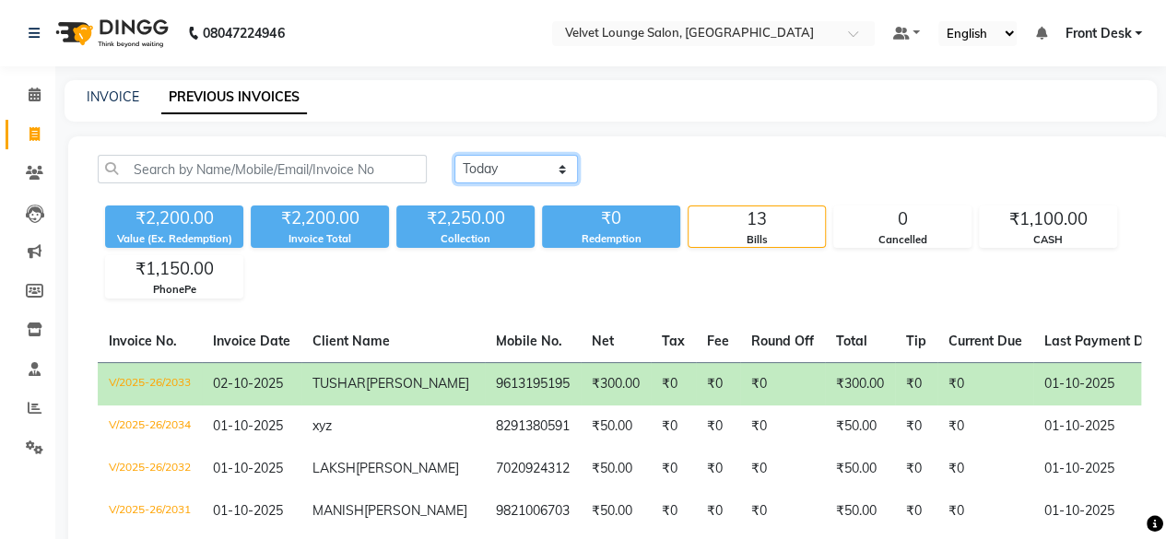
click at [525, 171] on select "[DATE] [DATE] Custom Range" at bounding box center [516, 169] width 124 height 29
select select "range"
click at [454, 155] on select "[DATE] [DATE] Custom Range" at bounding box center [516, 169] width 124 height 29
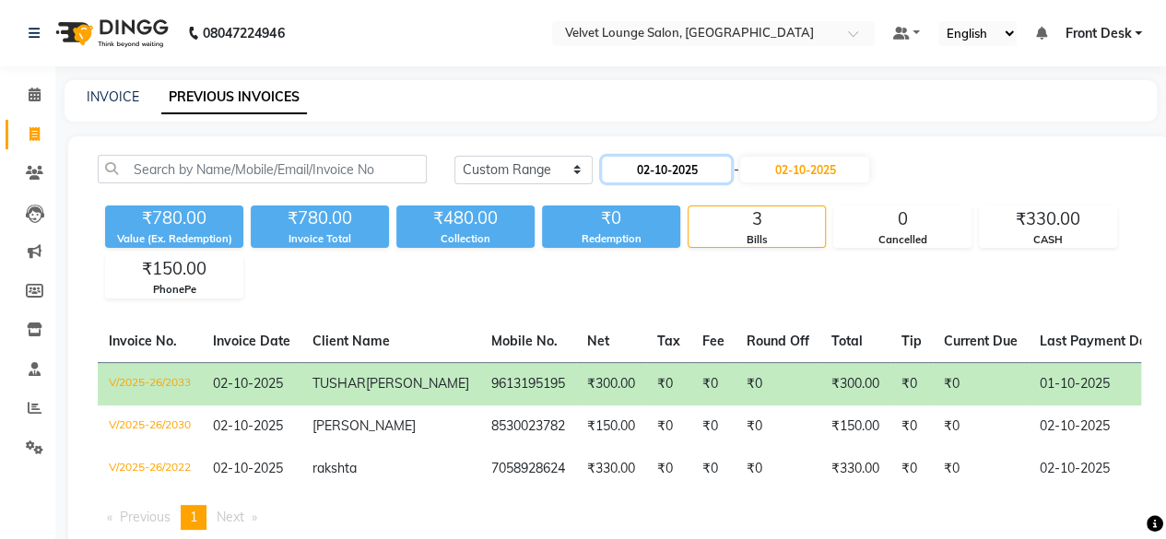
click at [657, 175] on input "02-10-2025" at bounding box center [666, 170] width 129 height 26
select select "10"
select select "2025"
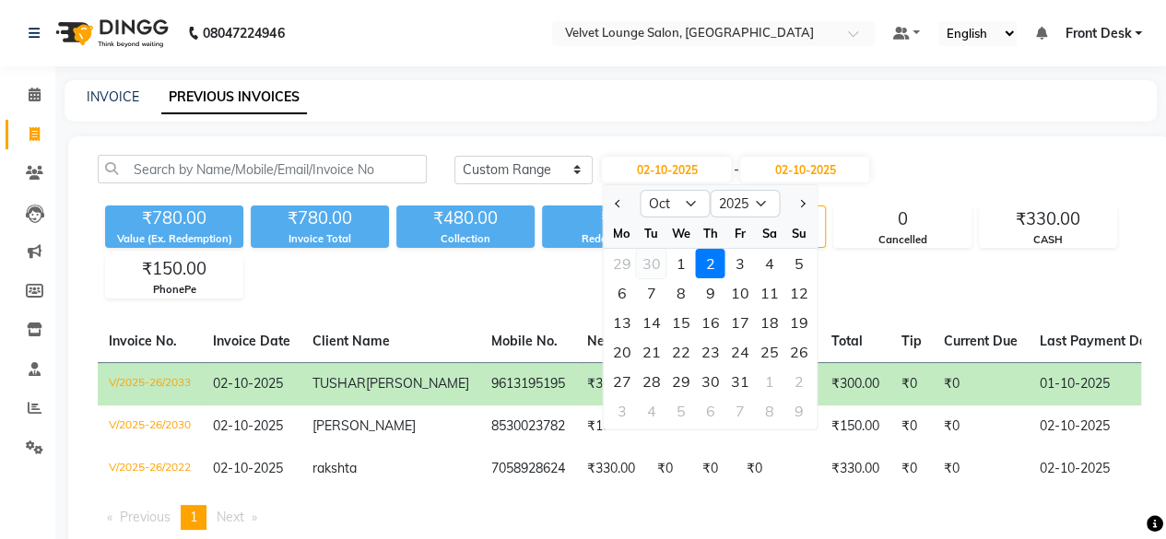
click at [645, 265] on div "30" at bounding box center [651, 263] width 29 height 29
type input "30-09-2025"
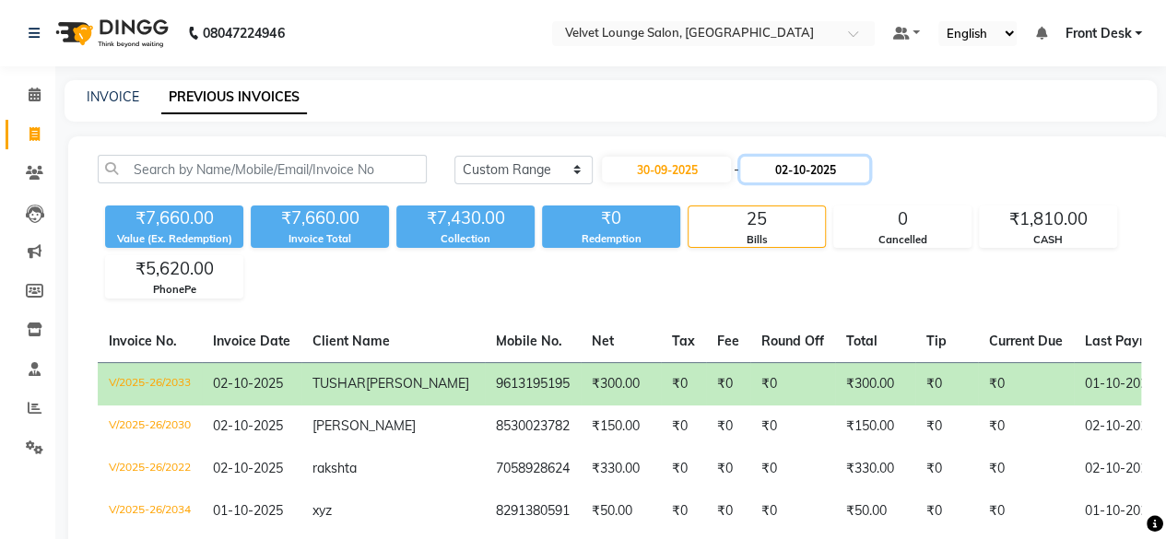
click at [771, 177] on input "02-10-2025" at bounding box center [804, 170] width 129 height 26
select select "10"
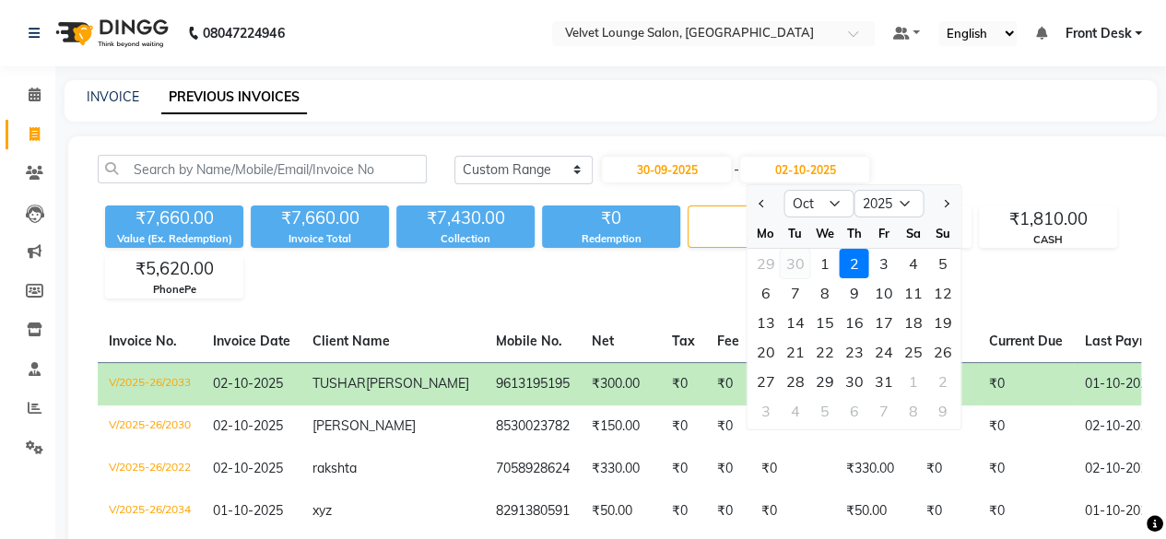
click at [800, 268] on div "30" at bounding box center [795, 263] width 29 height 29
type input "30-09-2025"
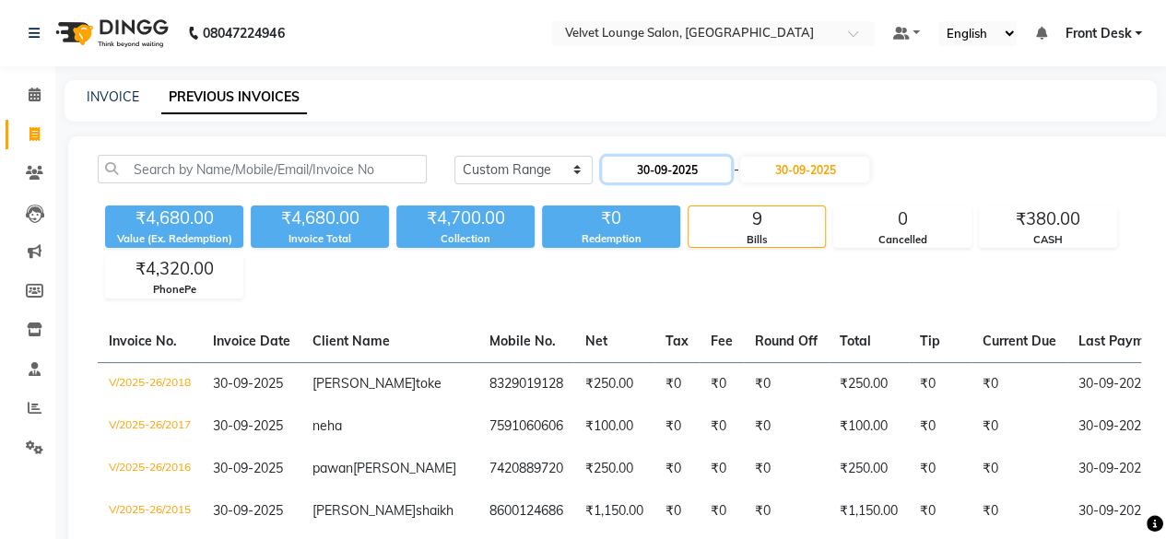
click at [608, 160] on input "30-09-2025" at bounding box center [666, 170] width 129 height 26
select select "9"
select select "2025"
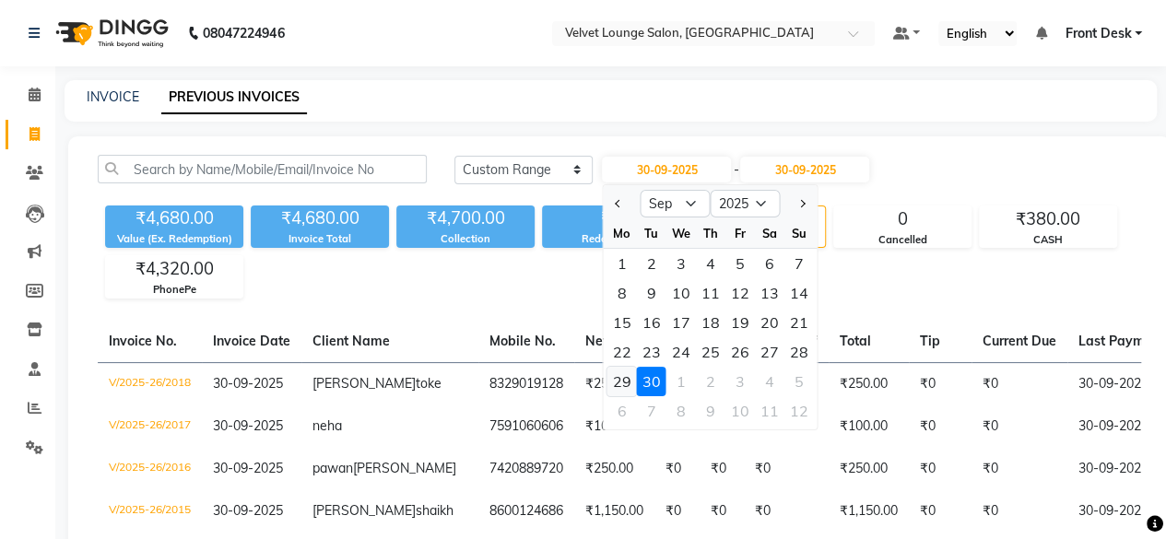
click at [626, 381] on div "29" at bounding box center [622, 381] width 29 height 29
type input "29-09-2025"
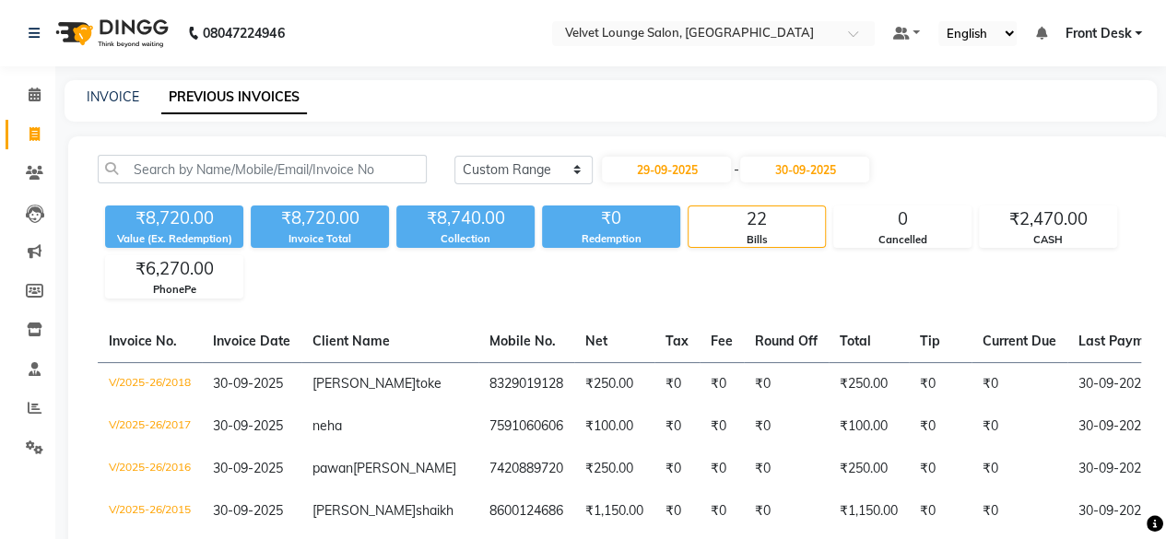
click at [777, 183] on div "[DATE] - [DATE]" at bounding box center [735, 169] width 271 height 29
click at [776, 183] on div "[DATE] - [DATE]" at bounding box center [735, 169] width 271 height 29
click at [773, 174] on input "30-09-2025" at bounding box center [804, 170] width 129 height 26
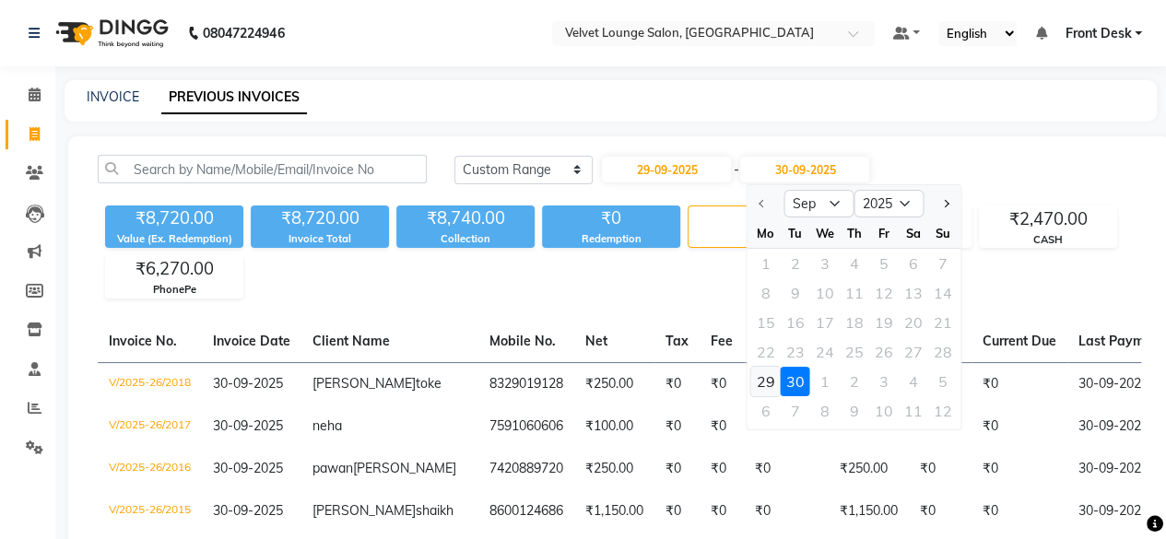
click at [757, 381] on div "29" at bounding box center [765, 381] width 29 height 29
type input "29-09-2025"
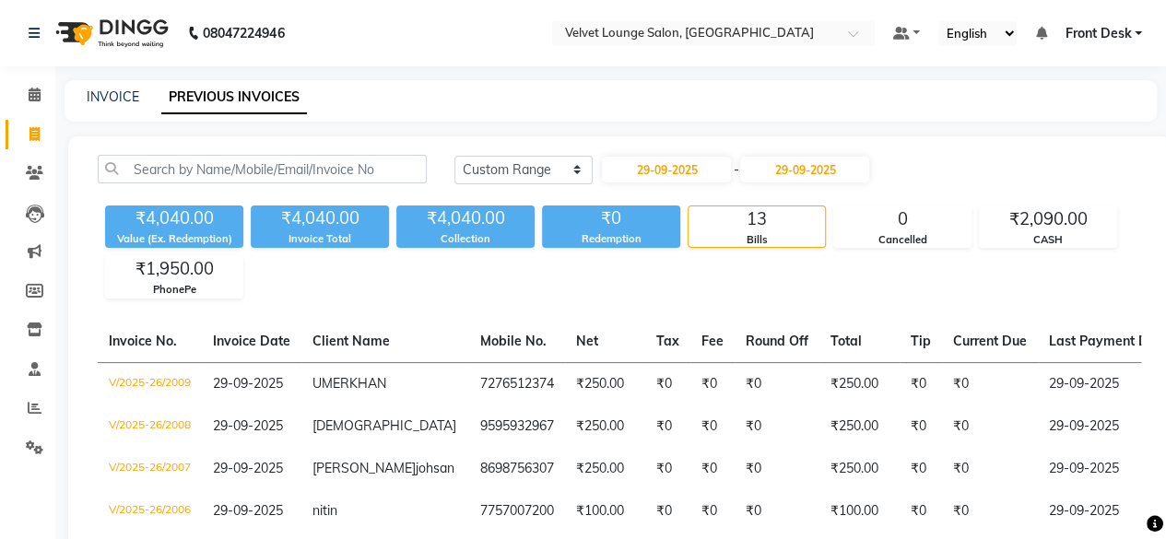
click at [744, 106] on div "INVOICE PREVIOUS INVOICES" at bounding box center [600, 97] width 1070 height 19
click at [478, 102] on div "INVOICE PREVIOUS INVOICES" at bounding box center [600, 97] width 1070 height 19
click at [46, 180] on span at bounding box center [34, 173] width 32 height 21
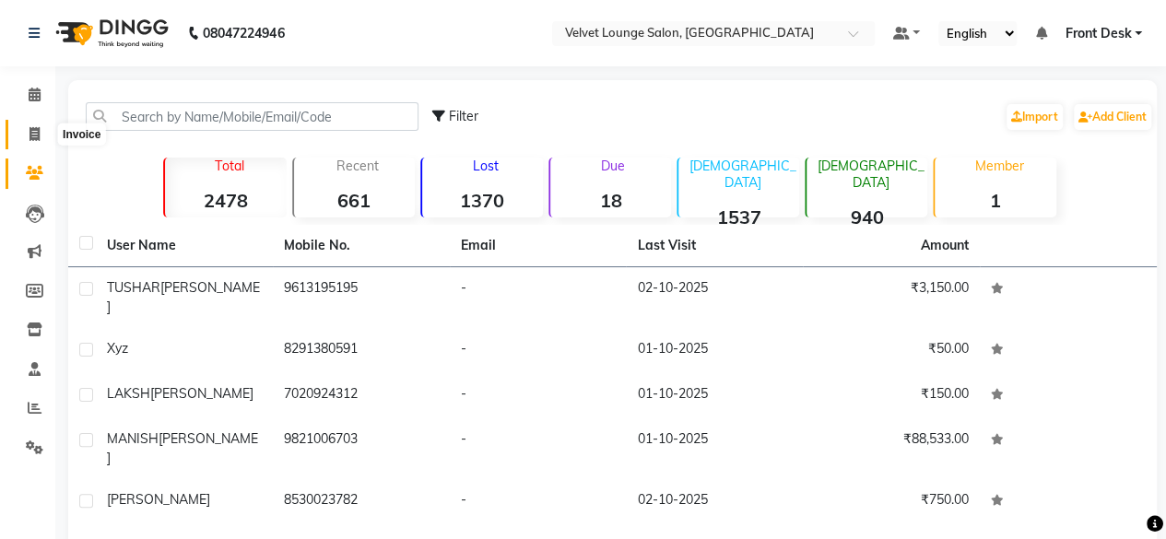
click at [18, 137] on span at bounding box center [34, 134] width 32 height 21
select select "service"
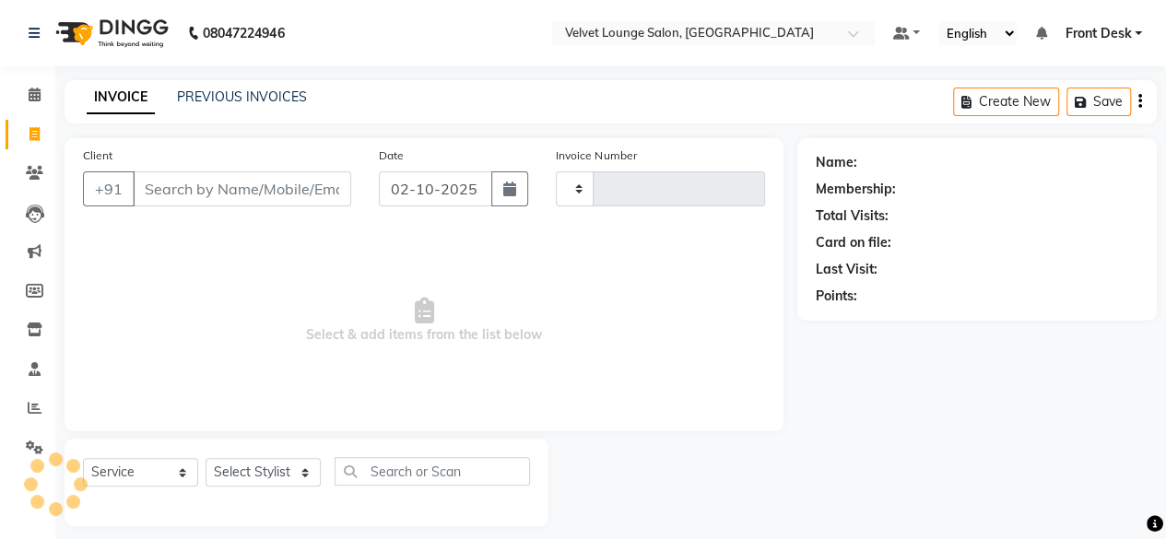
type input "2035"
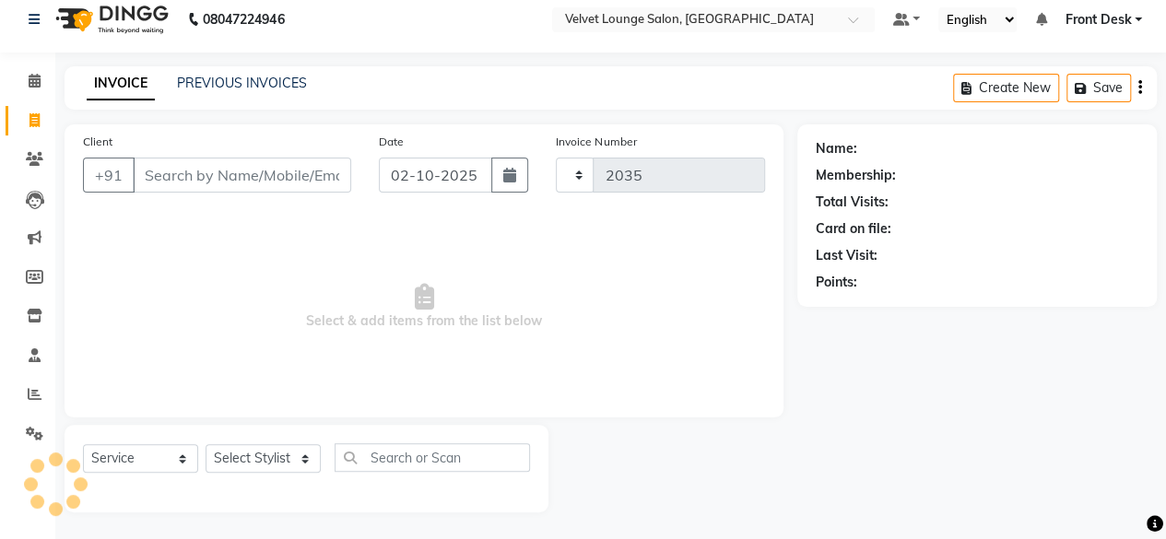
select select "5962"
click at [47, 402] on span at bounding box center [34, 394] width 32 height 21
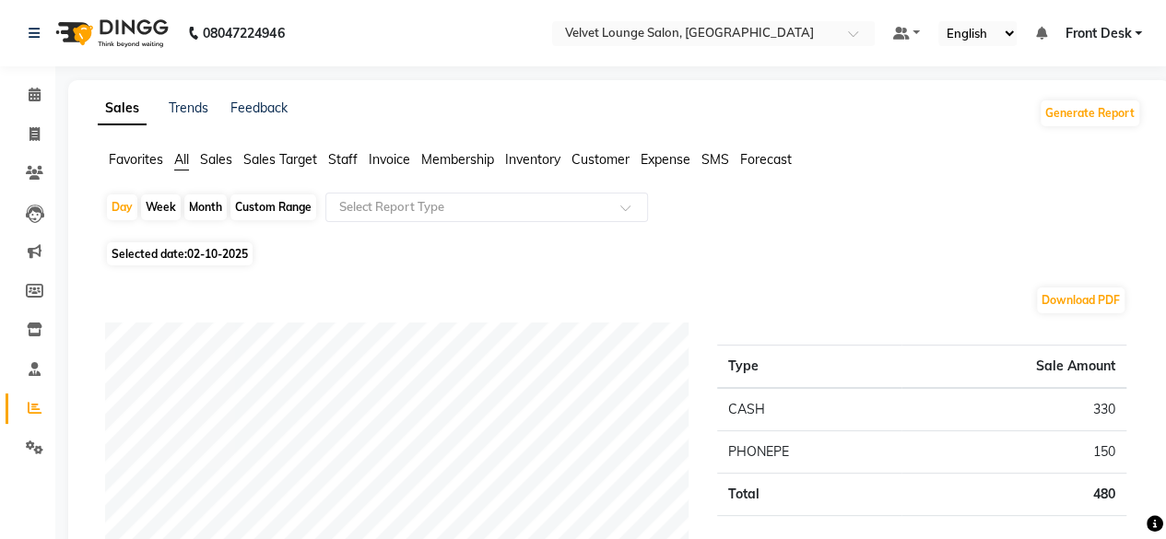
click at [211, 206] on div "Month" at bounding box center [205, 208] width 42 height 26
select select "10"
select select "2025"
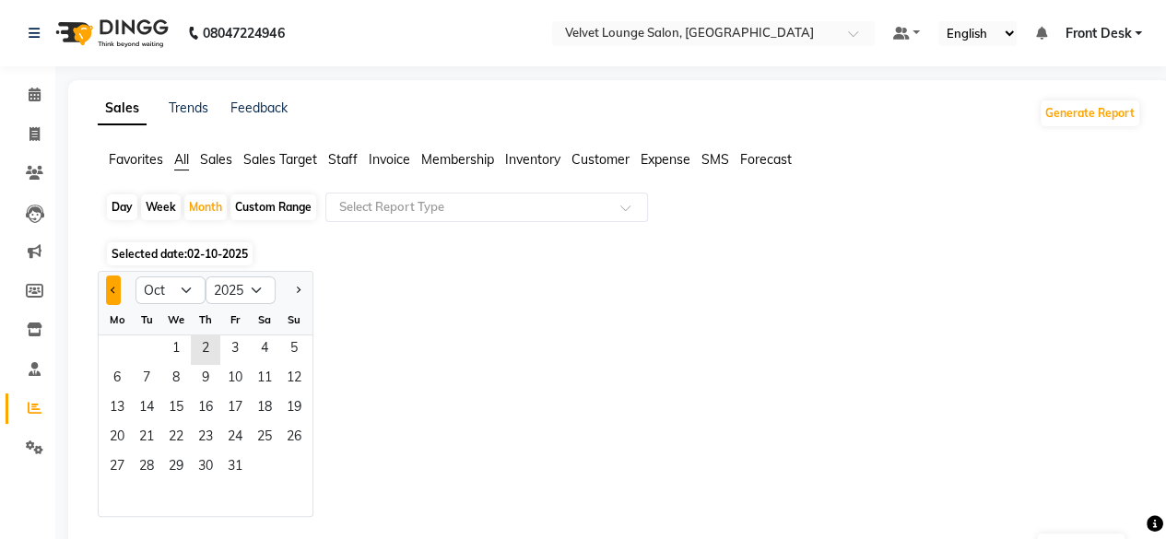
click at [113, 285] on button "Previous month" at bounding box center [113, 290] width 15 height 29
select select "9"
click at [124, 344] on span "1" at bounding box center [116, 350] width 29 height 29
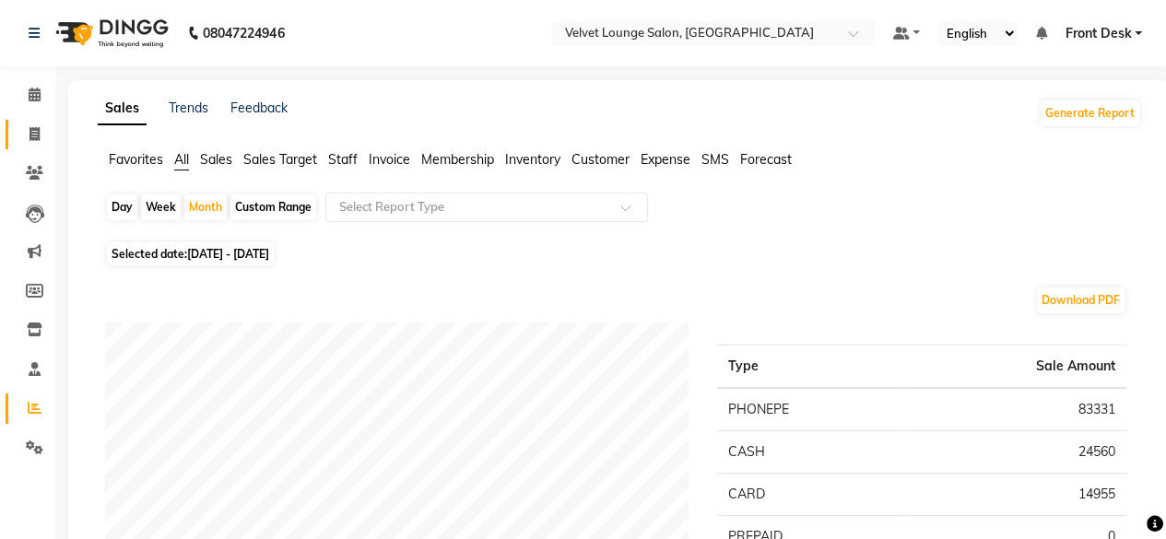
click at [13, 132] on link "Invoice" at bounding box center [28, 135] width 44 height 30
select select "service"
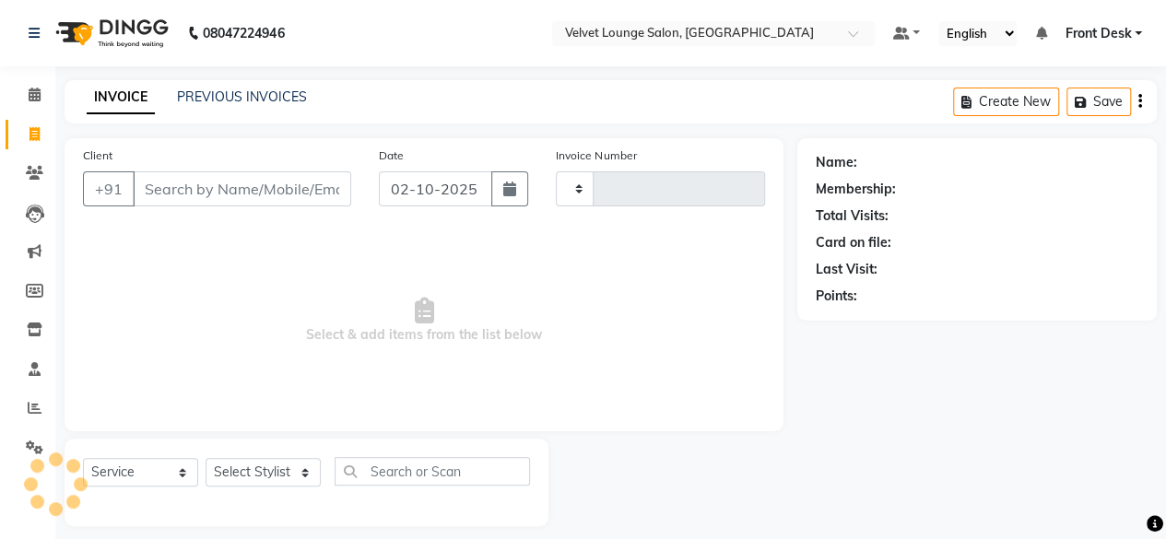
scroll to position [14, 0]
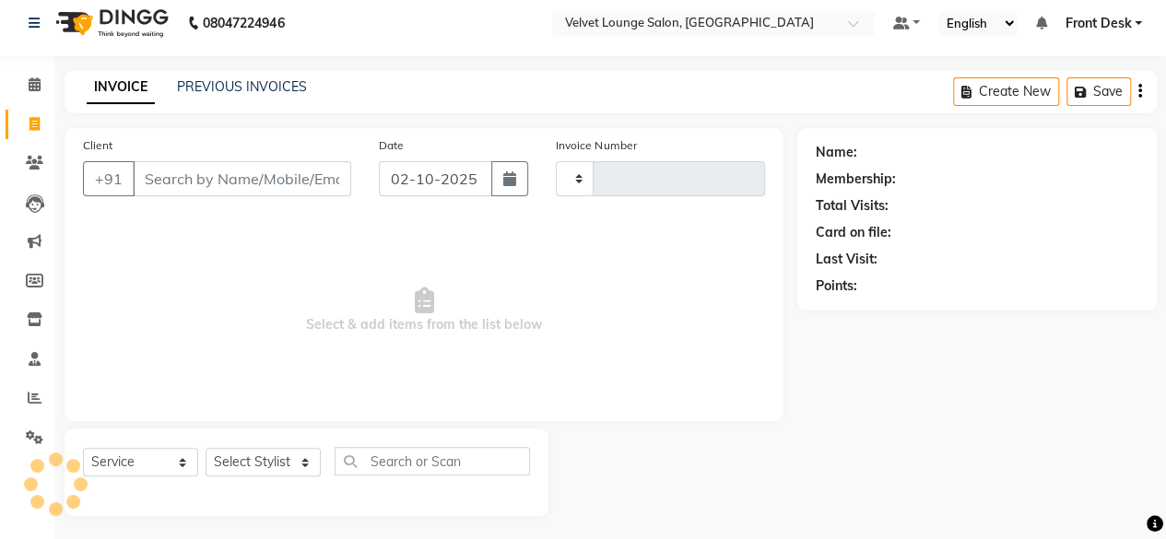
type input "2035"
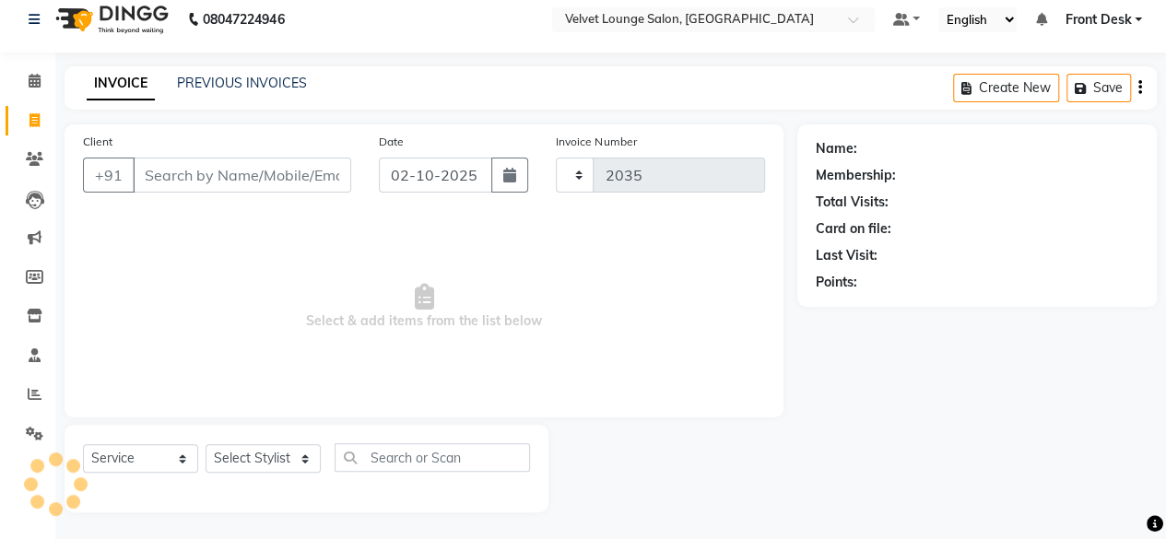
select select "5962"
click at [243, 74] on div "PREVIOUS INVOICES" at bounding box center [242, 83] width 130 height 19
click at [254, 88] on link "PREVIOUS INVOICES" at bounding box center [242, 83] width 130 height 17
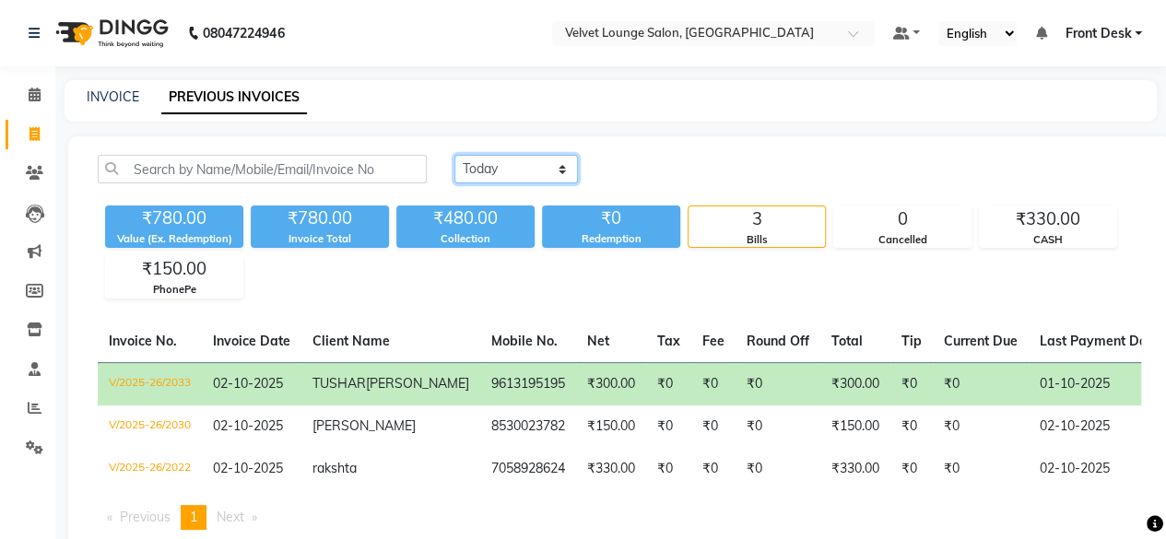
click at [483, 160] on select "[DATE] [DATE] Custom Range" at bounding box center [516, 169] width 124 height 29
select select "range"
click at [454, 155] on select "[DATE] [DATE] Custom Range" at bounding box center [516, 169] width 124 height 29
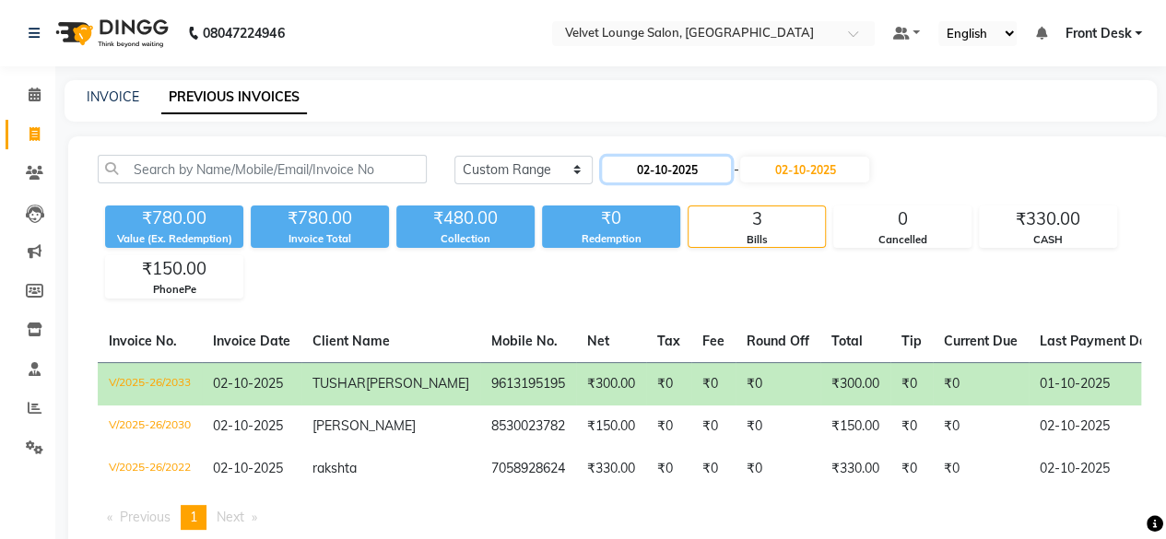
click at [723, 180] on input "02-10-2025" at bounding box center [666, 170] width 129 height 26
select select "10"
select select "2025"
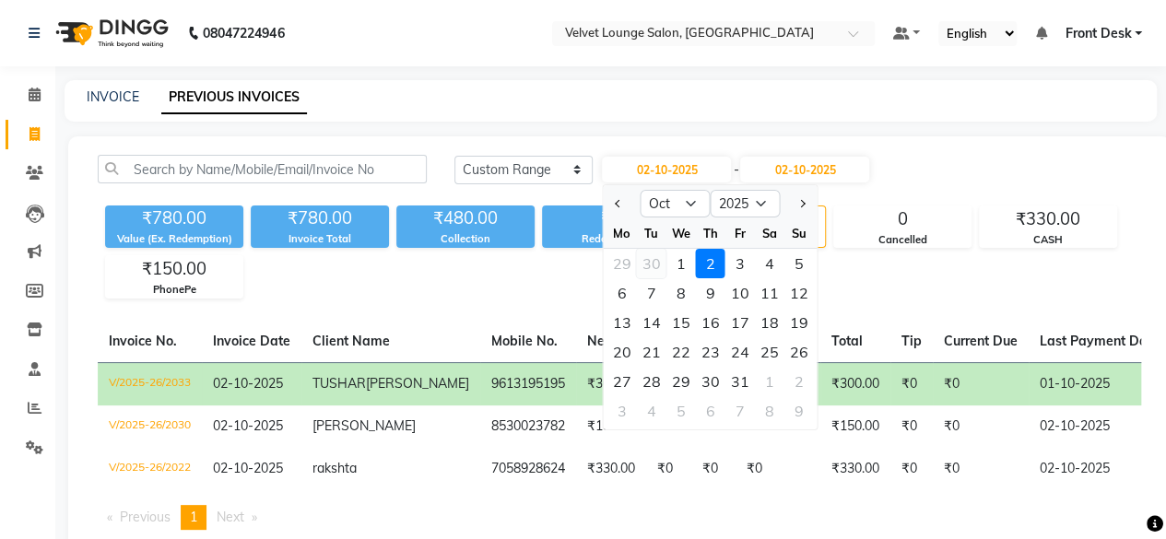
click at [655, 274] on div "30" at bounding box center [651, 263] width 29 height 29
type input "30-09-2025"
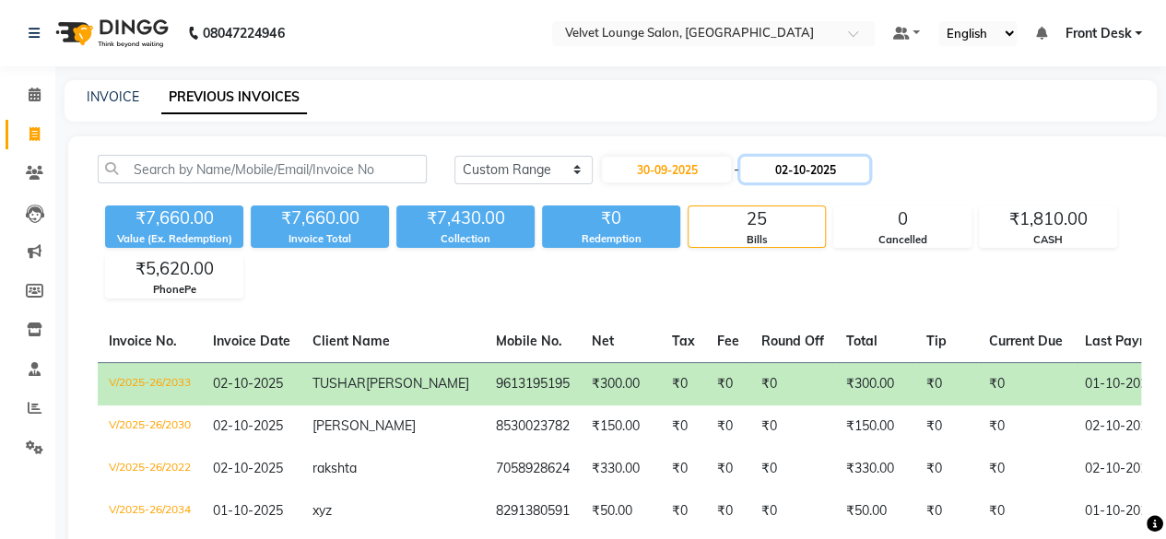
click at [789, 169] on input "02-10-2025" at bounding box center [804, 170] width 129 height 26
select select "10"
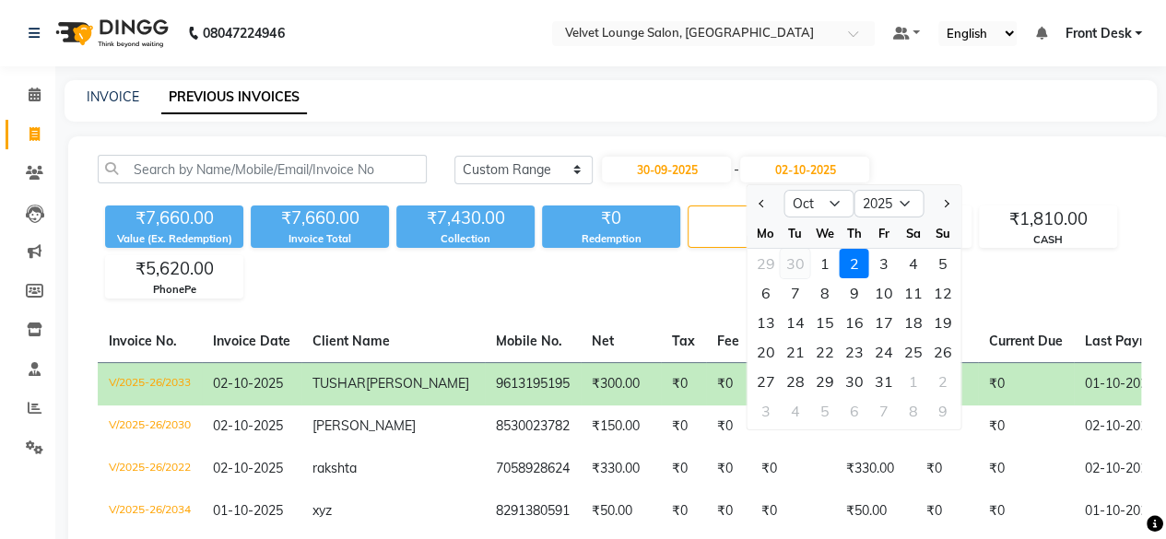
click at [797, 266] on div "30" at bounding box center [795, 263] width 29 height 29
type input "30-09-2025"
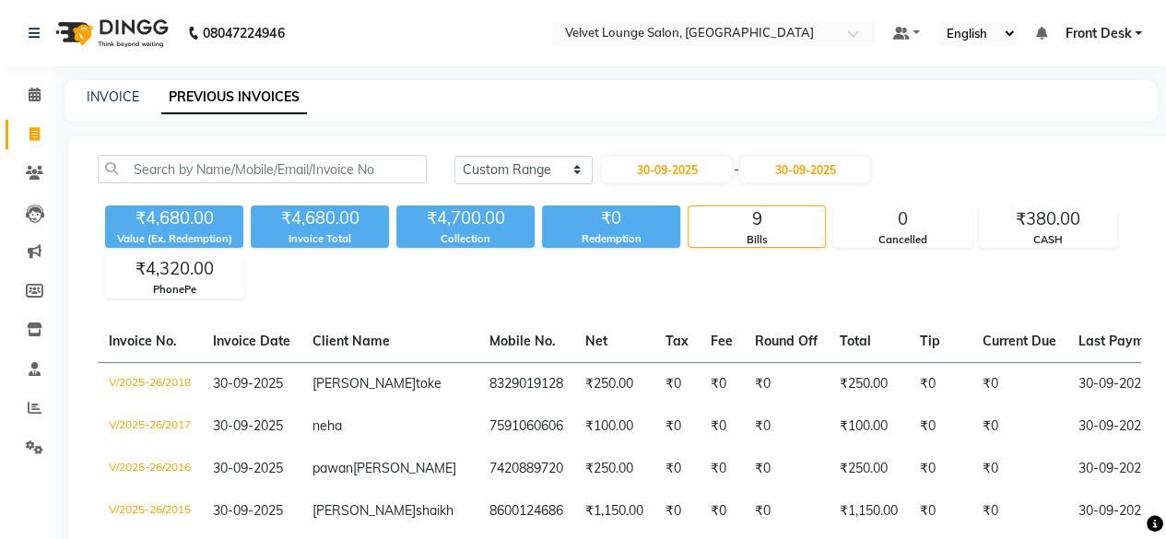
click at [927, 159] on div "[DATE] [DATE] Custom Range [DATE] - [DATE]" at bounding box center [797, 169] width 687 height 29
click at [18, 414] on span at bounding box center [34, 408] width 32 height 21
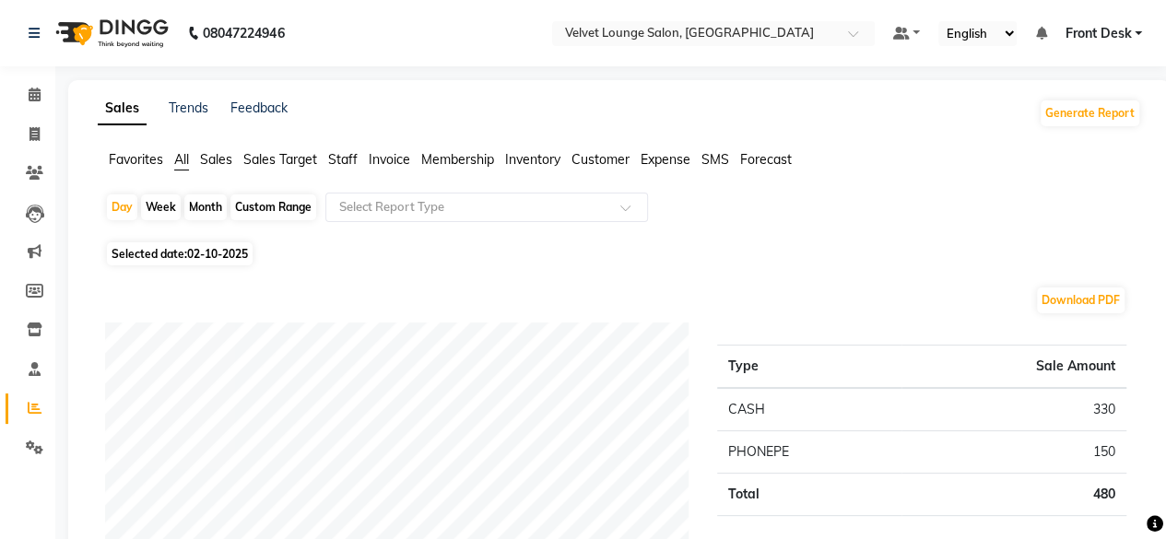
click at [201, 210] on div "Month" at bounding box center [205, 208] width 42 height 26
select select "10"
select select "2025"
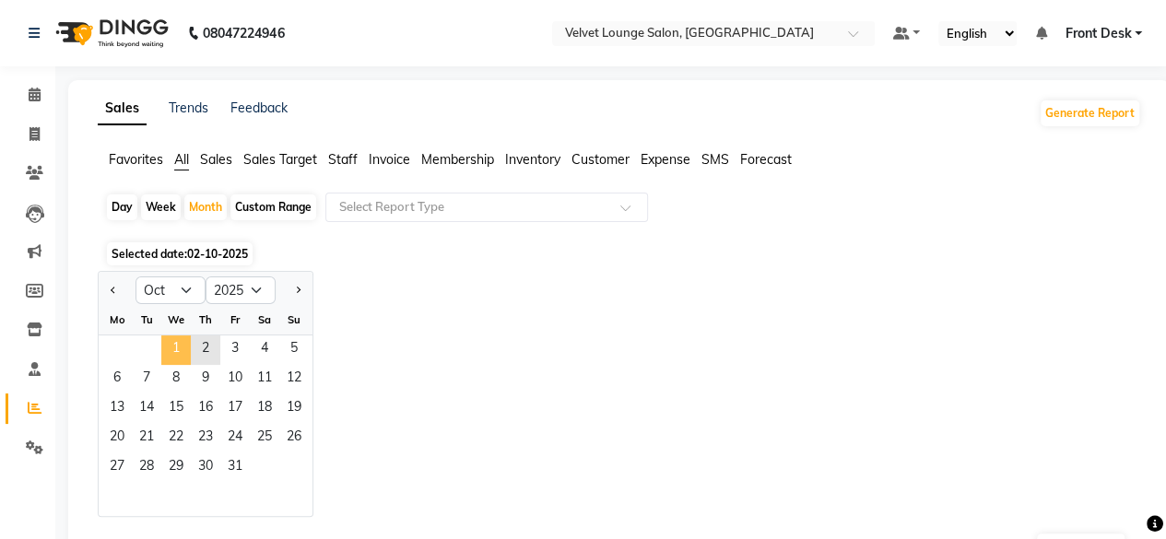
click at [178, 341] on span "1" at bounding box center [175, 350] width 29 height 29
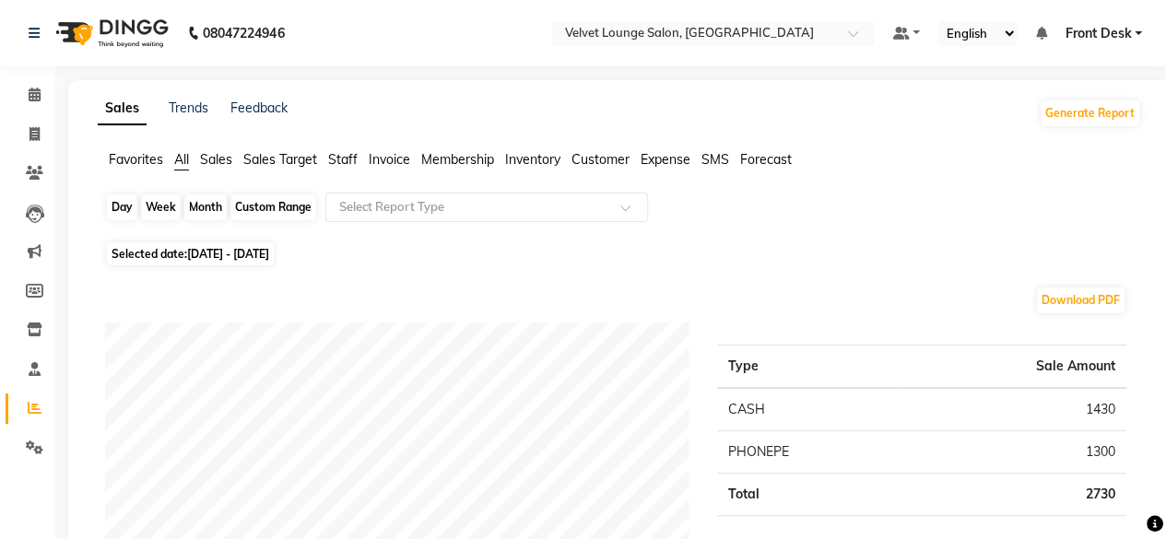
click at [208, 207] on div "Month" at bounding box center [205, 208] width 42 height 26
select select "10"
select select "2025"
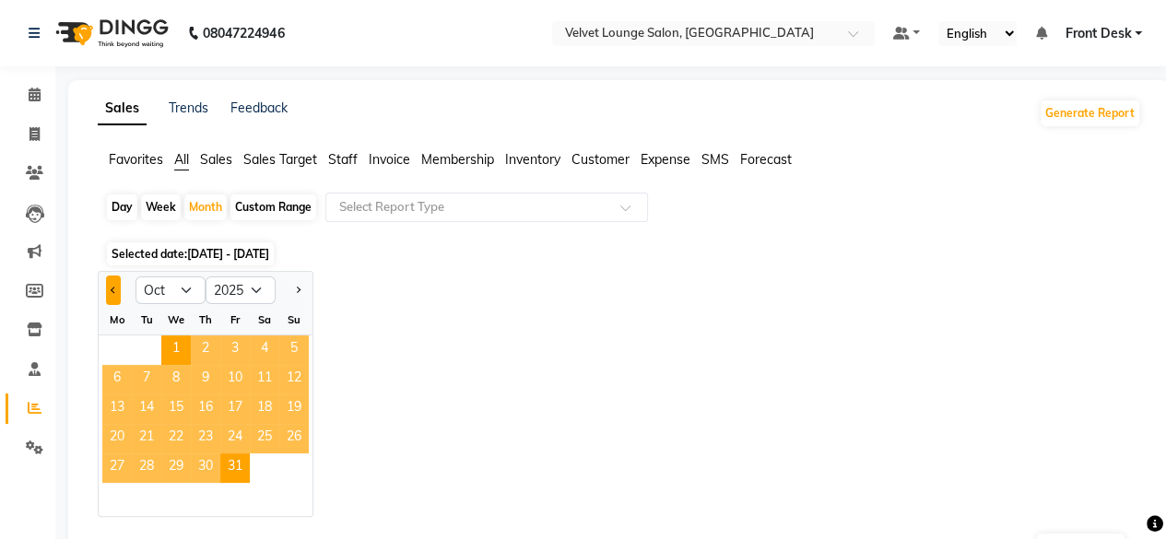
click at [112, 289] on span "Previous month" at bounding box center [114, 289] width 6 height 6
select select "9"
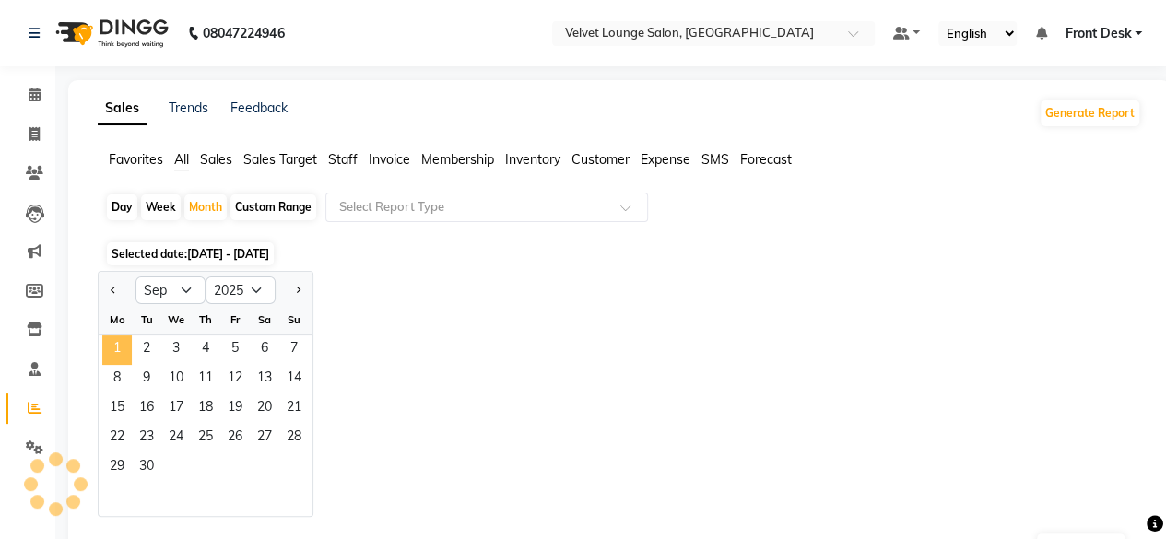
click at [119, 357] on span "1" at bounding box center [116, 350] width 29 height 29
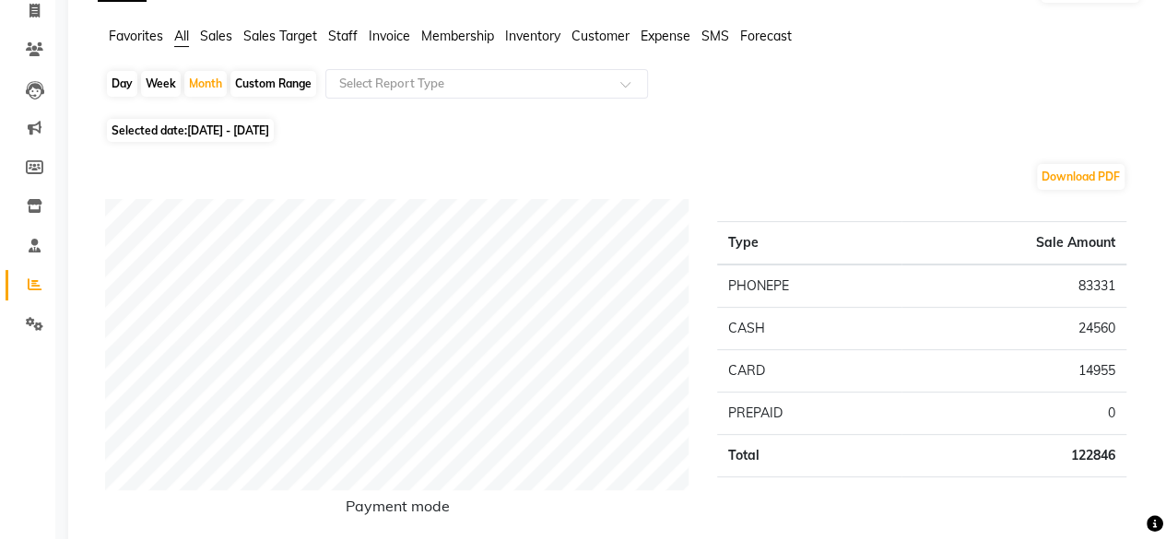
scroll to position [147, 0]
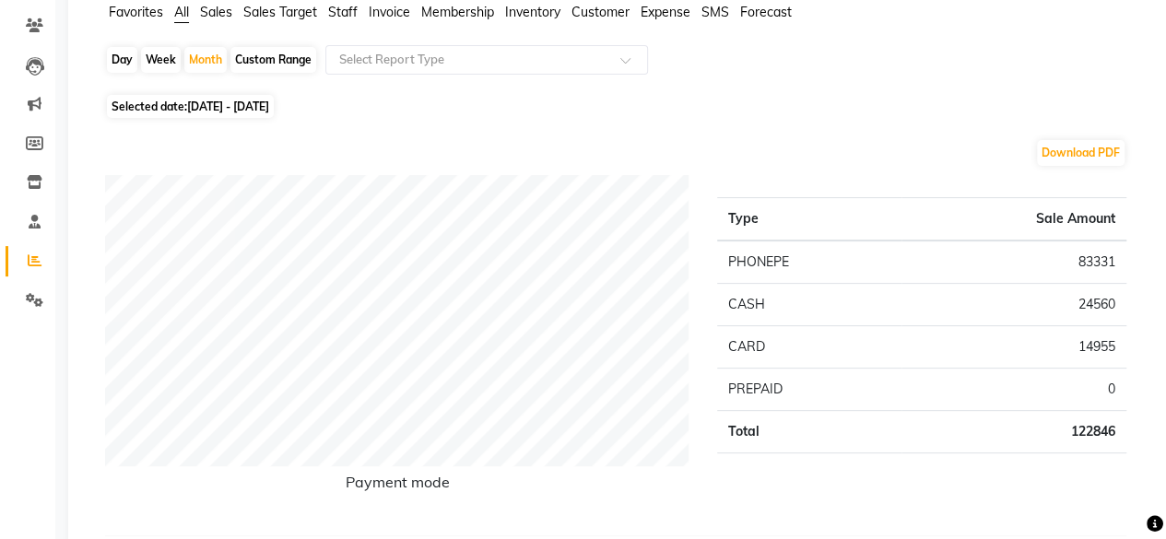
click at [341, 11] on span "Staff" at bounding box center [342, 12] width 29 height 17
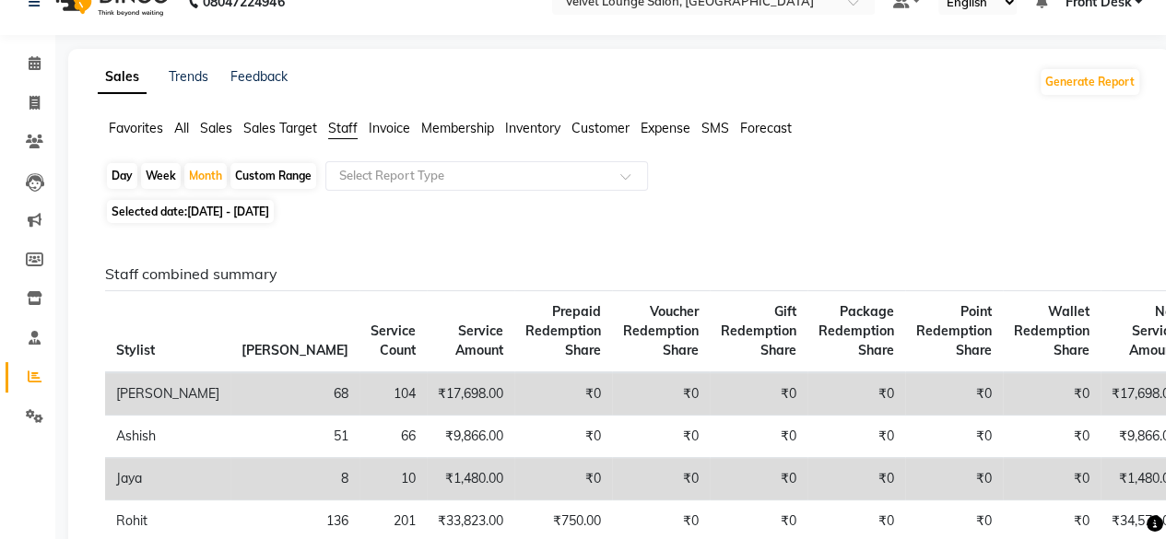
scroll to position [0, 0]
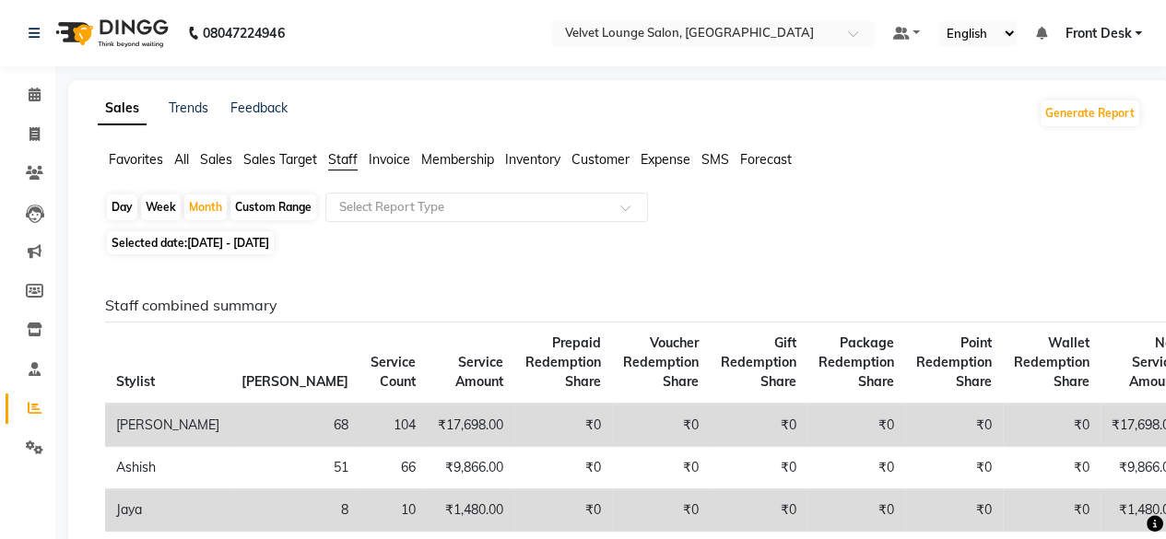
click at [1128, 35] on span "Front Desk" at bounding box center [1098, 33] width 66 height 19
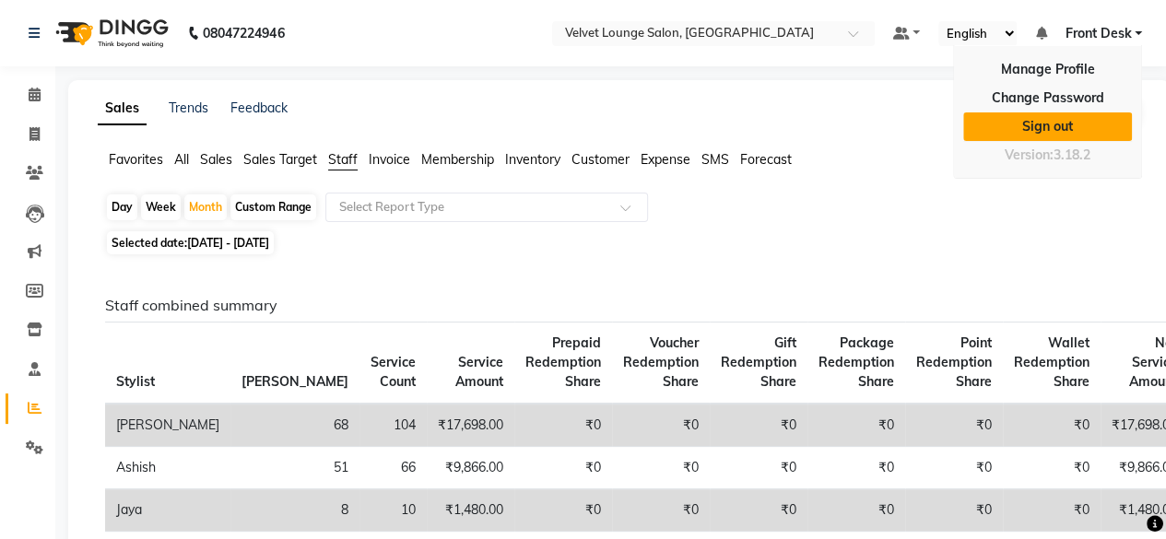
click at [1073, 128] on link "Sign out" at bounding box center [1047, 126] width 169 height 29
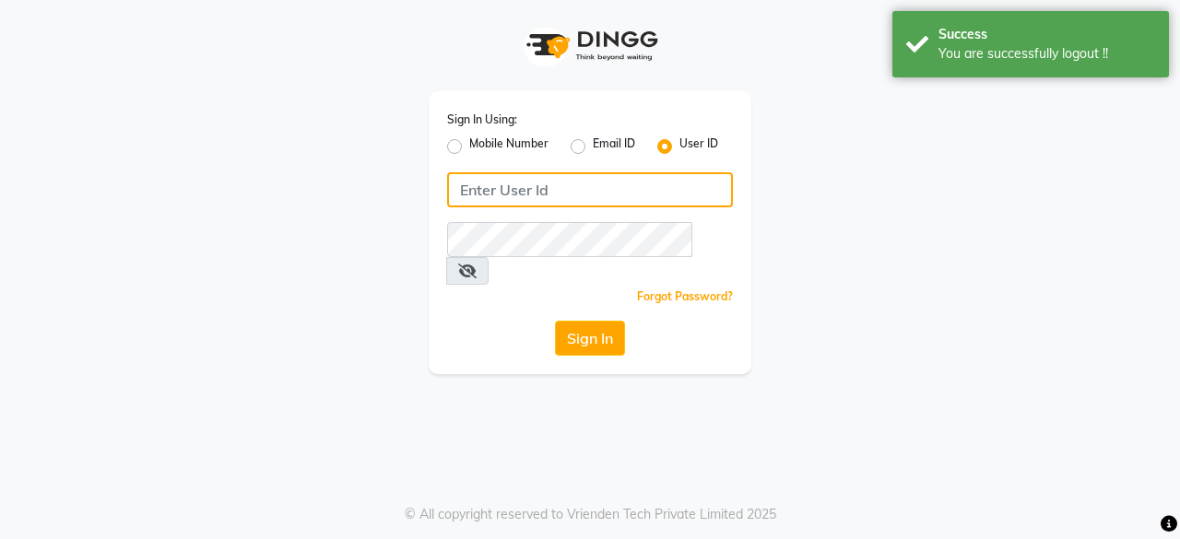
type input "7400009327"
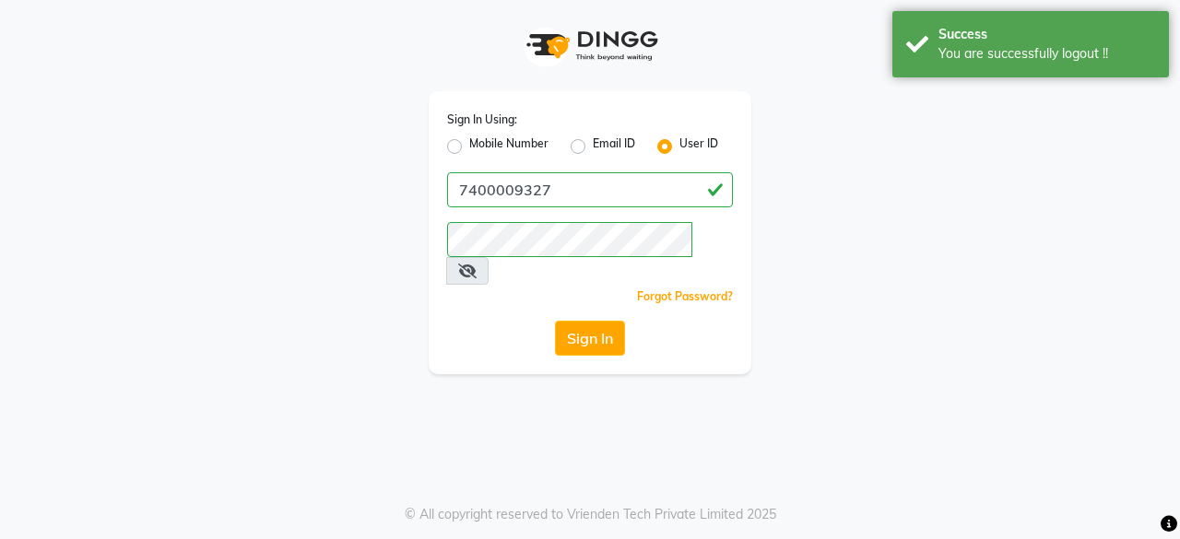
click at [469, 141] on label "Mobile Number" at bounding box center [508, 147] width 79 height 22
click at [469, 141] on input "Mobile Number" at bounding box center [475, 142] width 12 height 12
radio input "true"
radio input "false"
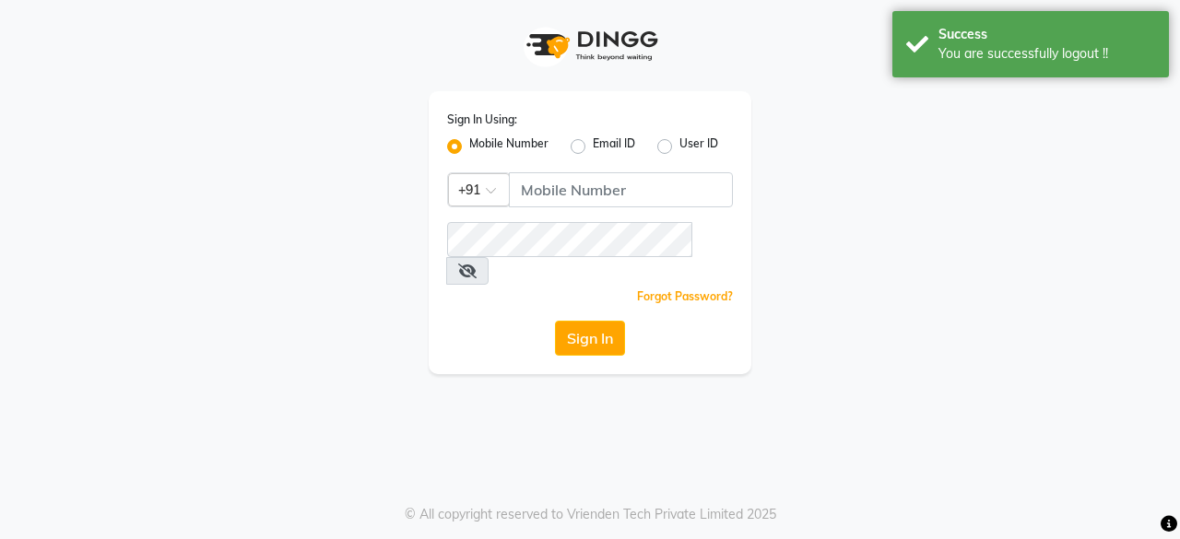
click at [557, 171] on div "Sign In Using: Mobile Number Email ID User ID Country Code × +91 Remember me Fo…" at bounding box center [590, 232] width 323 height 283
click at [555, 211] on div "Sign In Using: Mobile Number Email ID User ID Country Code × +91 Remember me Fo…" at bounding box center [590, 232] width 323 height 283
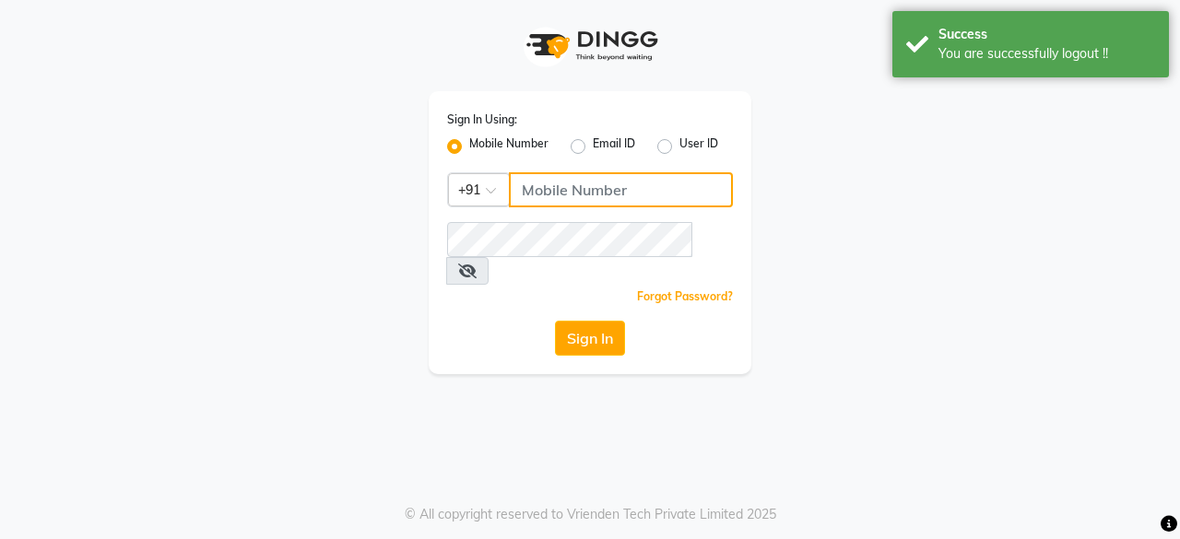
click at [544, 177] on input "Username" at bounding box center [621, 189] width 224 height 35
type input "7400009327"
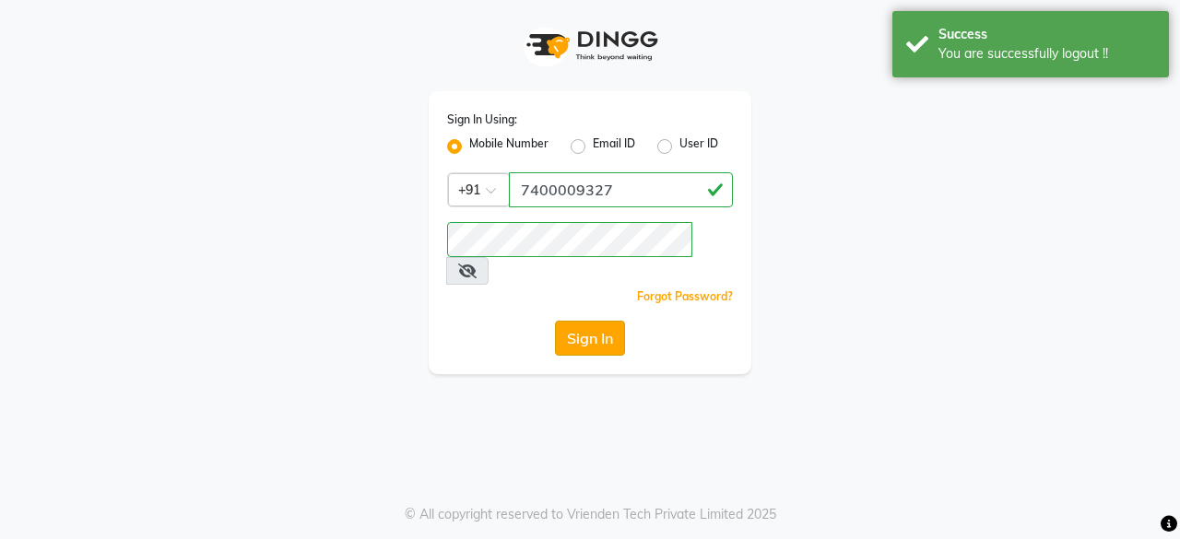
click at [606, 321] on button "Sign In" at bounding box center [590, 338] width 70 height 35
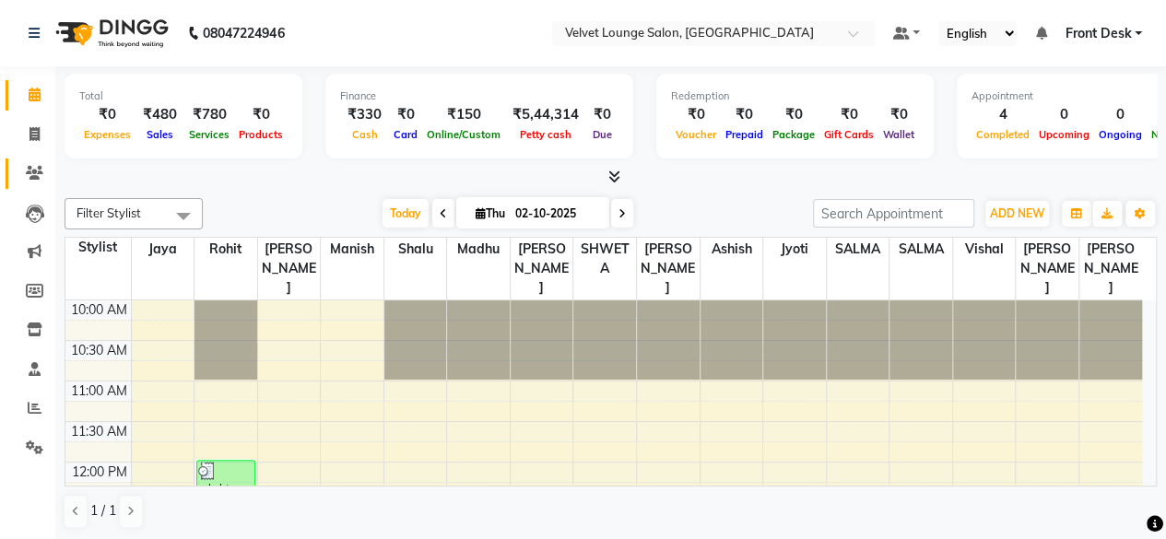
click at [21, 162] on link "Clients" at bounding box center [28, 174] width 44 height 30
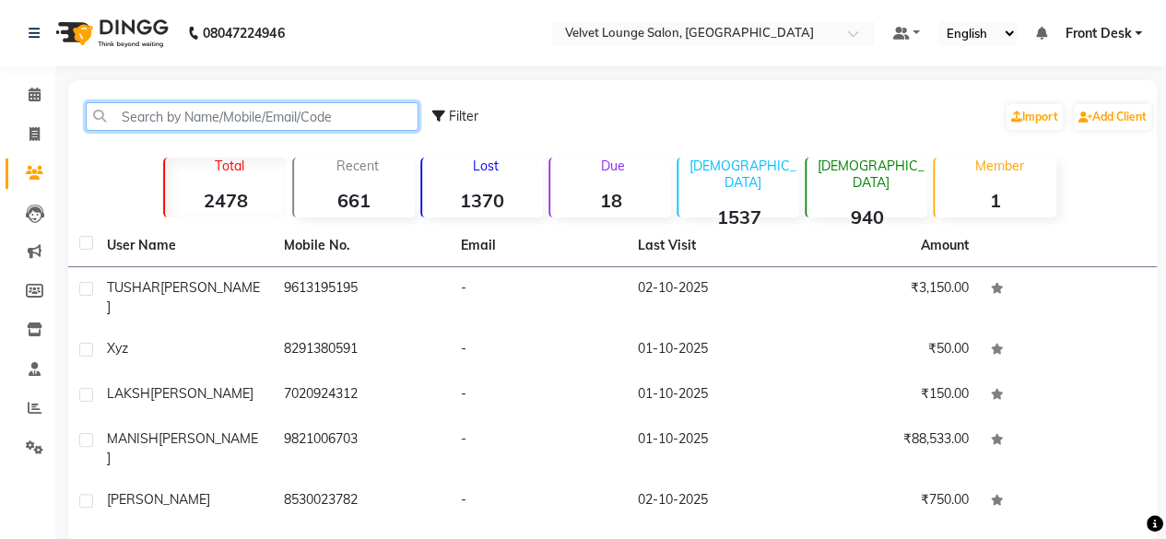
click at [124, 122] on input "text" at bounding box center [252, 116] width 333 height 29
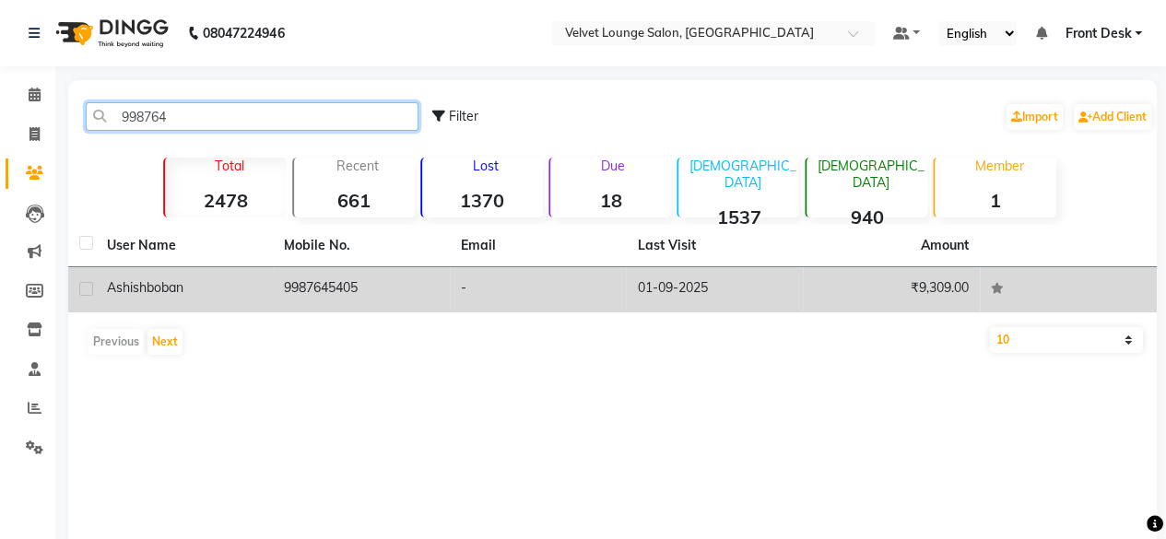
type input "998764"
click at [433, 294] on td "9987645405" at bounding box center [361, 289] width 177 height 45
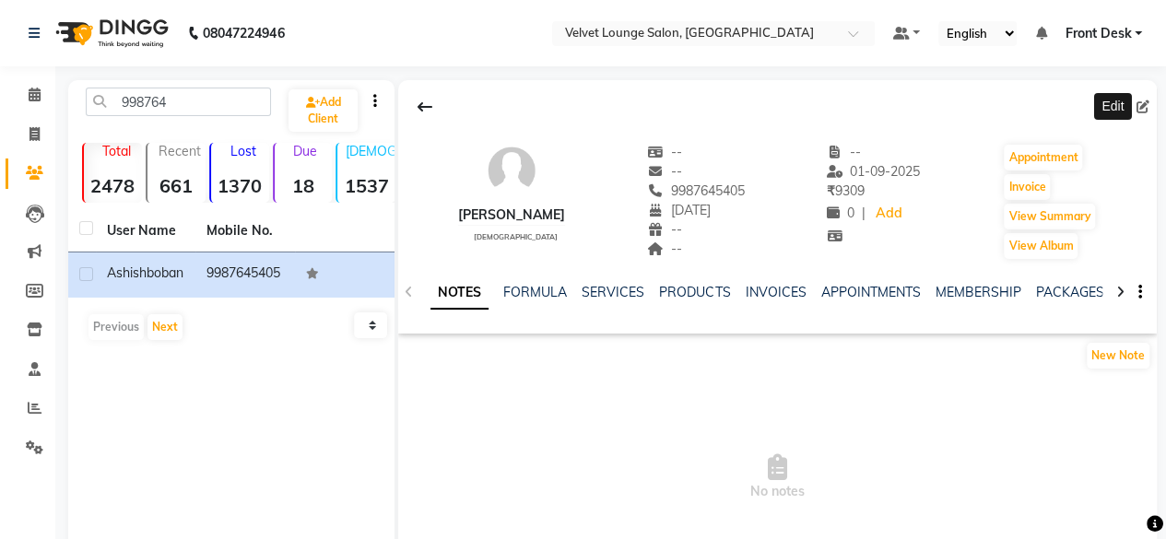
click at [1145, 102] on icon at bounding box center [1143, 106] width 13 height 13
select select "26"
select select "11"
select select "1985"
select select "22"
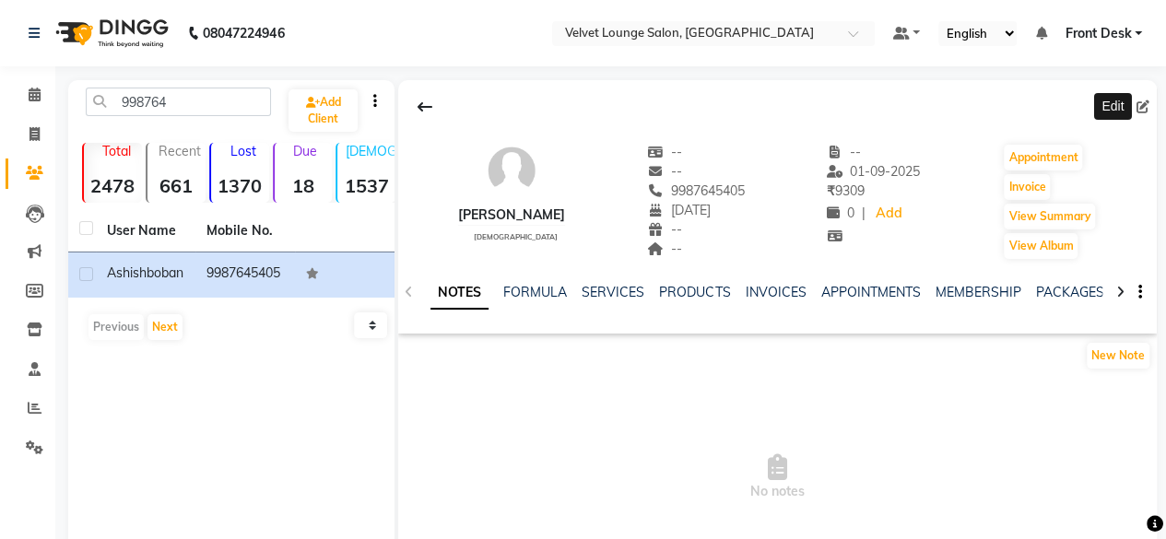
select select "[DEMOGRAPHIC_DATA]"
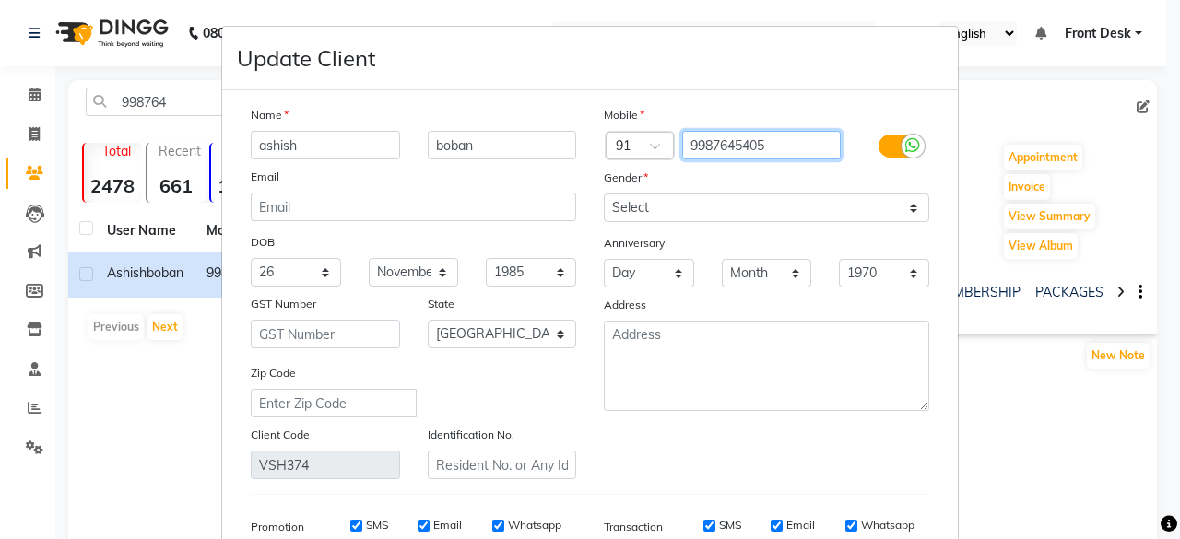
click at [803, 154] on input "9987645405" at bounding box center [761, 145] width 159 height 29
type input "9987645404"
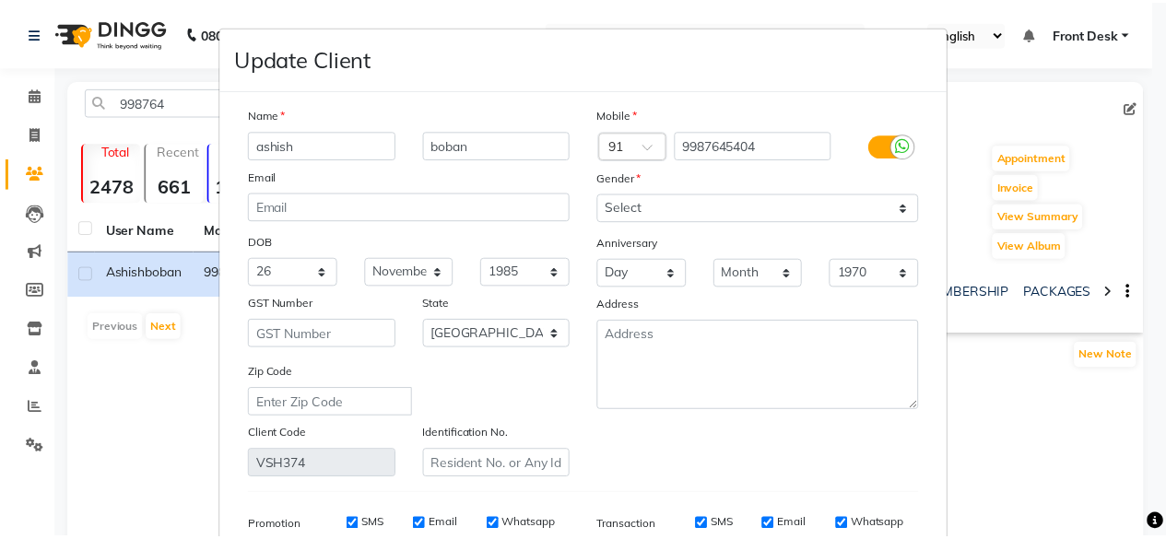
scroll to position [276, 0]
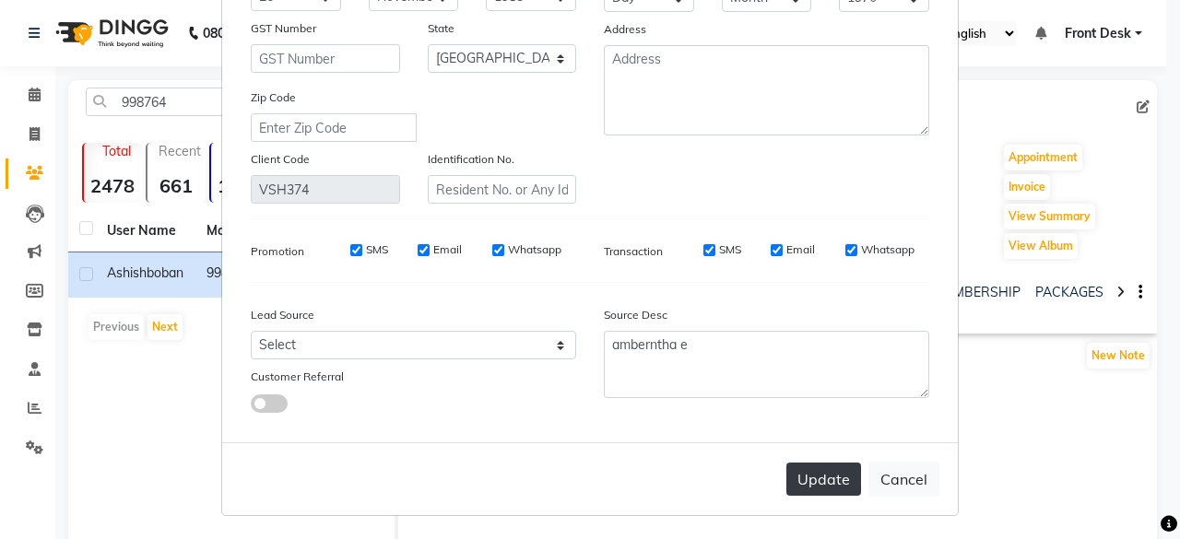
click at [807, 490] on button "Update" at bounding box center [823, 479] width 75 height 33
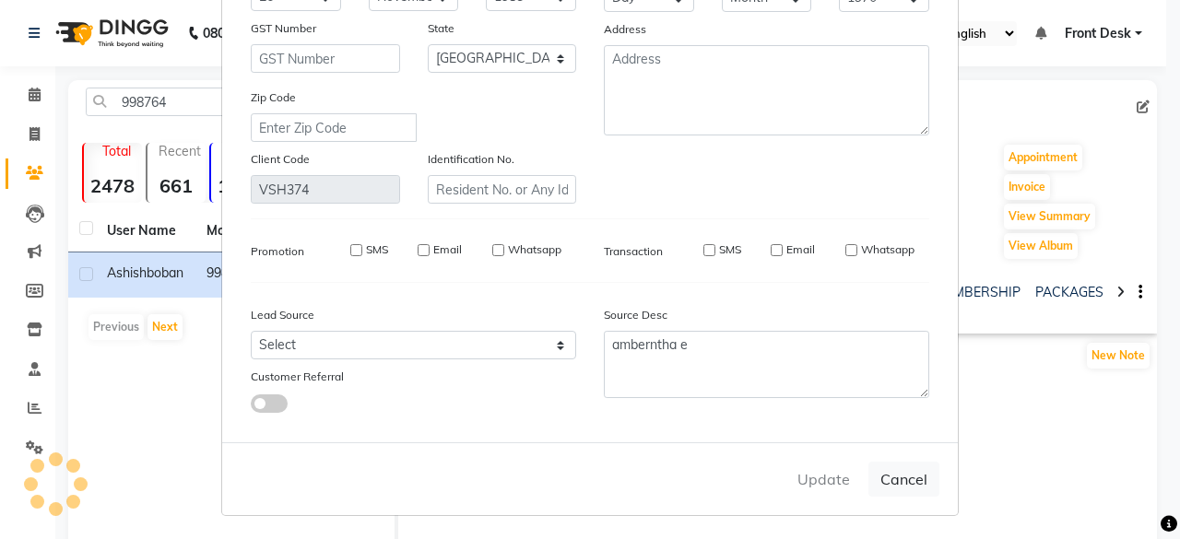
select select
select select "null"
select select
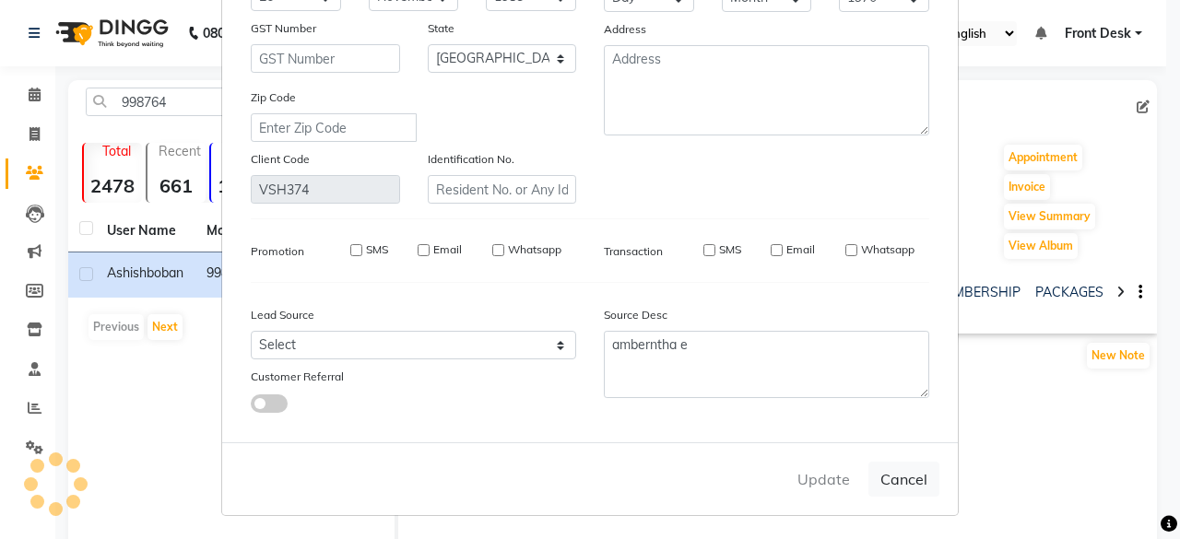
select select
checkbox input "false"
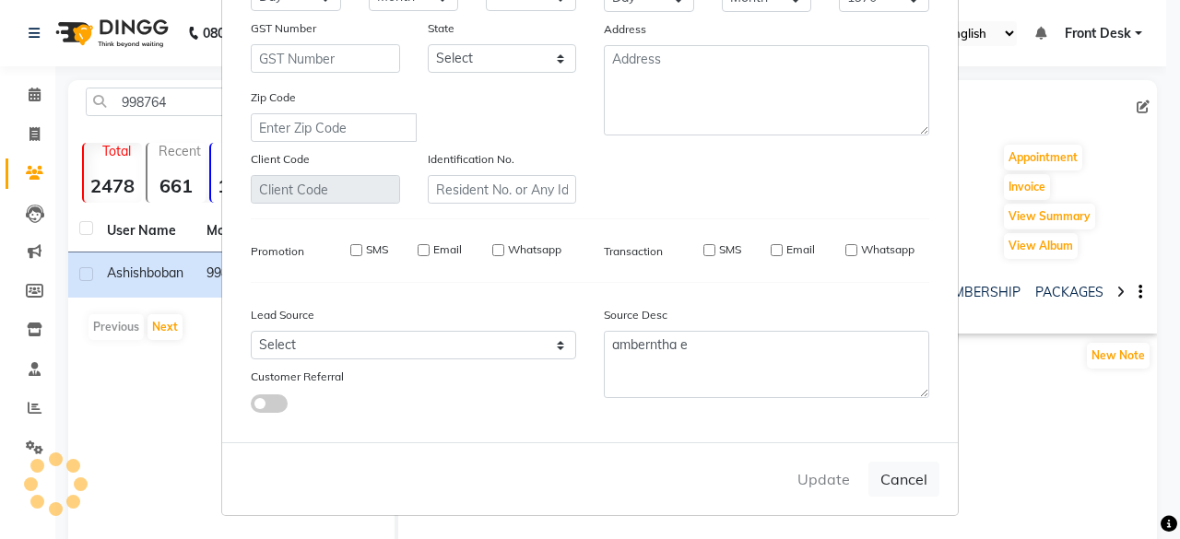
checkbox input "false"
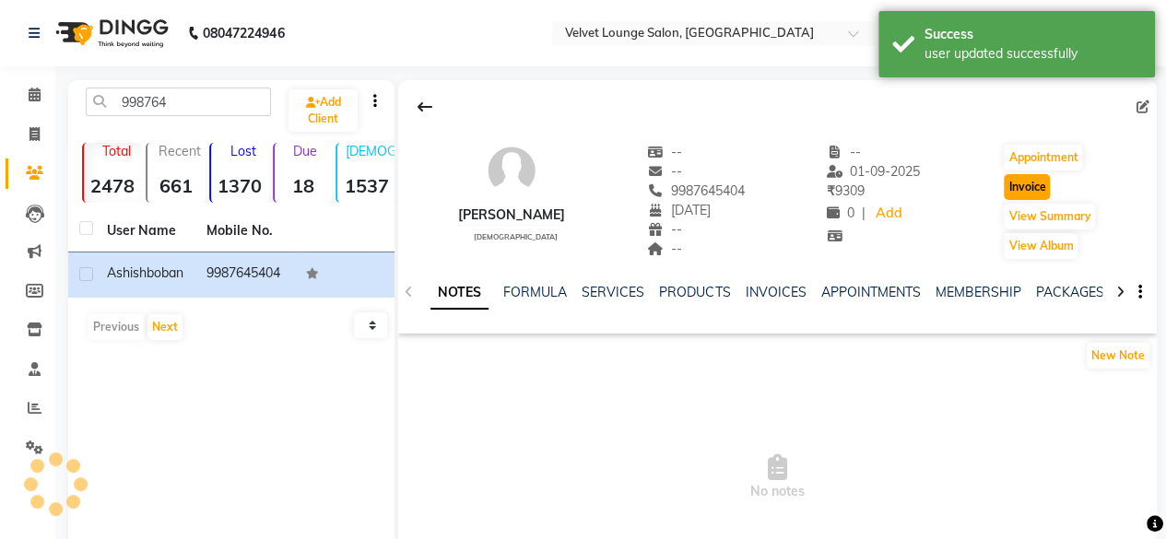
click at [1022, 194] on button "Invoice" at bounding box center [1027, 187] width 46 height 26
select select "service"
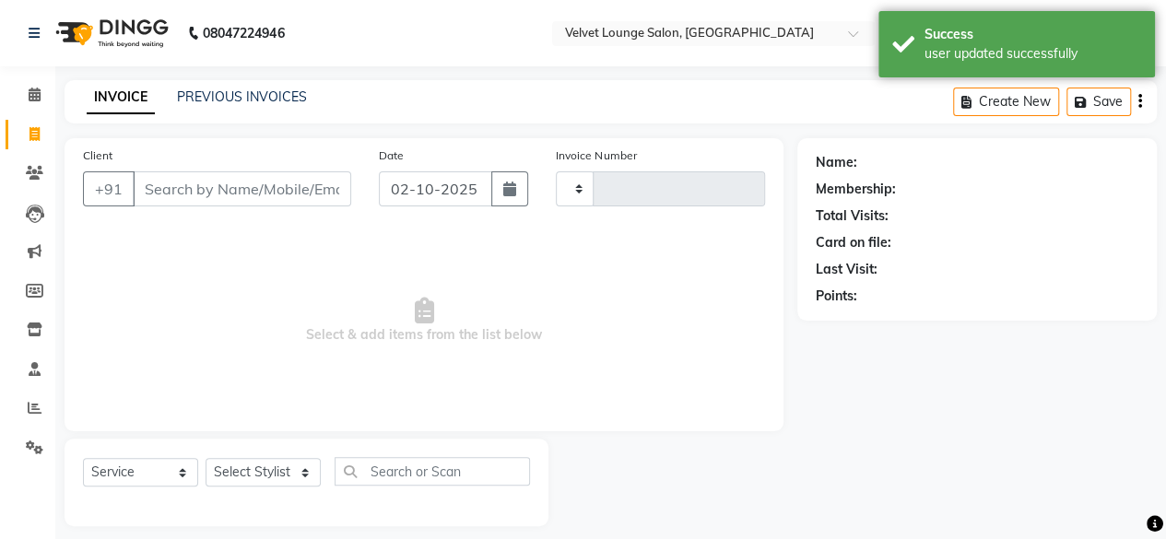
scroll to position [14, 0]
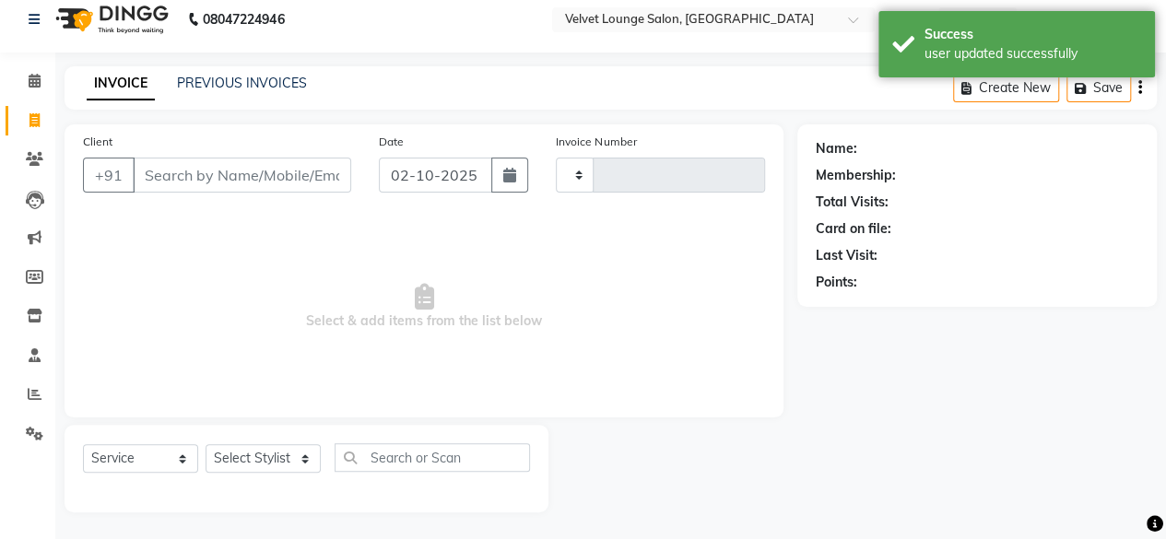
type input "2035"
select select "5962"
type input "9987645404"
click at [243, 449] on select "Select Stylist [PERSON_NAME] [PERSON_NAME] [PERSON_NAME] Front Desk Jaya jyoti …" at bounding box center [263, 458] width 115 height 29
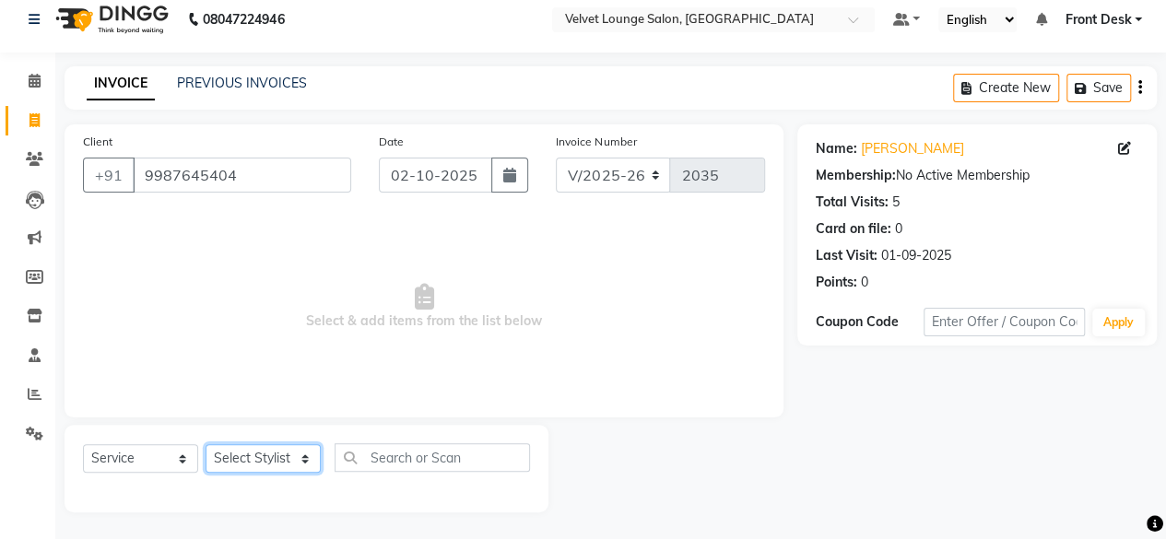
select select "50611"
click at [206, 444] on select "Select Stylist [PERSON_NAME] [PERSON_NAME] [PERSON_NAME] Front Desk Jaya jyoti …" at bounding box center [263, 458] width 115 height 29
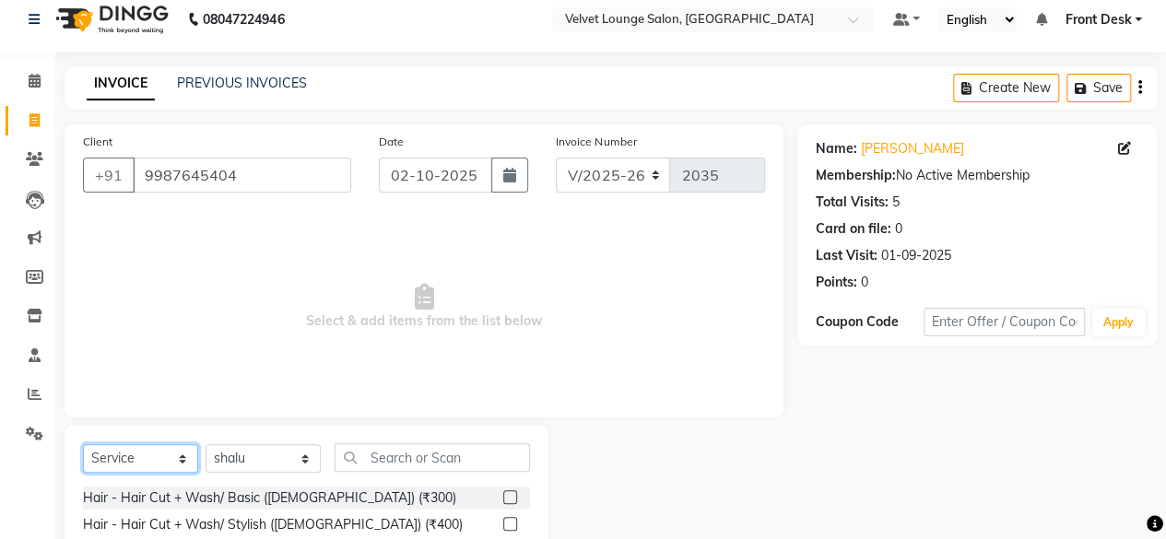
click at [162, 447] on select "Select Service Product Membership Package Voucher Prepaid Gift Card" at bounding box center [140, 458] width 115 height 29
select select "product"
click at [83, 444] on select "Select Service Product Membership Package Voucher Prepaid Gift Card" at bounding box center [140, 458] width 115 height 29
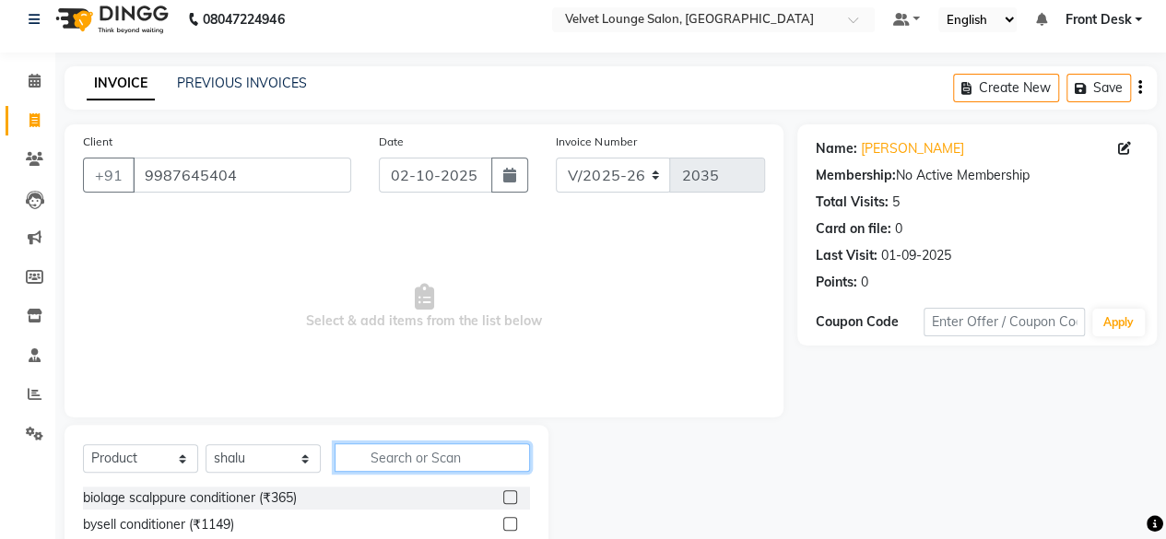
click at [433, 456] on input "text" at bounding box center [432, 457] width 195 height 29
type input "dry"
click at [465, 466] on input "dry" at bounding box center [420, 457] width 170 height 29
type input "oily"
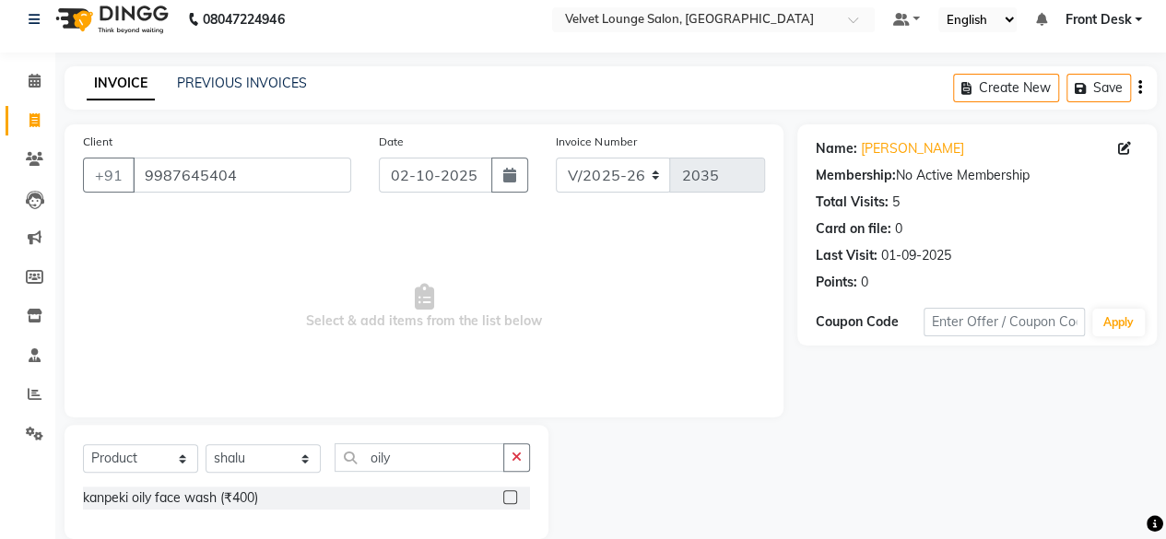
click at [511, 493] on label at bounding box center [510, 497] width 14 height 14
click at [511, 493] on input "checkbox" at bounding box center [509, 498] width 12 height 12
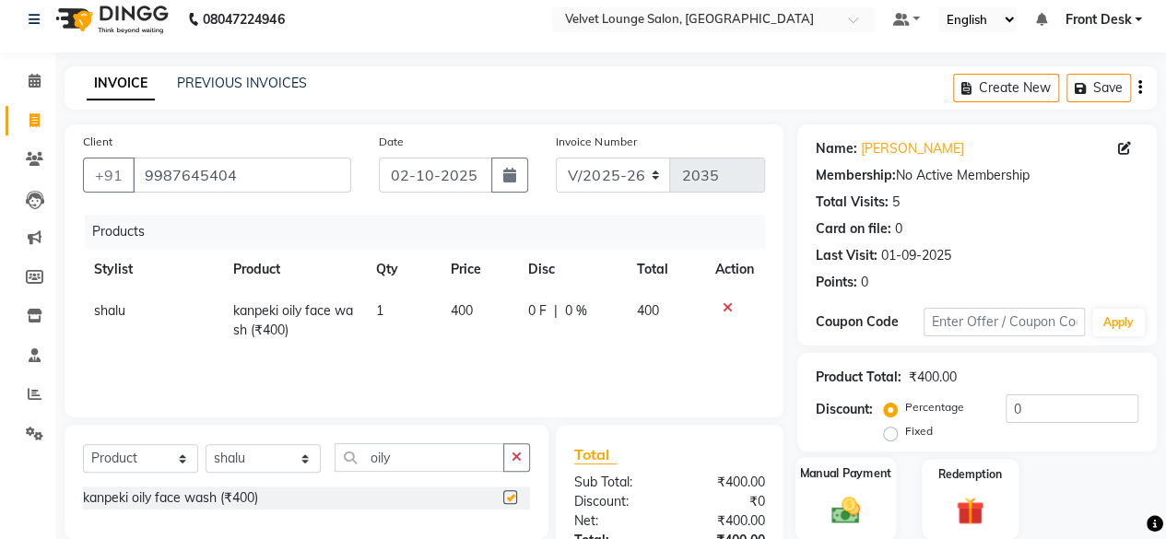
checkbox input "false"
click at [858, 486] on div "Manual Payment" at bounding box center [846, 499] width 100 height 84
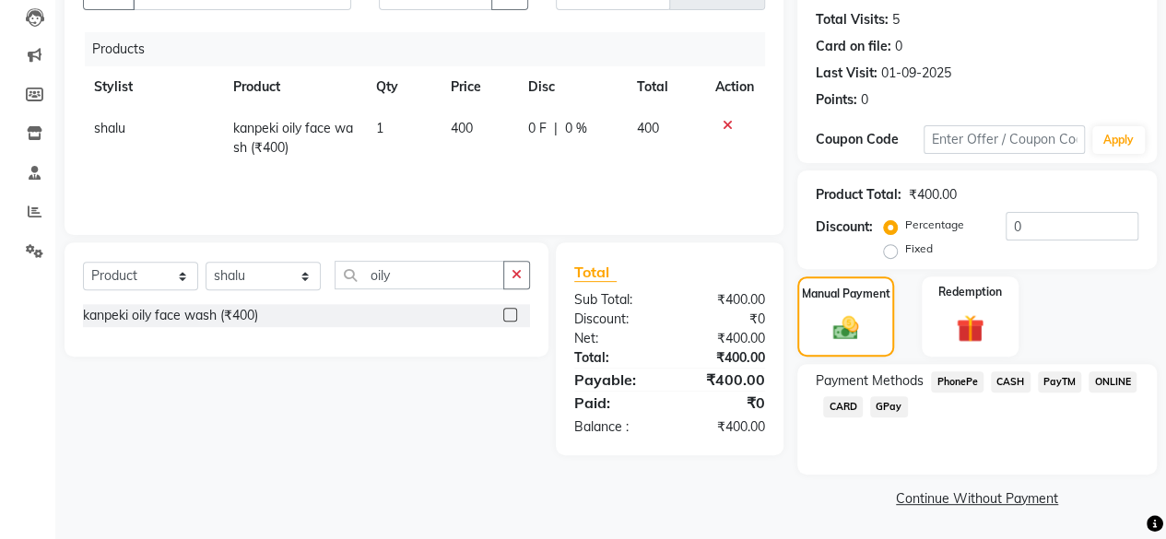
click at [953, 372] on span "PhonePe" at bounding box center [957, 382] width 53 height 21
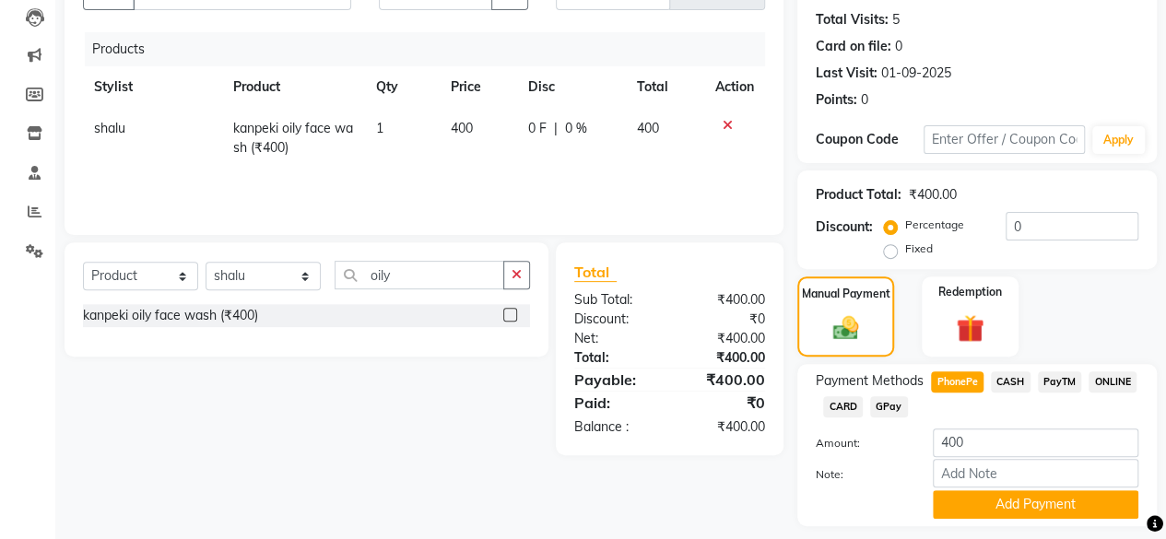
click at [1003, 489] on div "Note:" at bounding box center [977, 474] width 350 height 31
click at [1010, 504] on button "Add Payment" at bounding box center [1036, 504] width 206 height 29
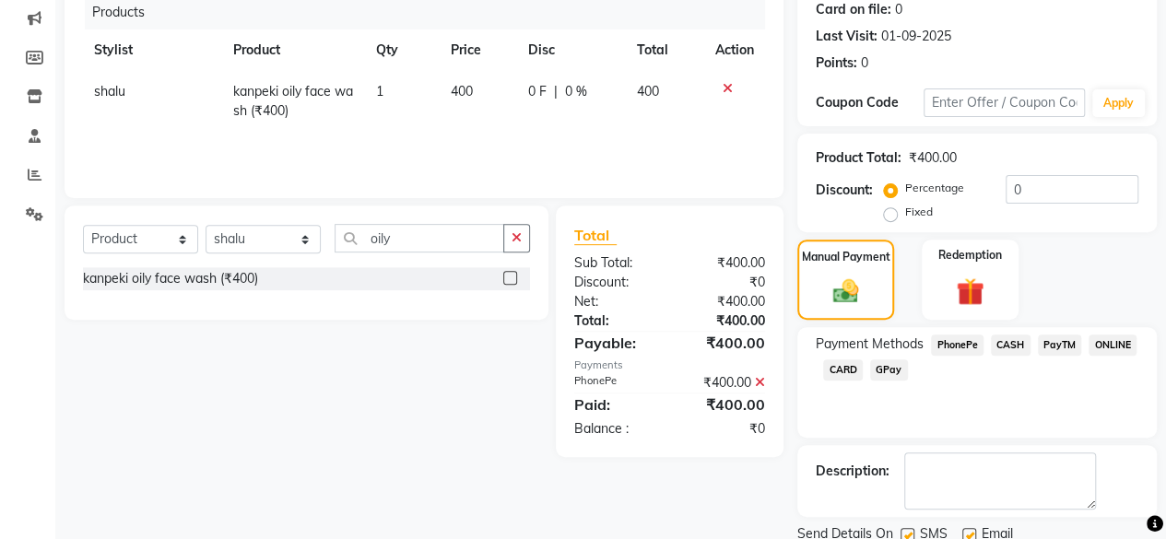
scroll to position [299, 0]
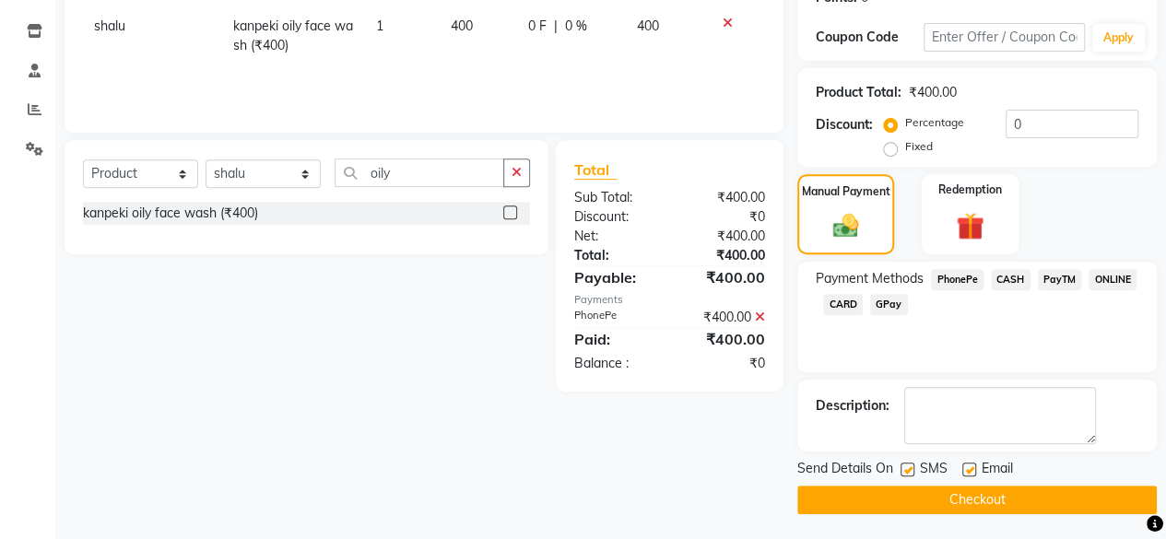
click at [1075, 497] on button "Checkout" at bounding box center [977, 500] width 360 height 29
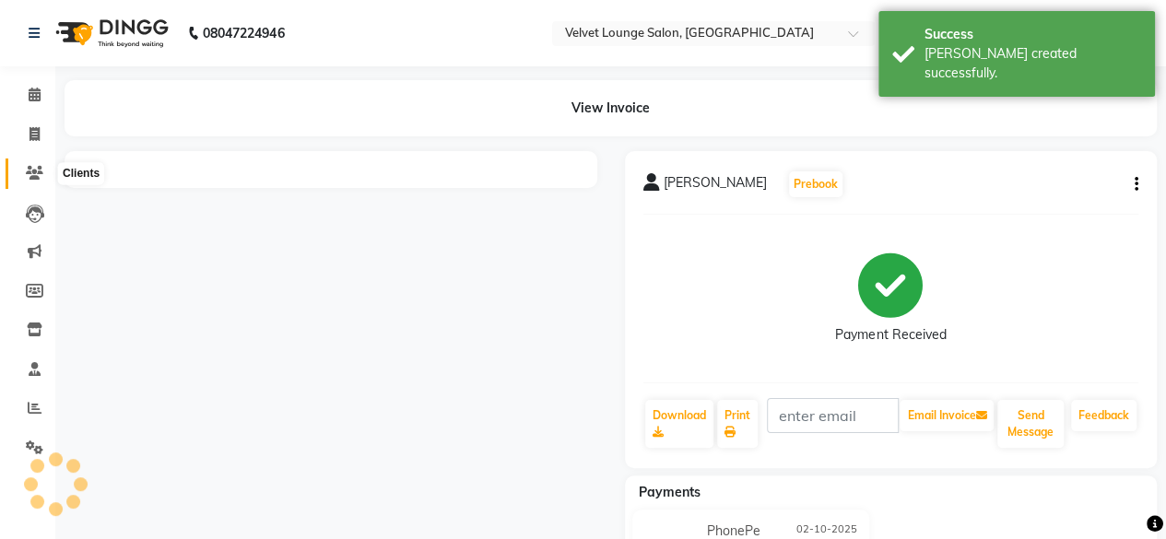
click at [27, 169] on icon at bounding box center [35, 173] width 18 height 14
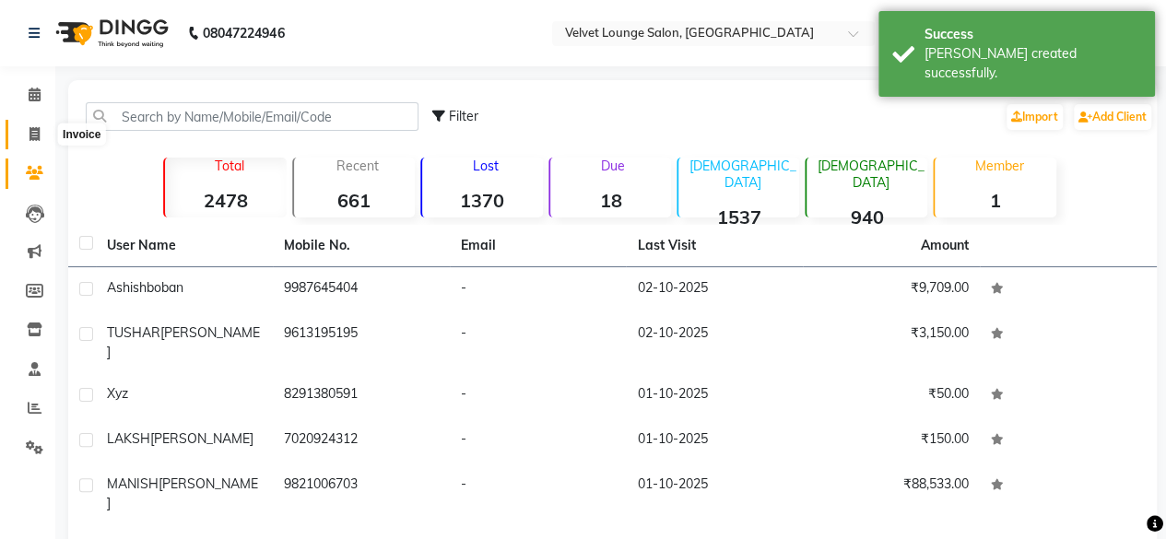
click at [31, 140] on icon at bounding box center [34, 134] width 10 height 14
select select "5962"
select select "service"
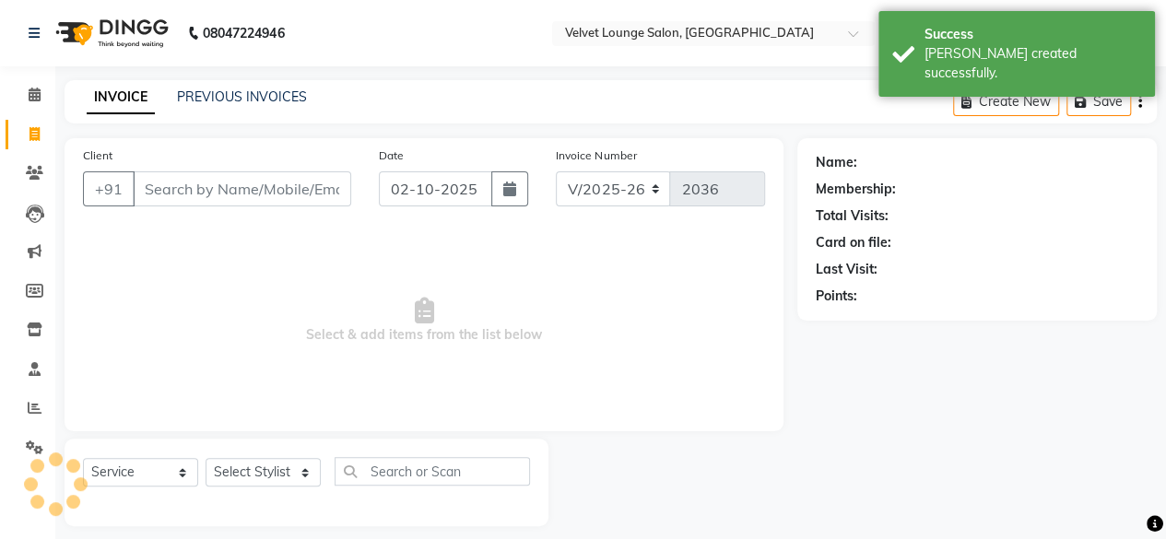
scroll to position [14, 0]
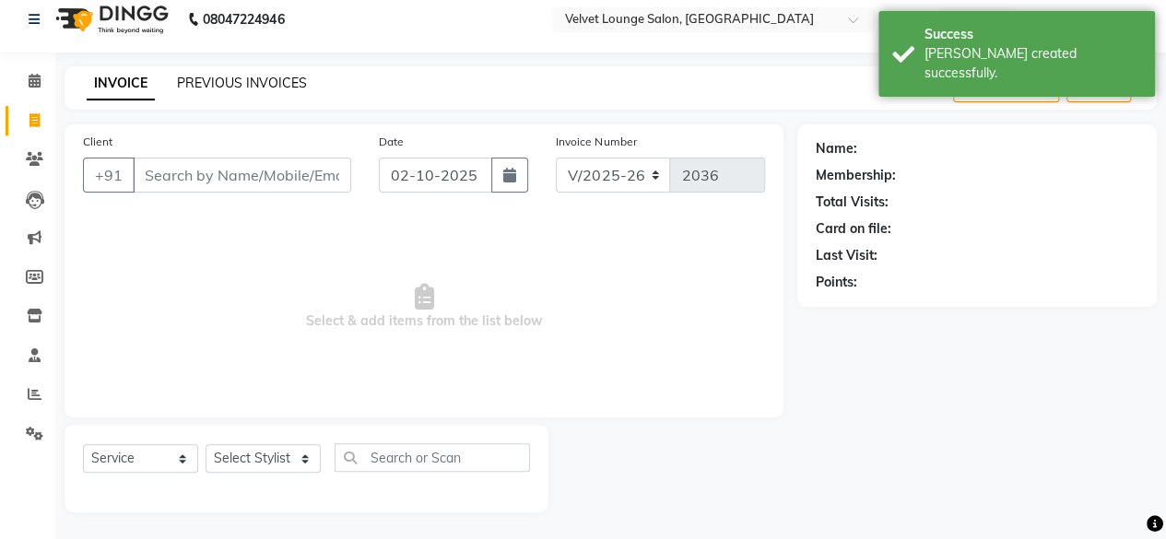
click at [254, 87] on link "PREVIOUS INVOICES" at bounding box center [242, 83] width 130 height 17
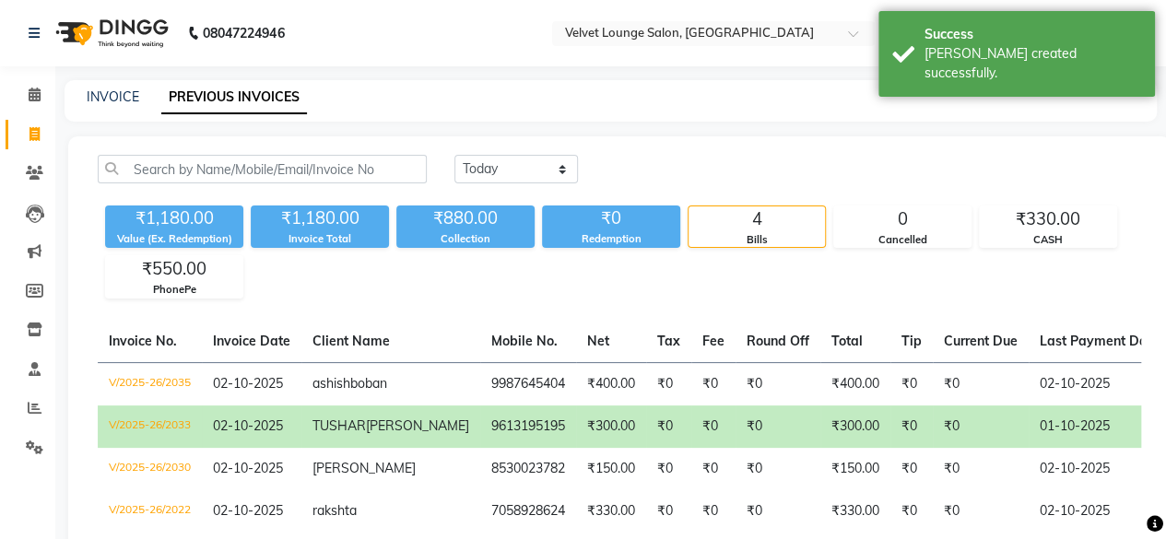
click at [574, 86] on div "INVOICE PREVIOUS INVOICES" at bounding box center [611, 100] width 1092 height 41
click at [551, 176] on select "[DATE] [DATE] Custom Range" at bounding box center [516, 169] width 124 height 29
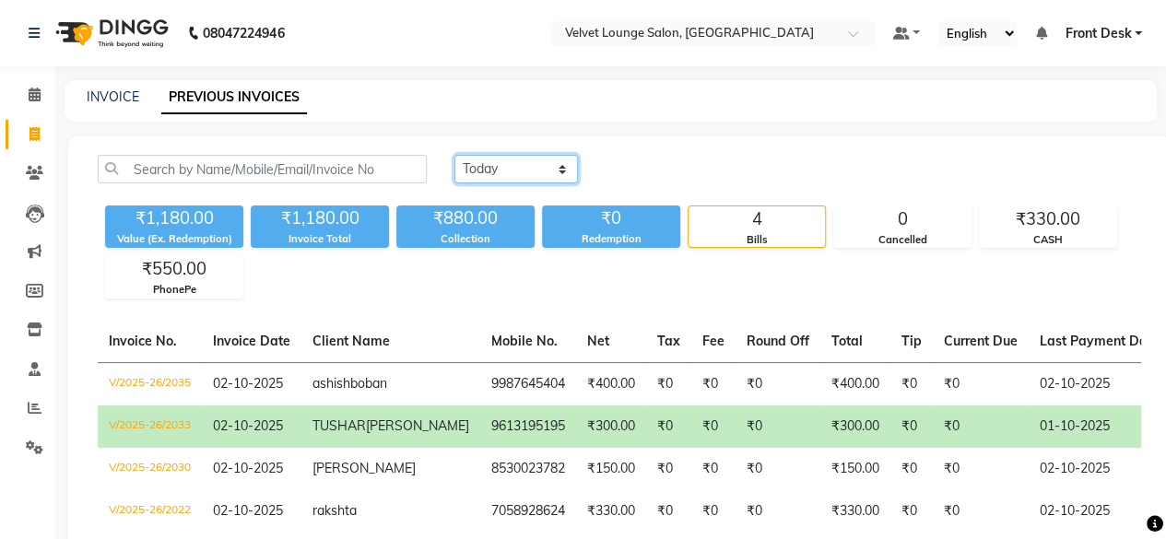
click at [454, 155] on select "[DATE] [DATE] Custom Range" at bounding box center [516, 169] width 124 height 29
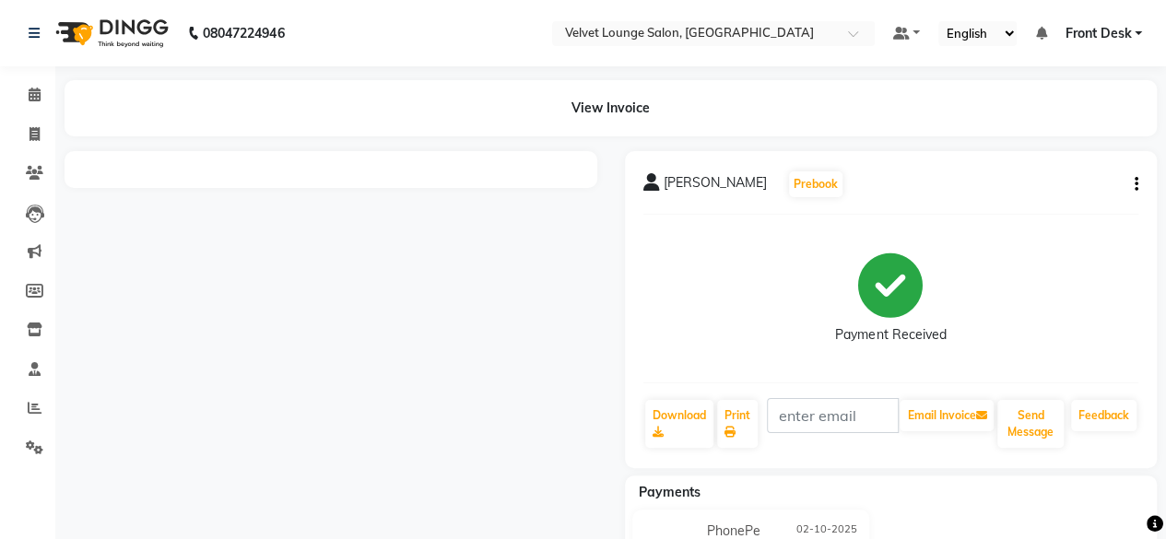
click at [1136, 193] on button "button" at bounding box center [1132, 184] width 11 height 19
click at [1055, 200] on div "Edit Invoice" at bounding box center [1044, 195] width 126 height 23
select select "service"
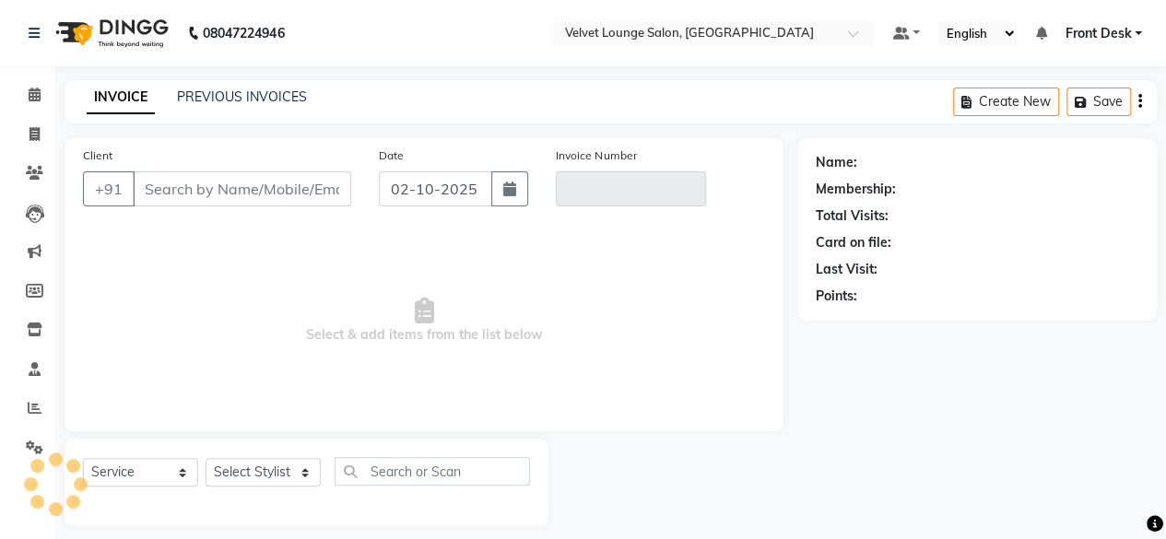
scroll to position [14, 0]
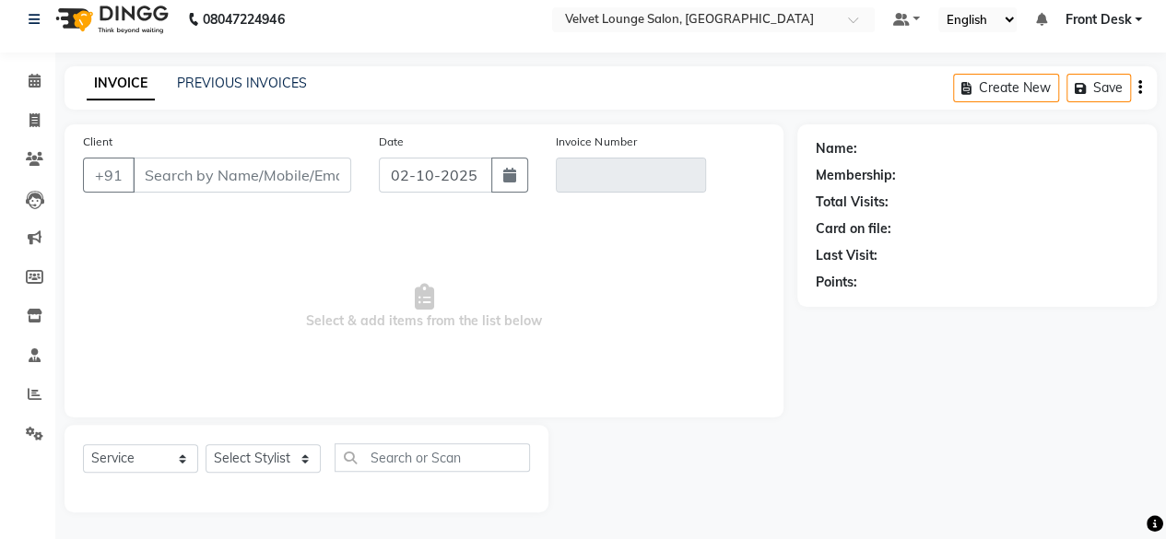
type input "9613195195"
type input "V/2025-26/2033"
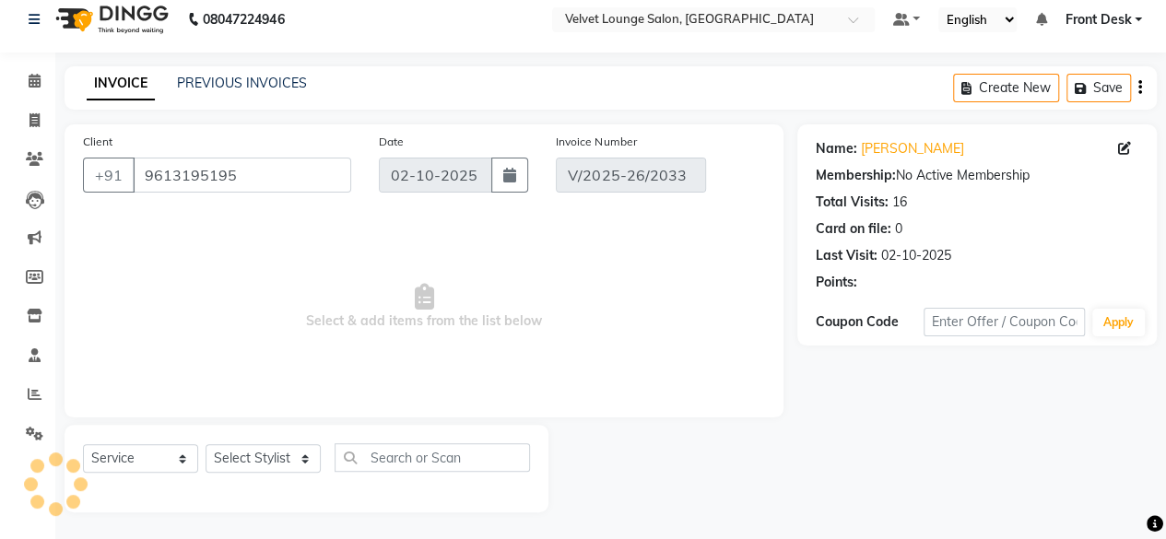
select select "select"
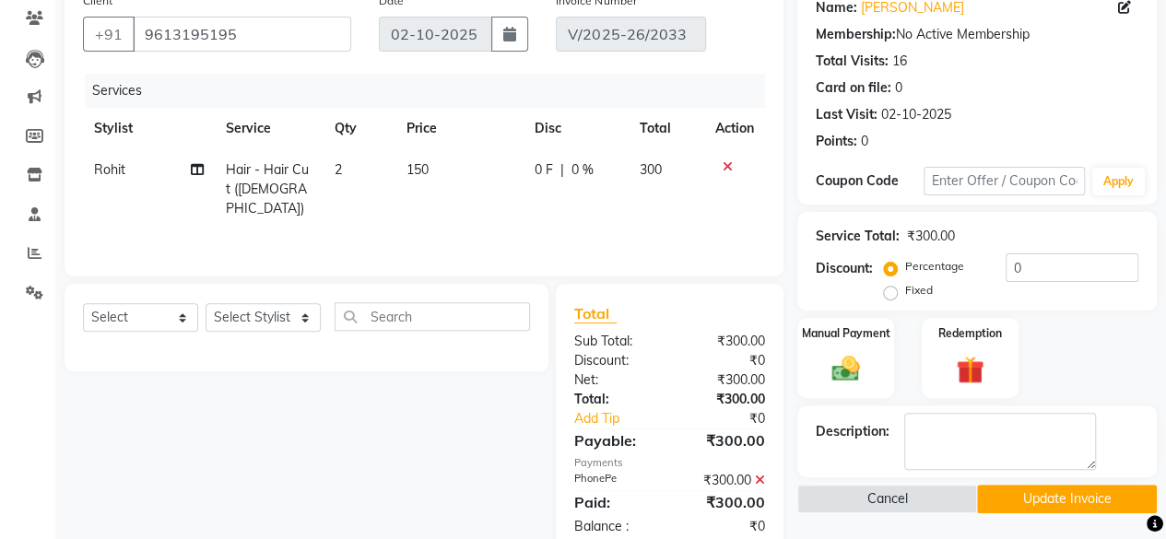
scroll to position [196, 0]
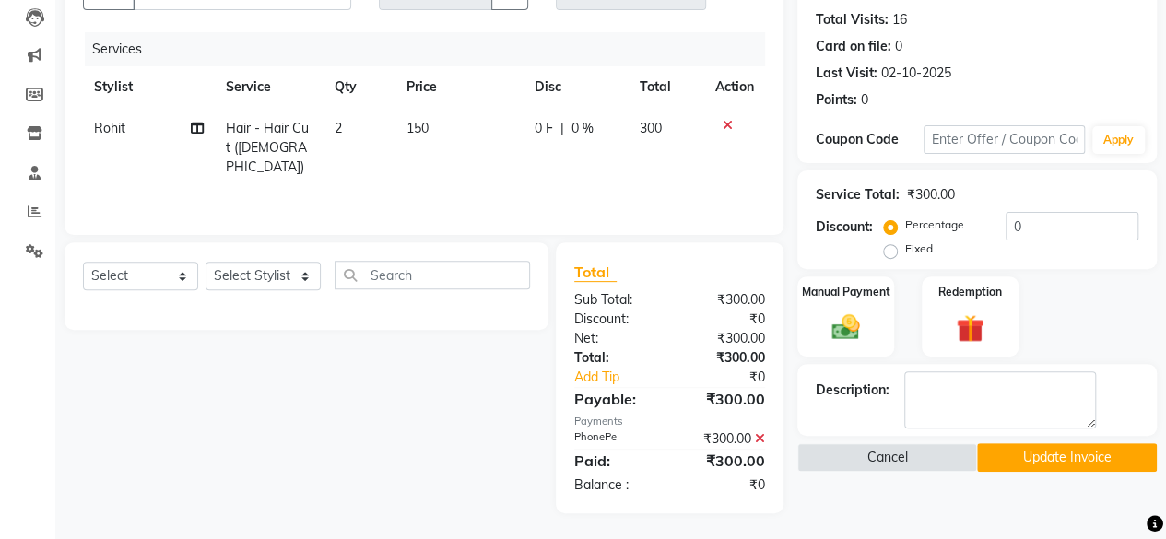
click at [761, 438] on icon at bounding box center [760, 438] width 10 height 13
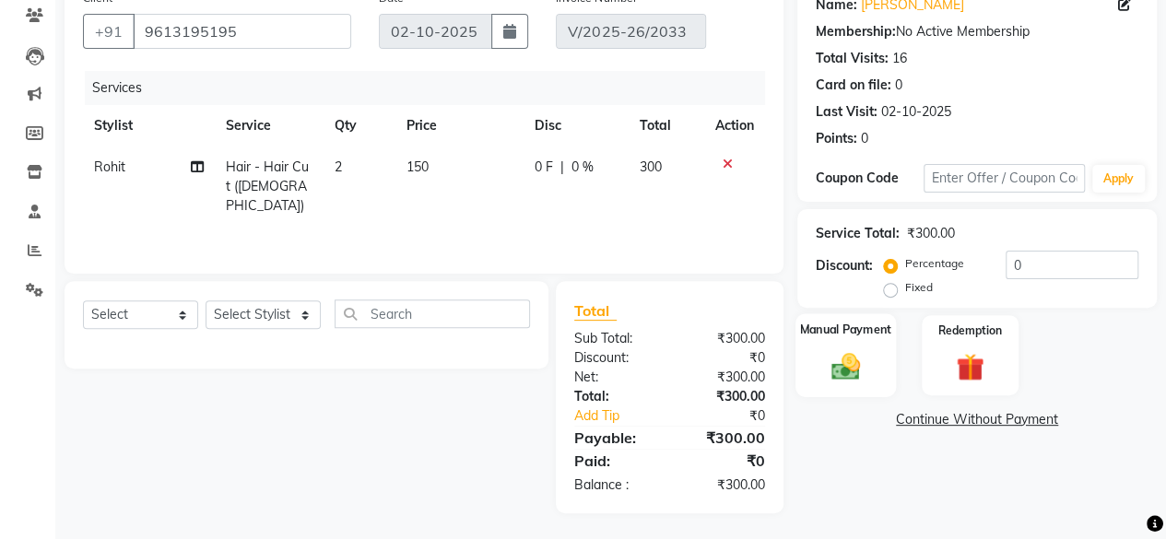
click at [854, 386] on div "Manual Payment" at bounding box center [846, 355] width 100 height 84
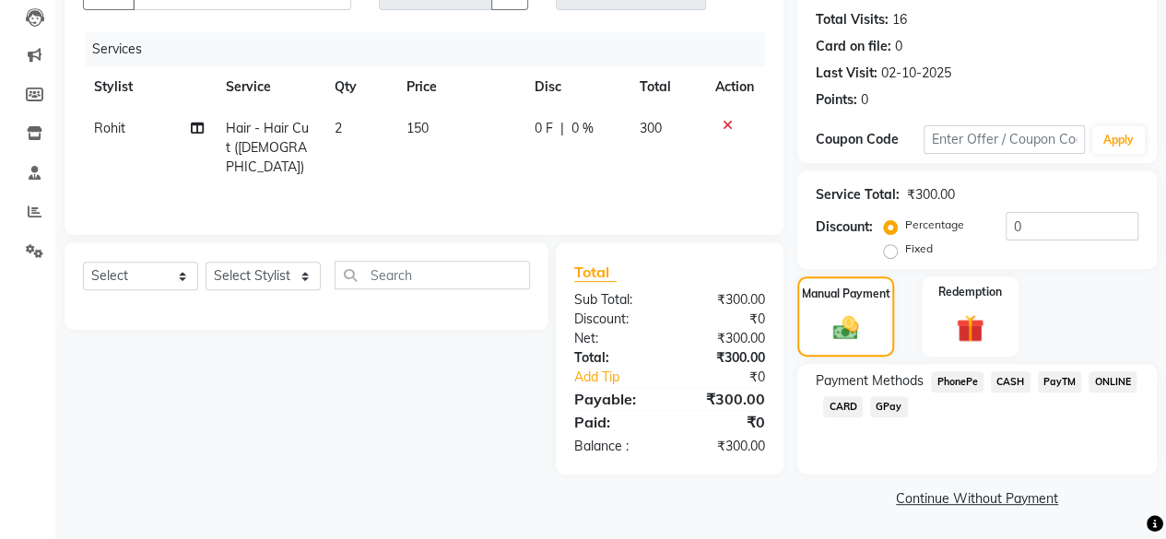
click at [938, 501] on link "Continue Without Payment" at bounding box center [977, 499] width 352 height 19
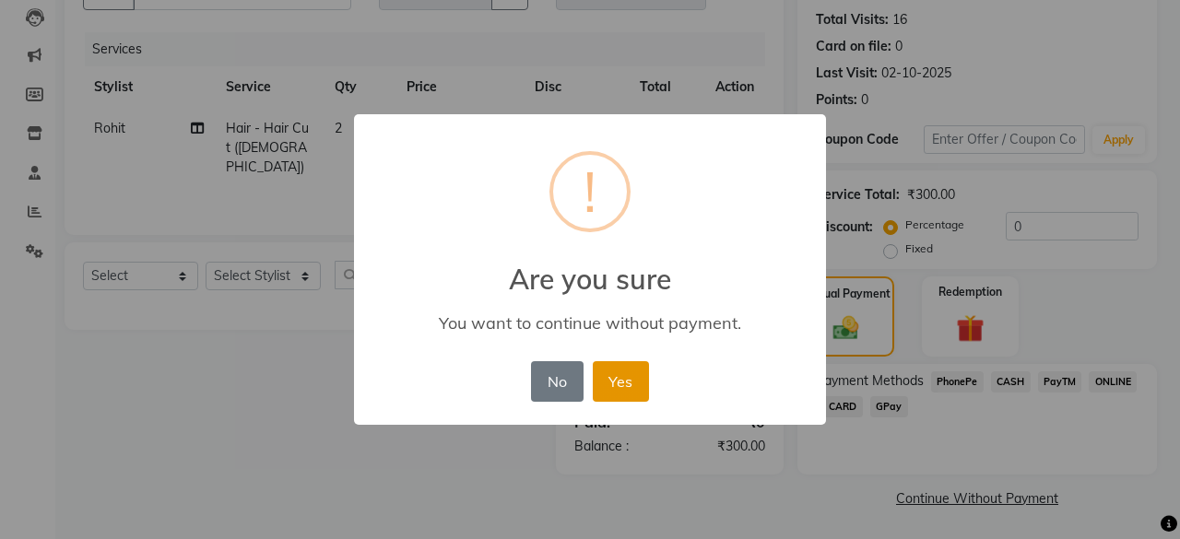
click at [618, 384] on button "Yes" at bounding box center [621, 381] width 56 height 41
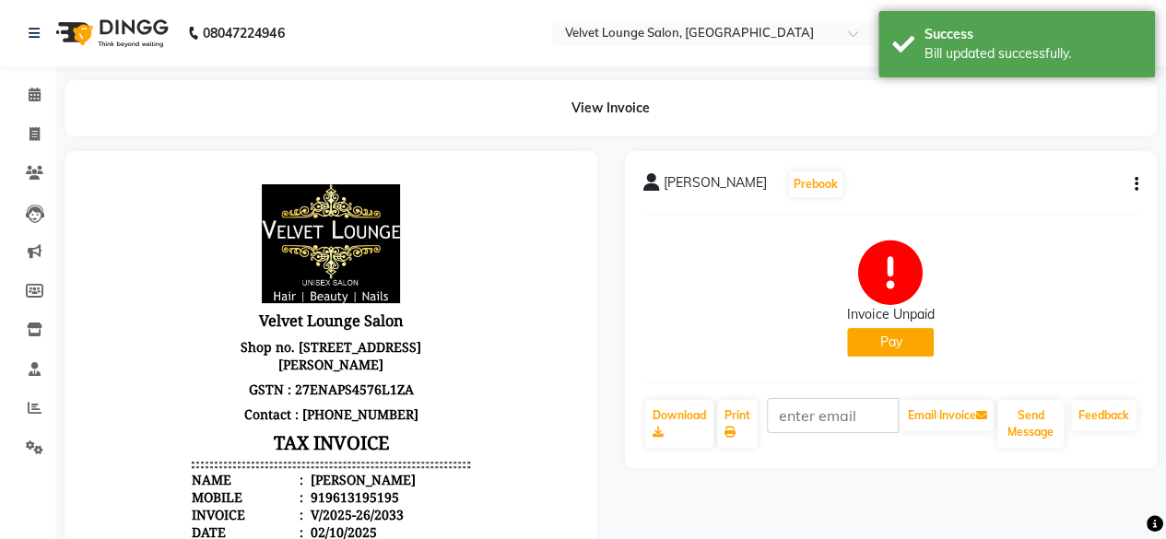
click at [879, 355] on button "Pay" at bounding box center [890, 342] width 87 height 29
select select "1"
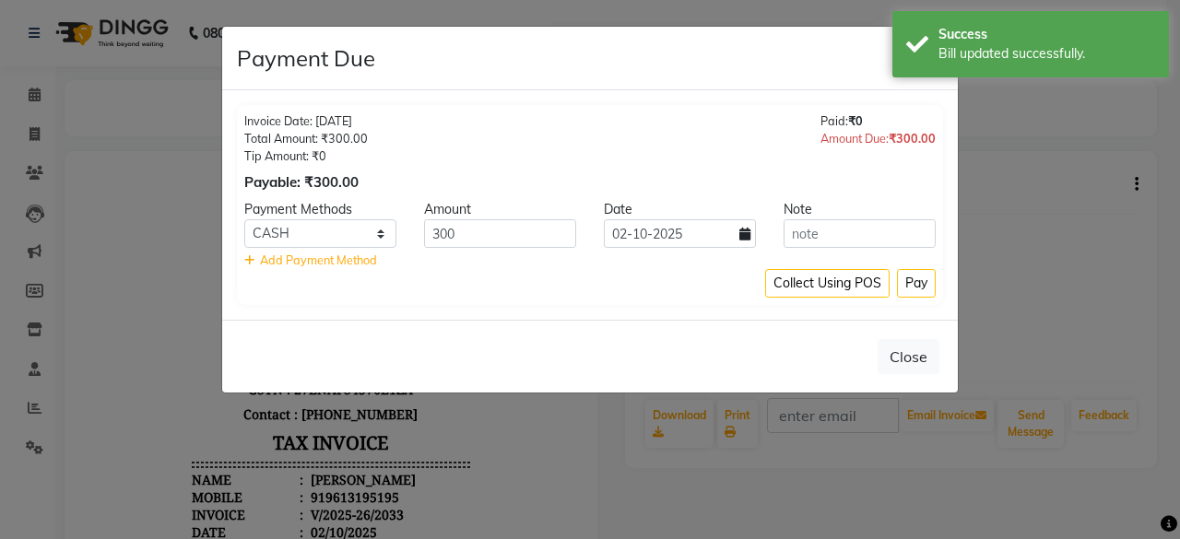
click at [745, 237] on icon at bounding box center [744, 234] width 11 height 13
select select "10"
select select "2025"
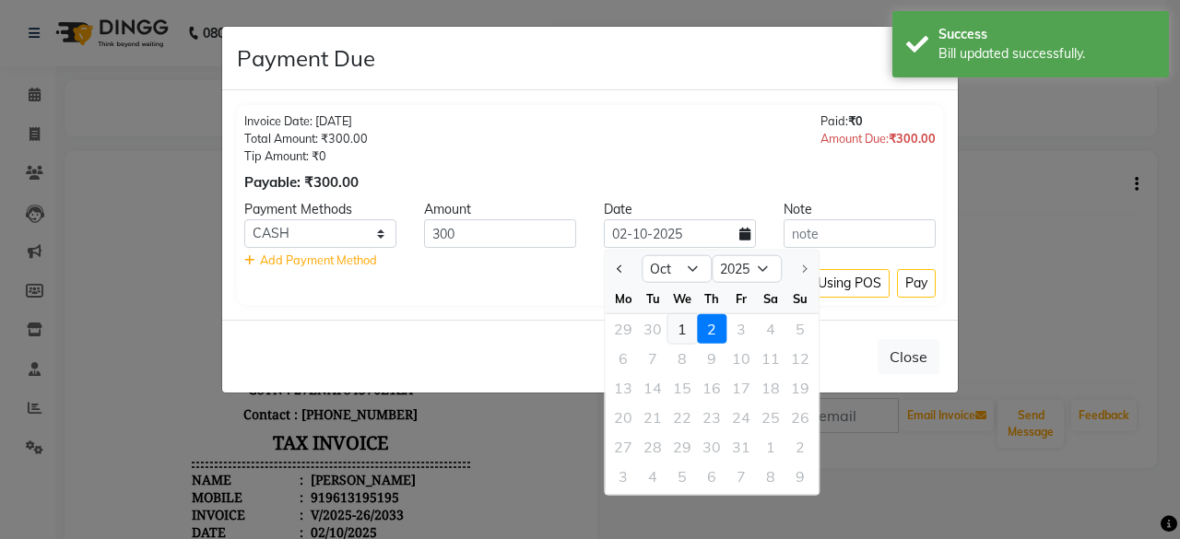
click at [679, 324] on div "1" at bounding box center [681, 328] width 29 height 29
type input "01-10-2025"
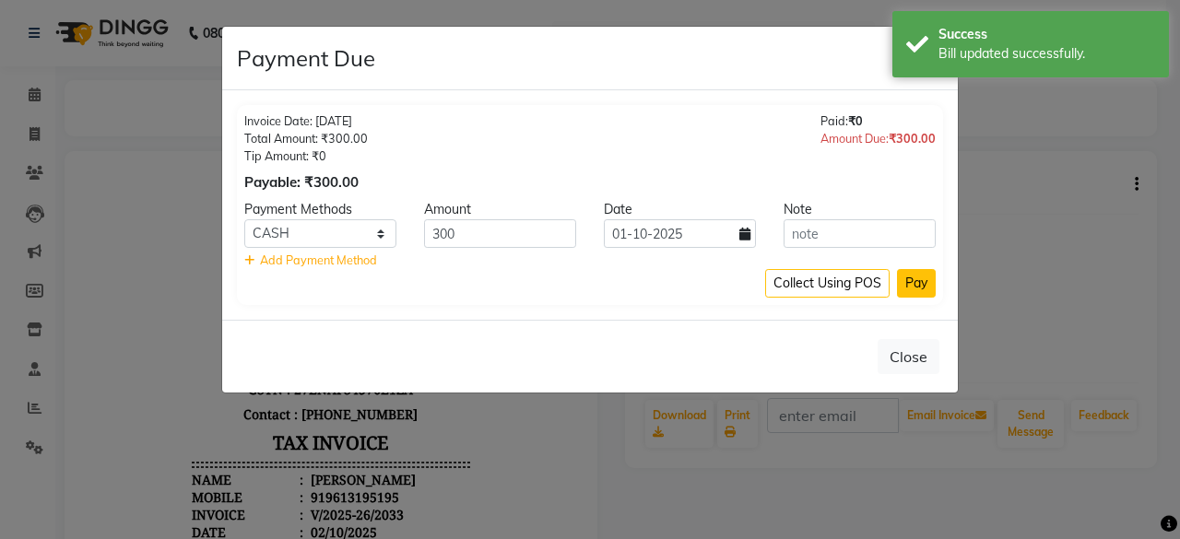
click at [916, 286] on button "Pay" at bounding box center [916, 283] width 39 height 29
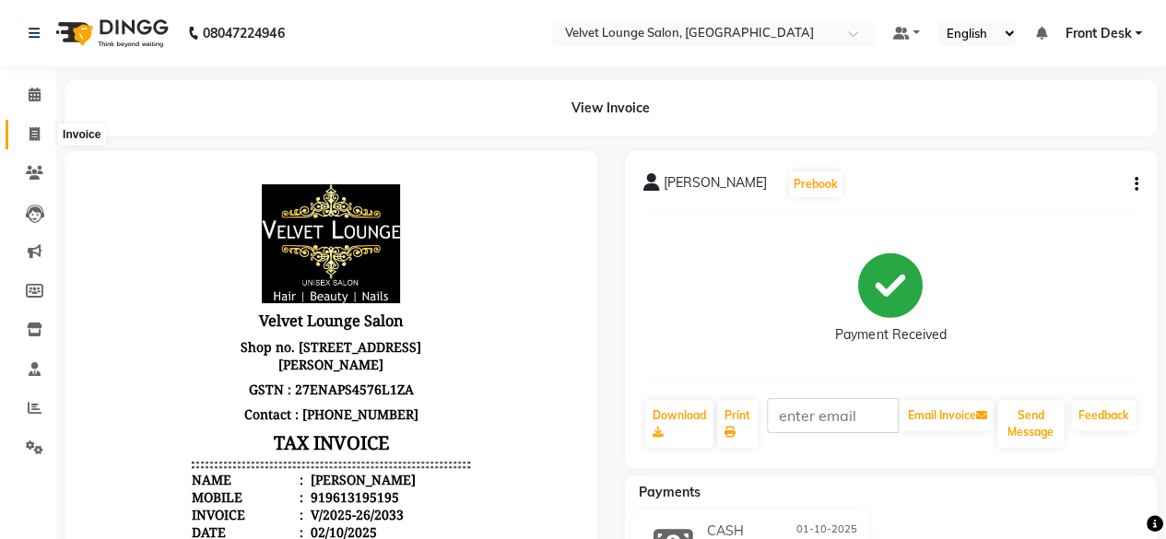
click at [48, 133] on span at bounding box center [34, 134] width 32 height 21
select select "service"
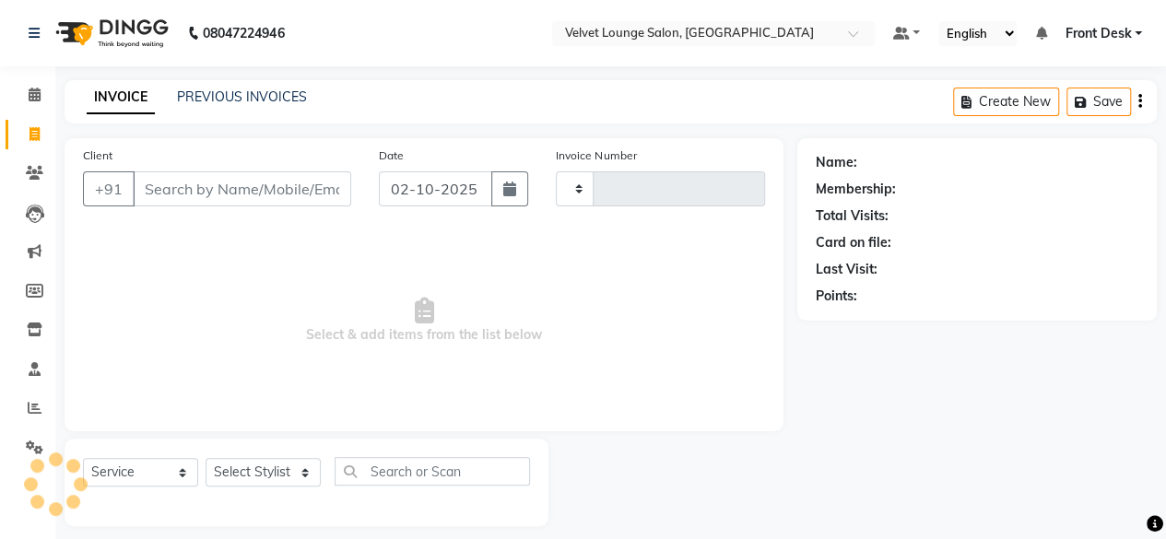
scroll to position [14, 0]
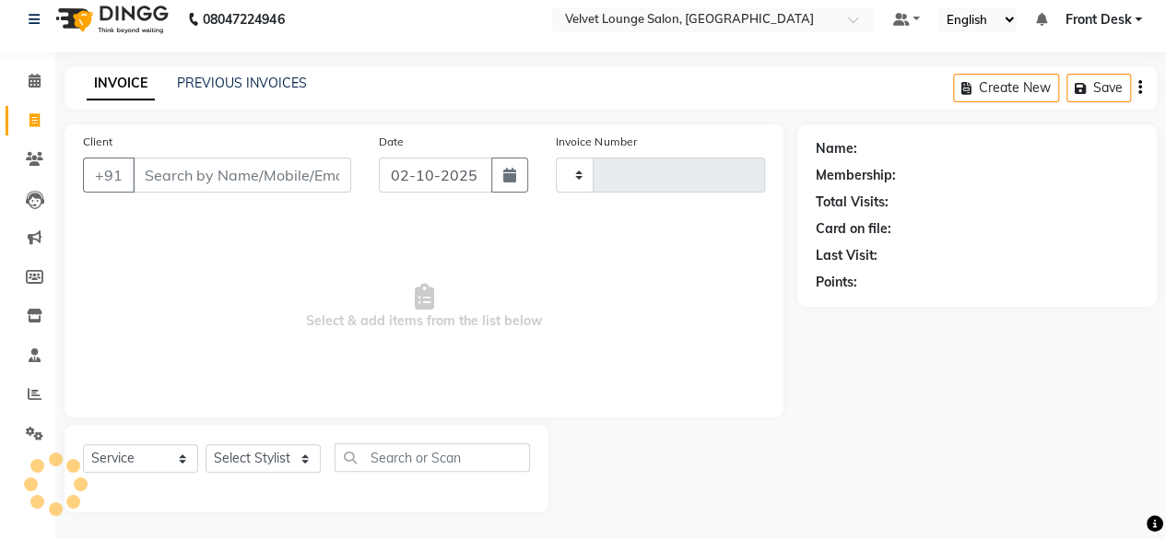
type input "2035"
select select "5962"
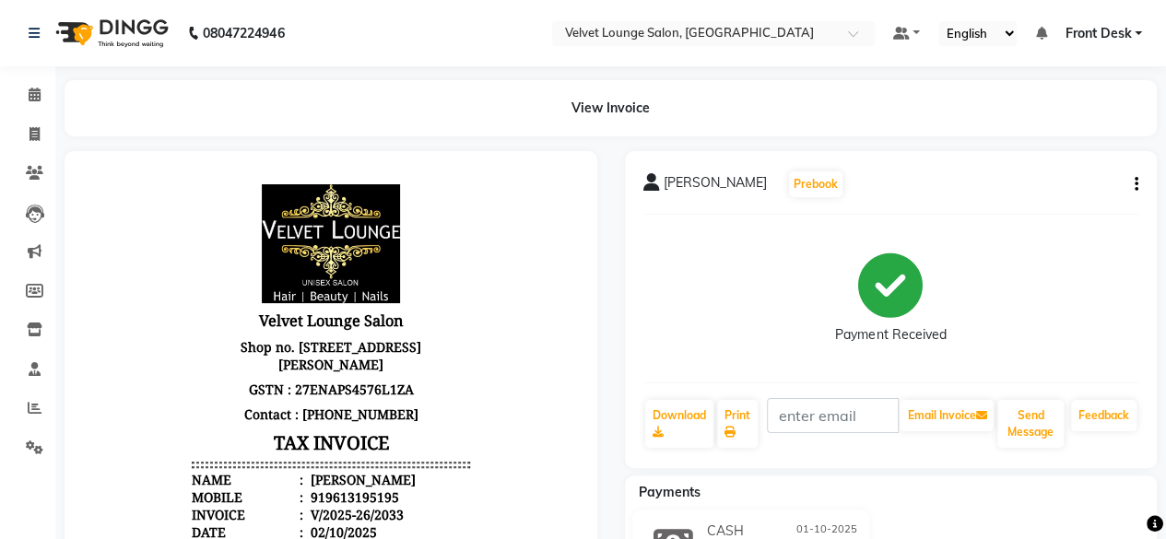
click at [1136, 185] on icon "button" at bounding box center [1137, 184] width 4 height 1
click at [1122, 324] on div "Payment Received" at bounding box center [891, 299] width 496 height 138
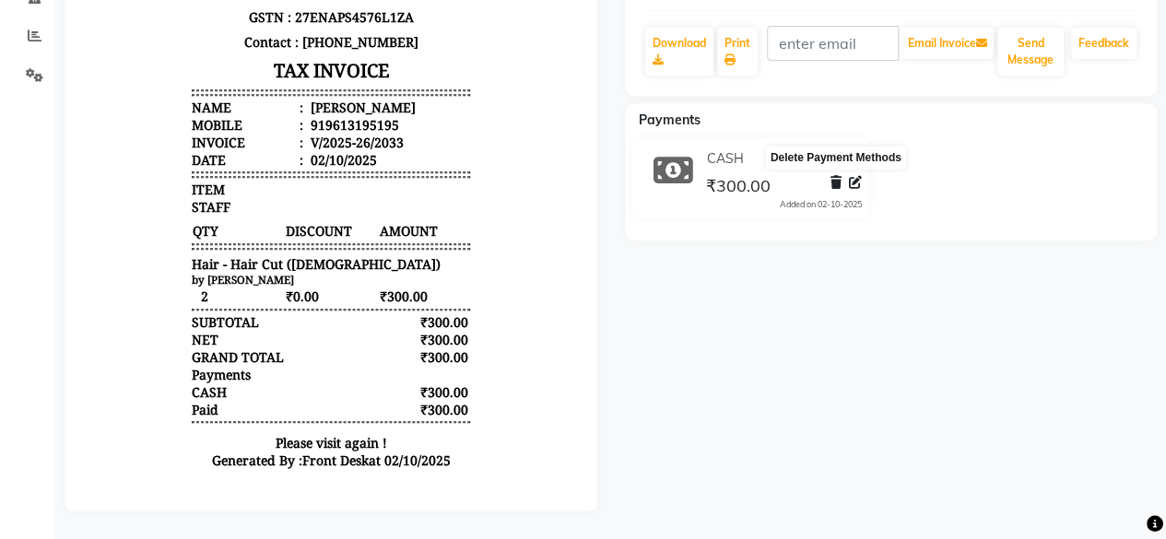
click at [832, 176] on icon at bounding box center [836, 182] width 11 height 13
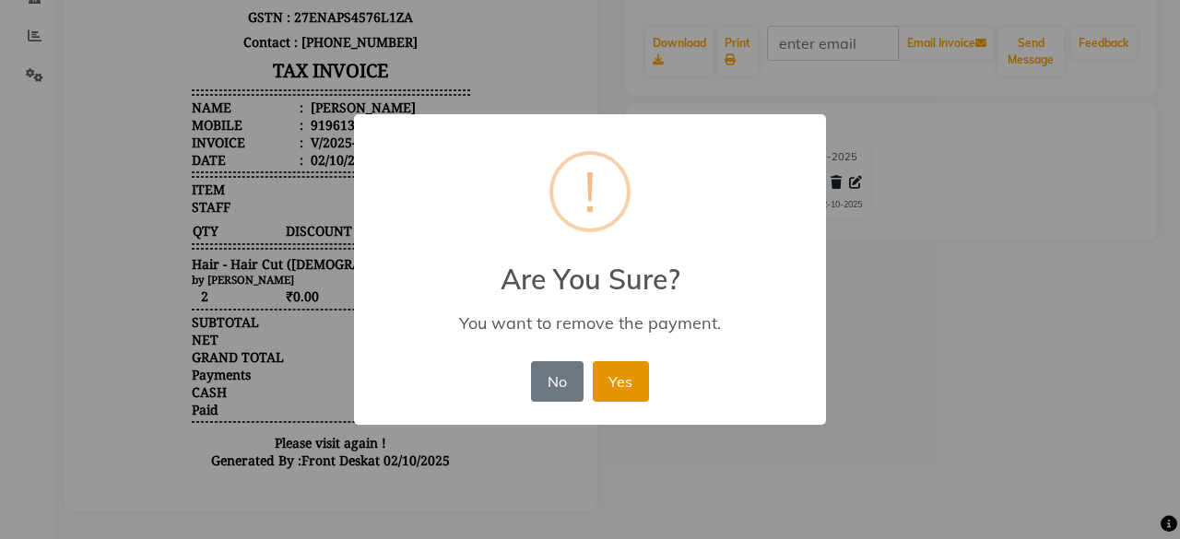
click at [608, 383] on button "Yes" at bounding box center [621, 381] width 56 height 41
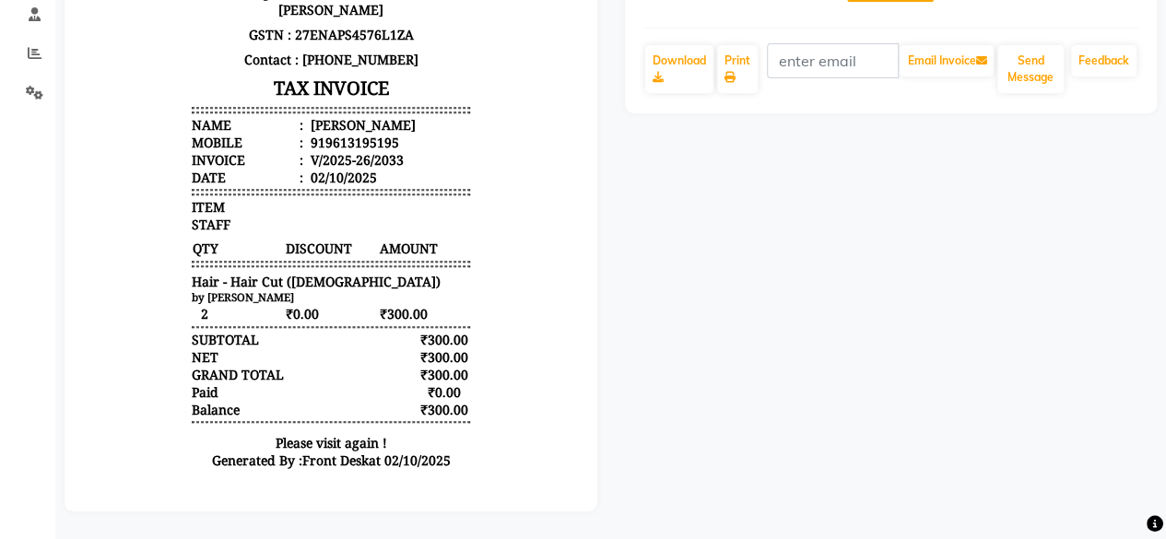
scroll to position [0, 0]
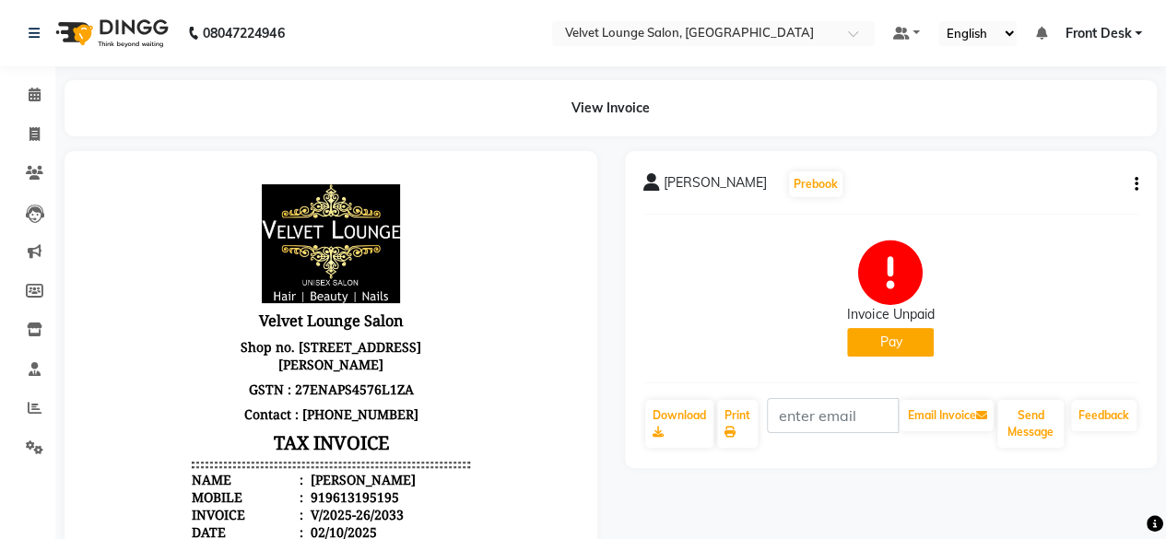
click at [879, 349] on button "Pay" at bounding box center [890, 342] width 87 height 29
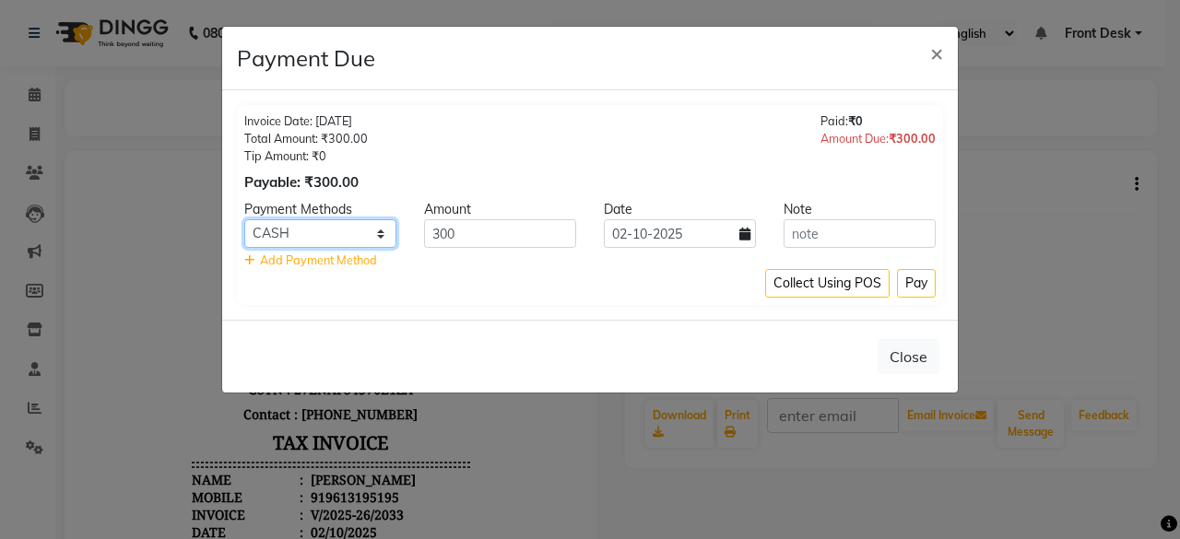
click at [372, 235] on select "PhonePe CASH PayTM ONLINE CARD GPay" at bounding box center [320, 233] width 152 height 29
select select "7"
click at [244, 219] on select "PhonePe CASH PayTM ONLINE CARD GPay" at bounding box center [320, 233] width 152 height 29
click at [749, 236] on icon at bounding box center [744, 234] width 11 height 13
select select "10"
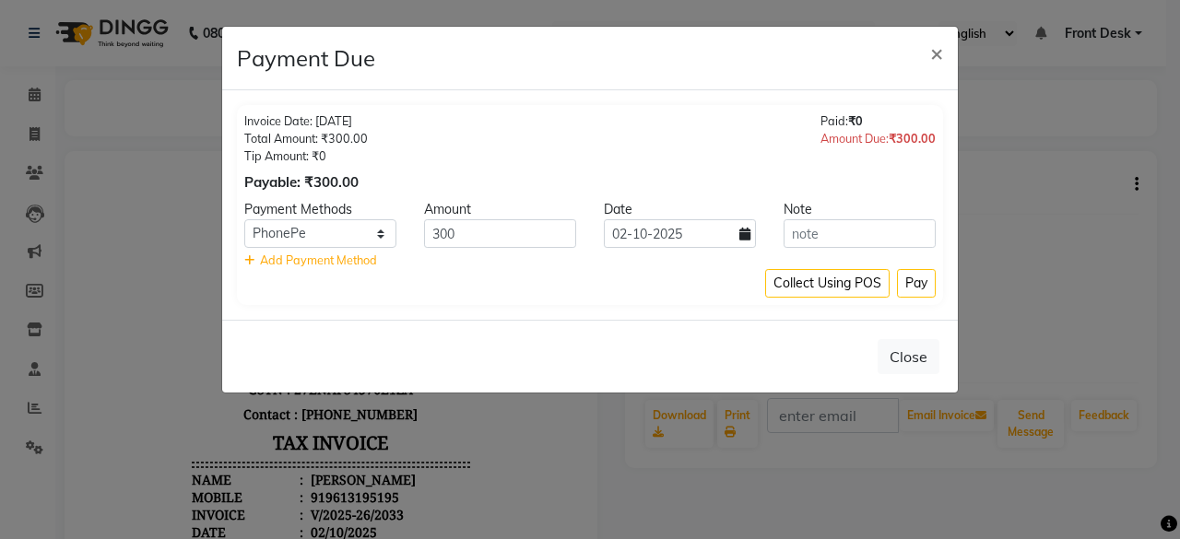
select select "2025"
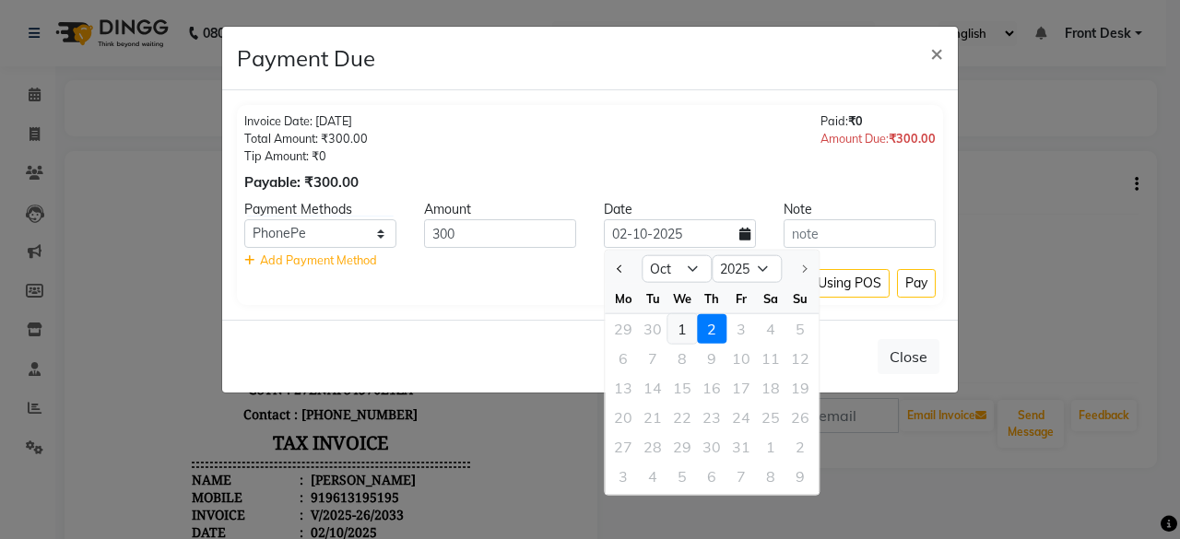
click at [677, 317] on div "1" at bounding box center [681, 328] width 29 height 29
type input "01-10-2025"
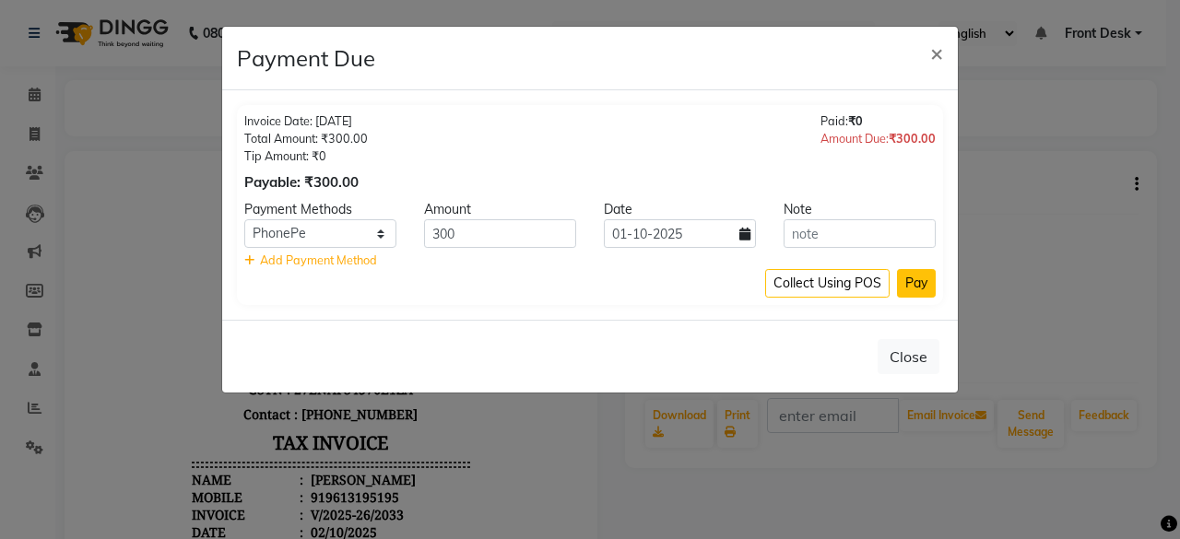
click at [910, 285] on button "Pay" at bounding box center [916, 283] width 39 height 29
